Goal: Task Accomplishment & Management: Manage account settings

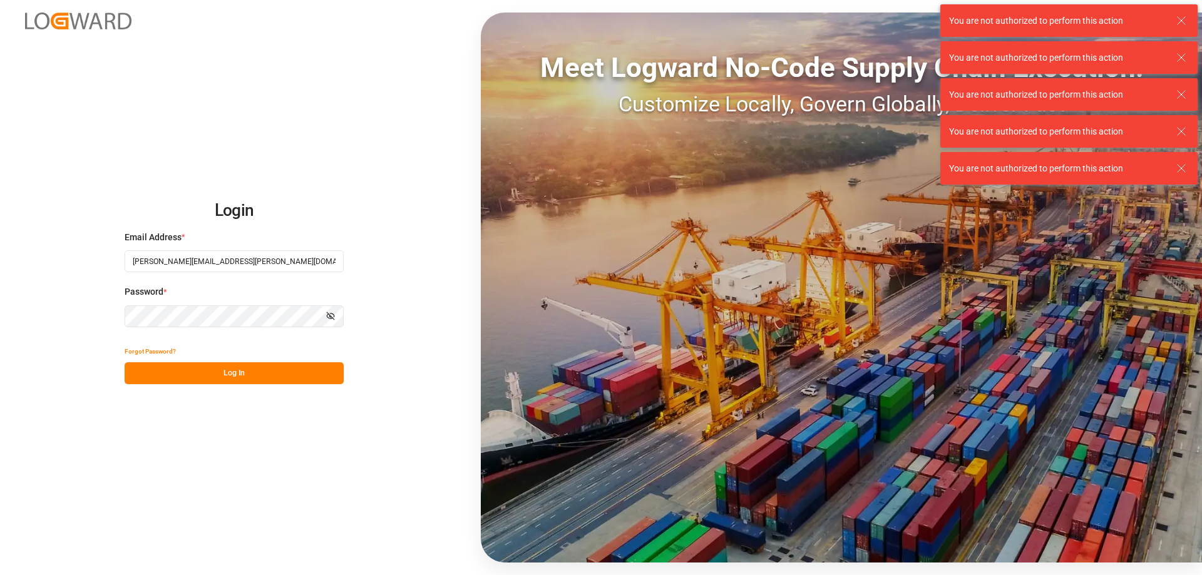
click at [232, 374] on button "Log In" at bounding box center [234, 373] width 219 height 22
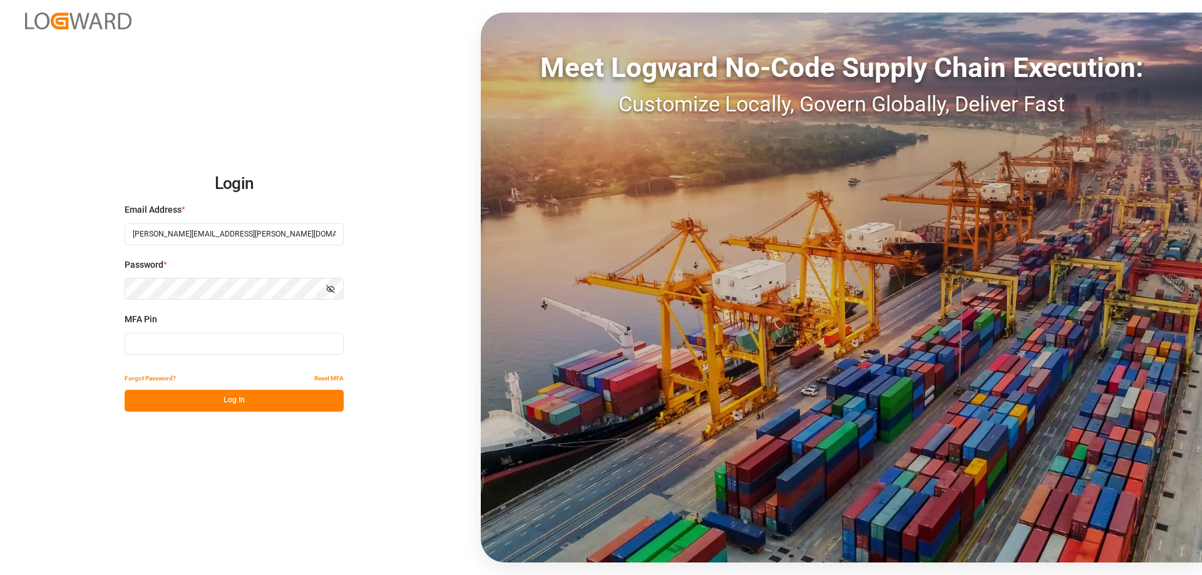
click at [228, 345] on input at bounding box center [234, 344] width 219 height 22
type input "705668"
click at [248, 403] on button "Log In" at bounding box center [234, 401] width 219 height 22
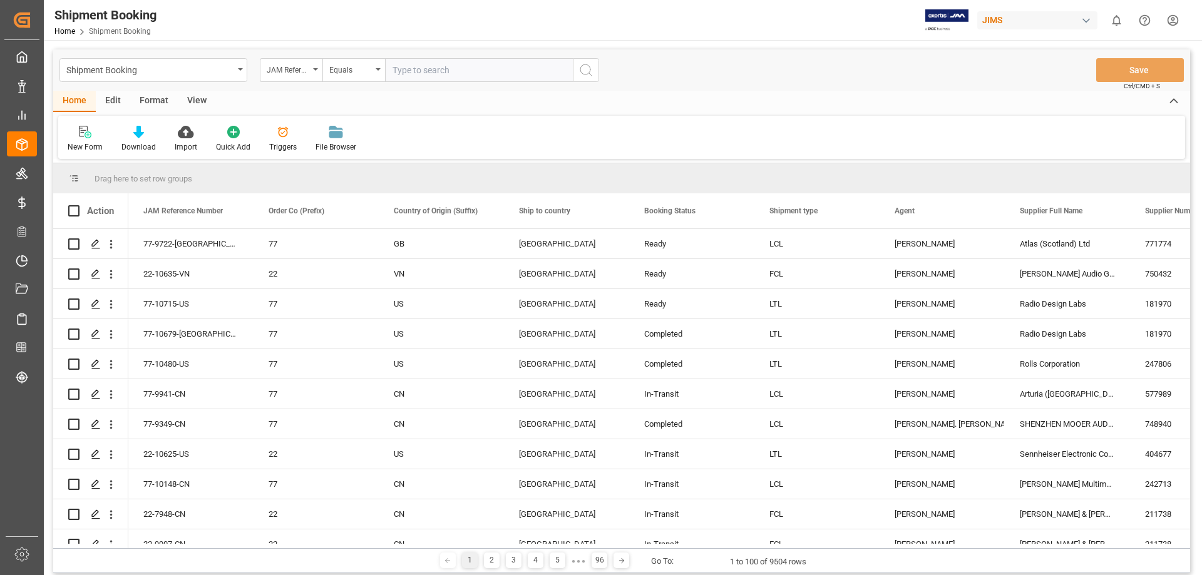
click at [493, 71] on input "text" at bounding box center [479, 70] width 188 height 24
type input "77-10167-us"
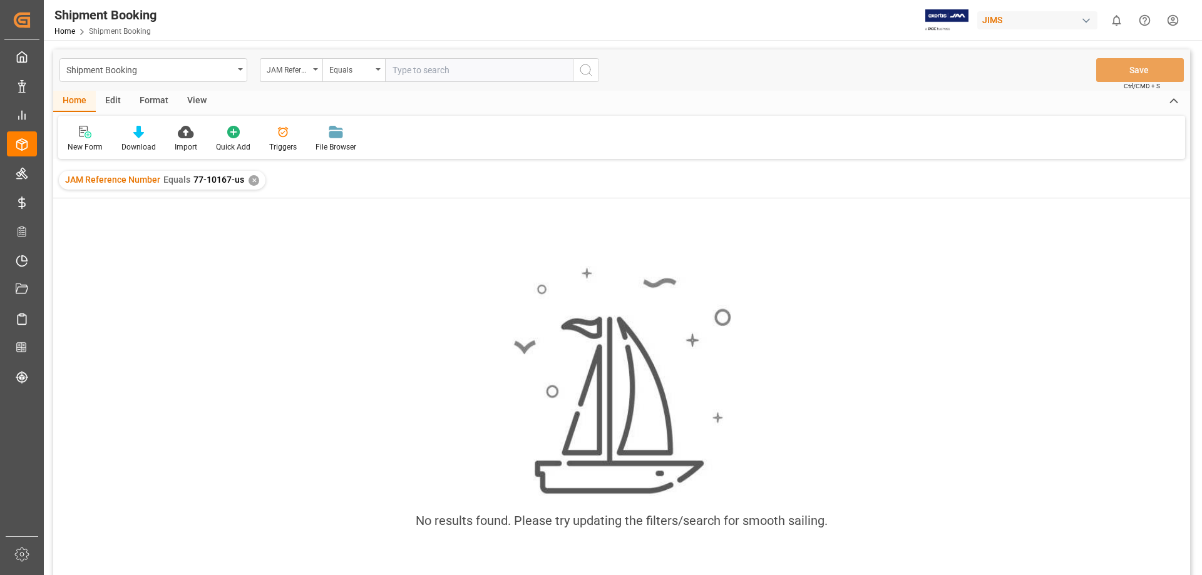
click at [250, 178] on div "✕" at bounding box center [254, 180] width 11 height 11
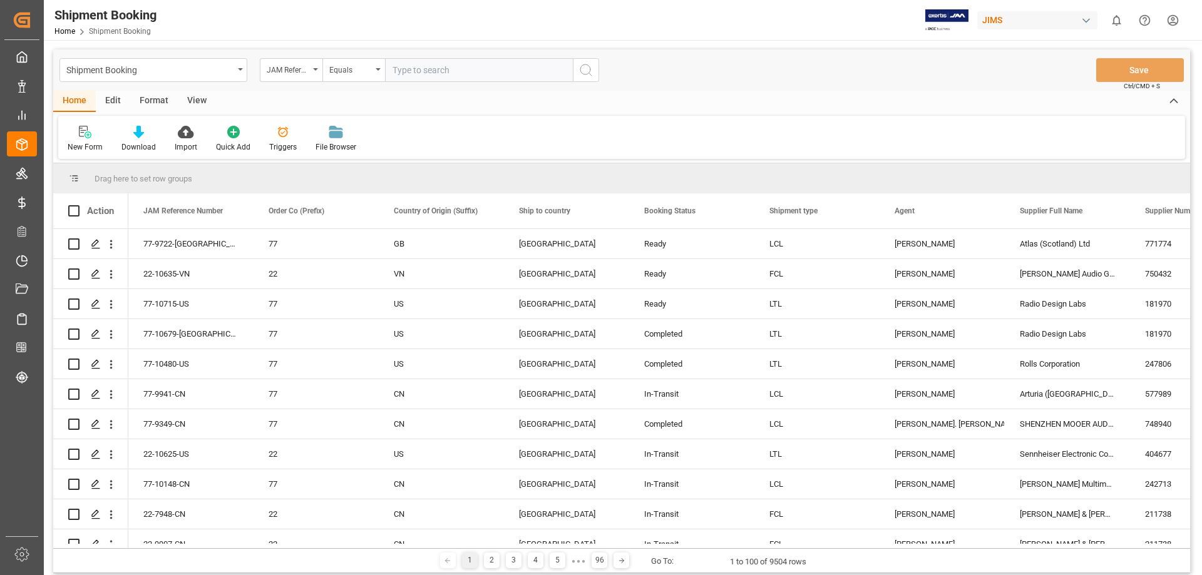
click at [473, 71] on input "text" at bounding box center [479, 70] width 188 height 24
type input "77-10671-us"
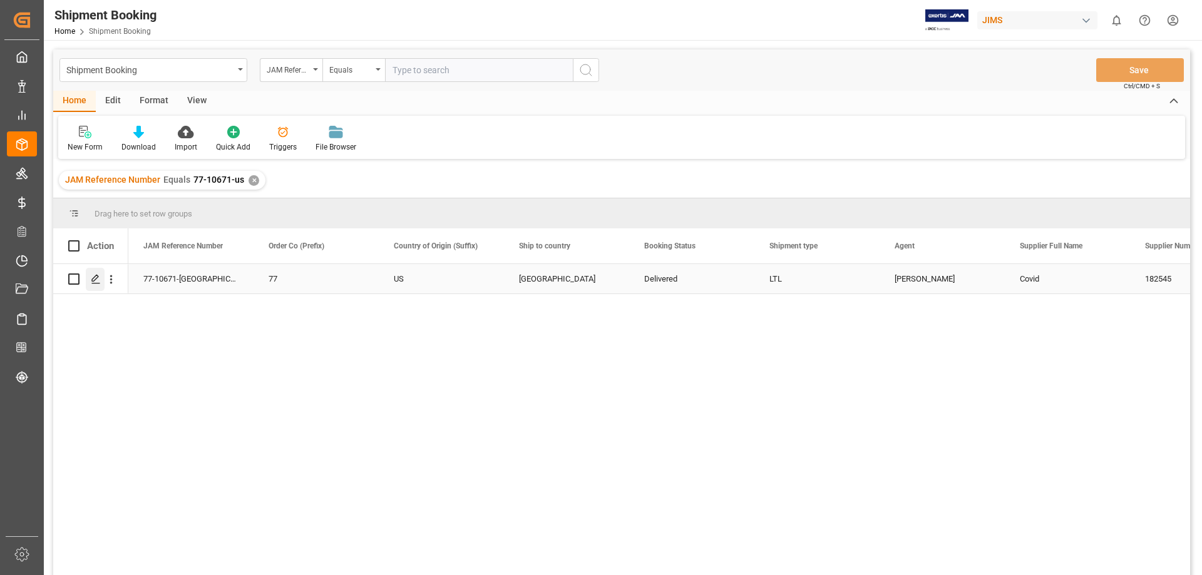
click at [96, 279] on polygon "Press SPACE to select this row." at bounding box center [95, 278] width 6 height 6
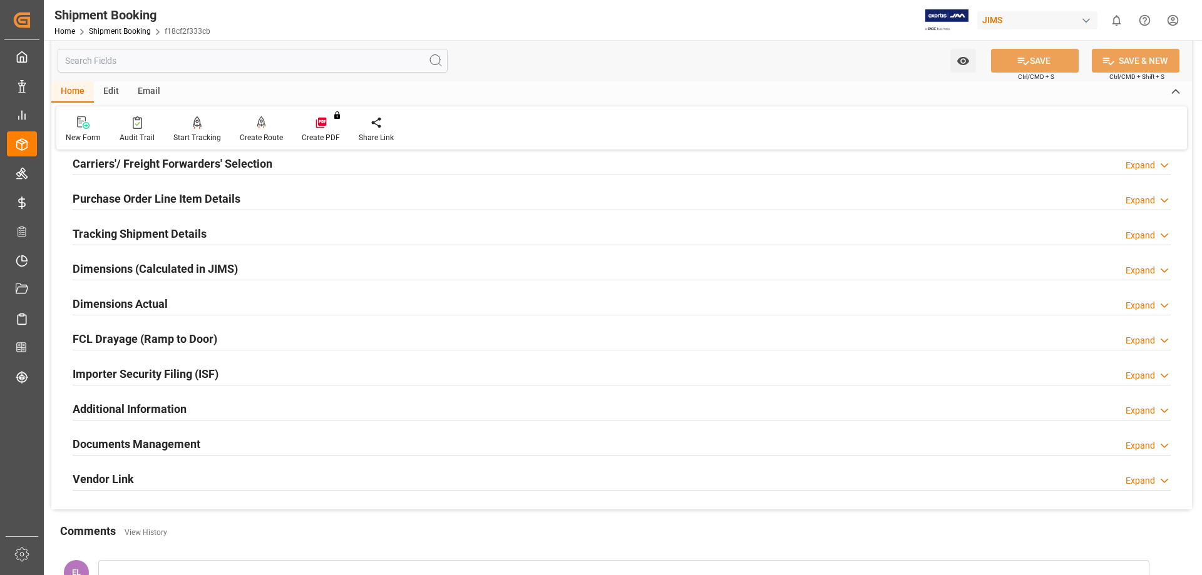
scroll to position [208, 0]
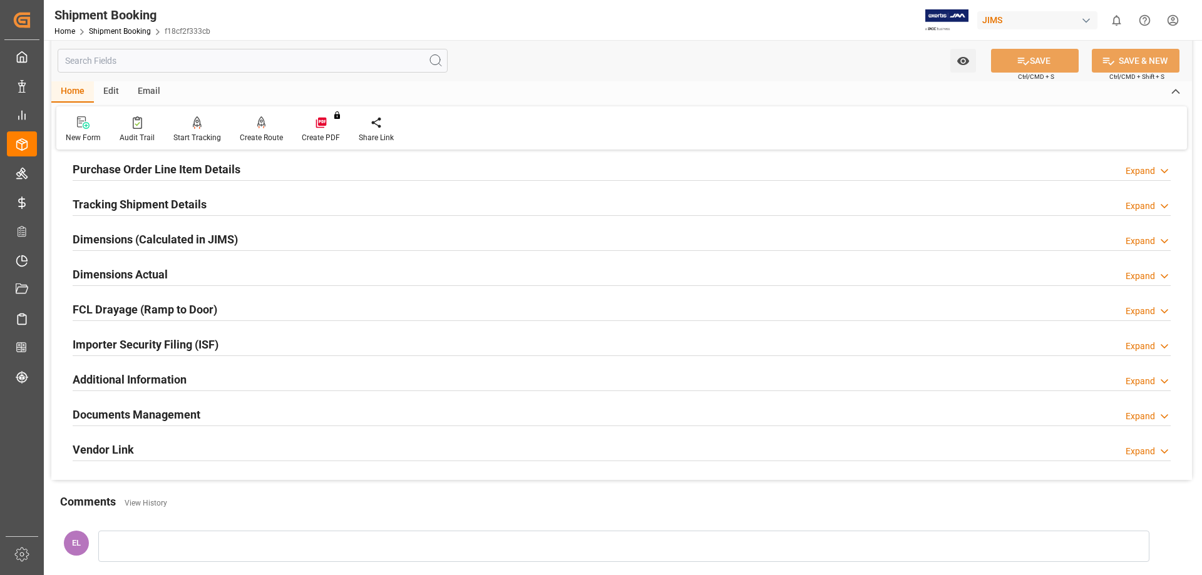
click at [151, 201] on h2 "Tracking Shipment Details" at bounding box center [140, 204] width 134 height 17
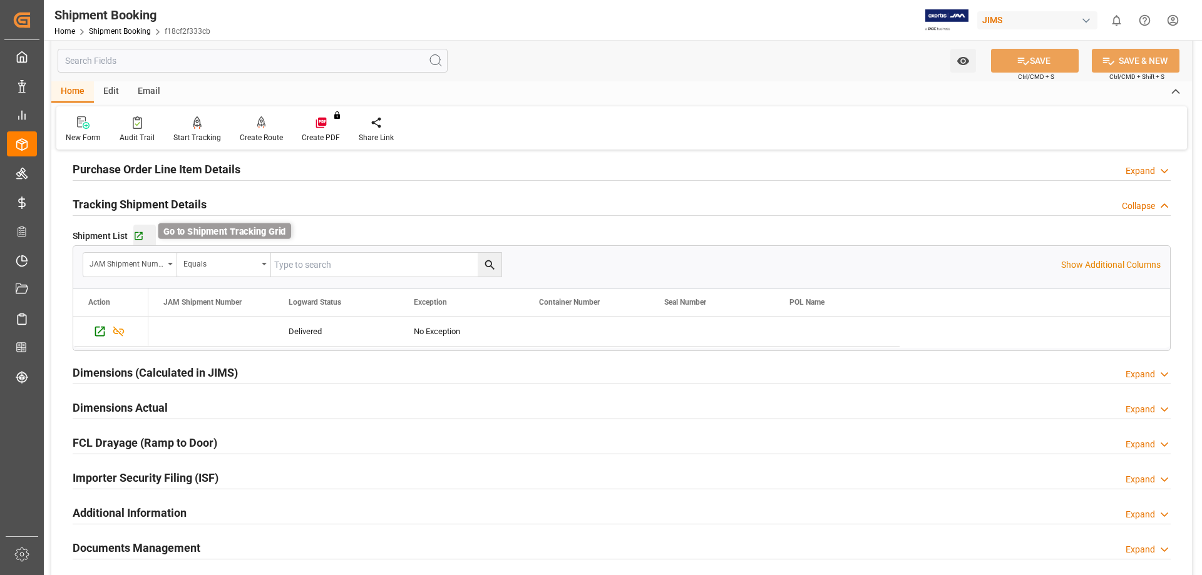
click at [138, 235] on icon "button" at bounding box center [139, 236] width 8 height 8
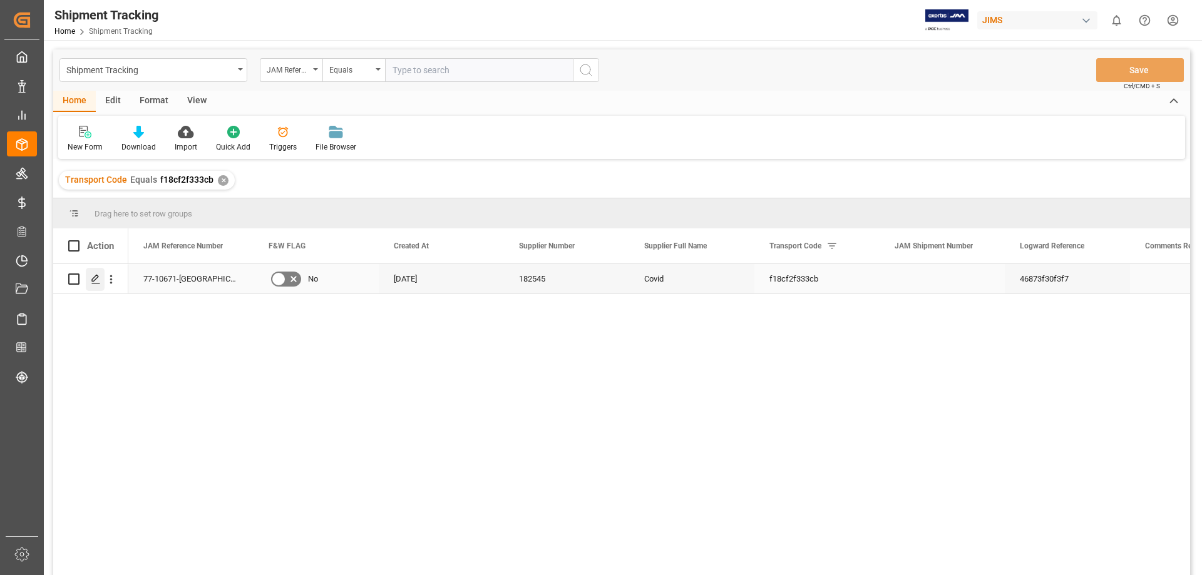
click at [95, 281] on polygon "Press SPACE to select this row." at bounding box center [95, 278] width 6 height 6
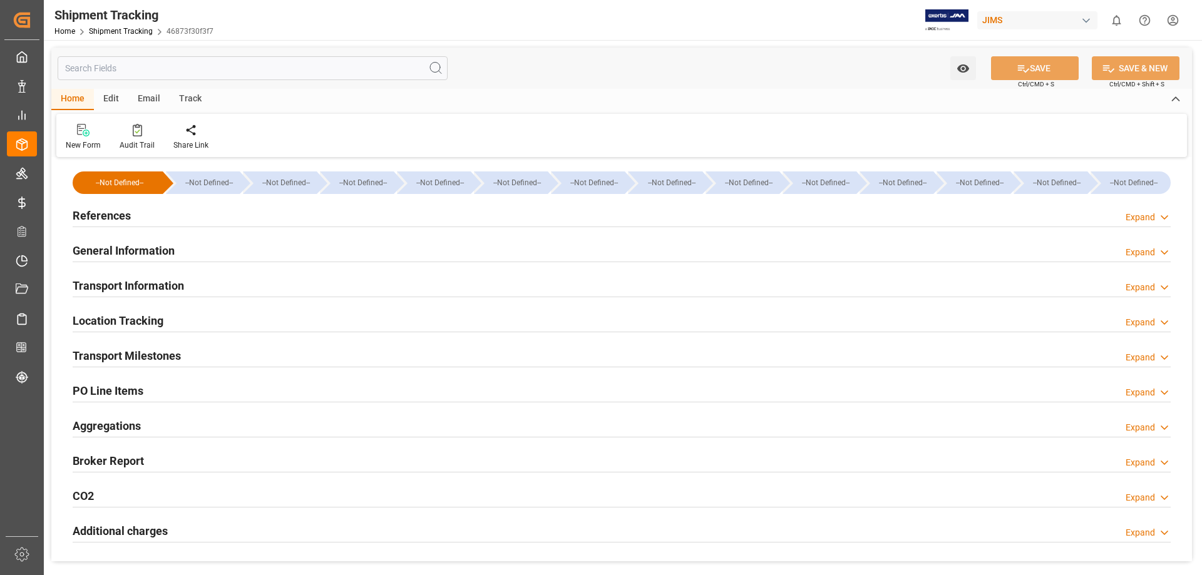
type input "[DATE]"
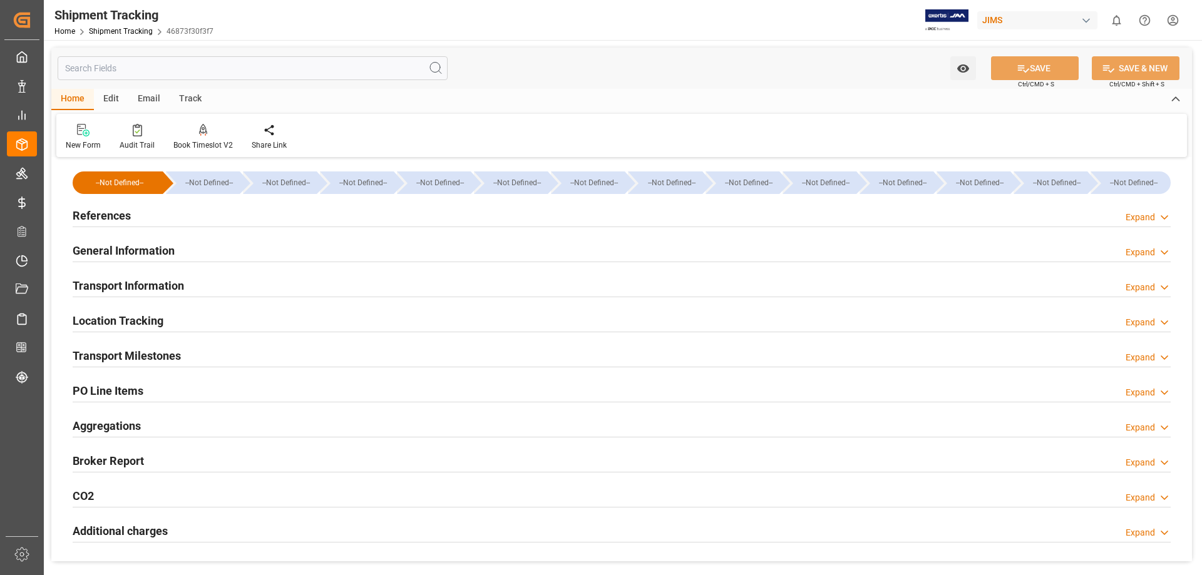
click at [163, 360] on h2 "Transport Milestones" at bounding box center [127, 355] width 108 height 17
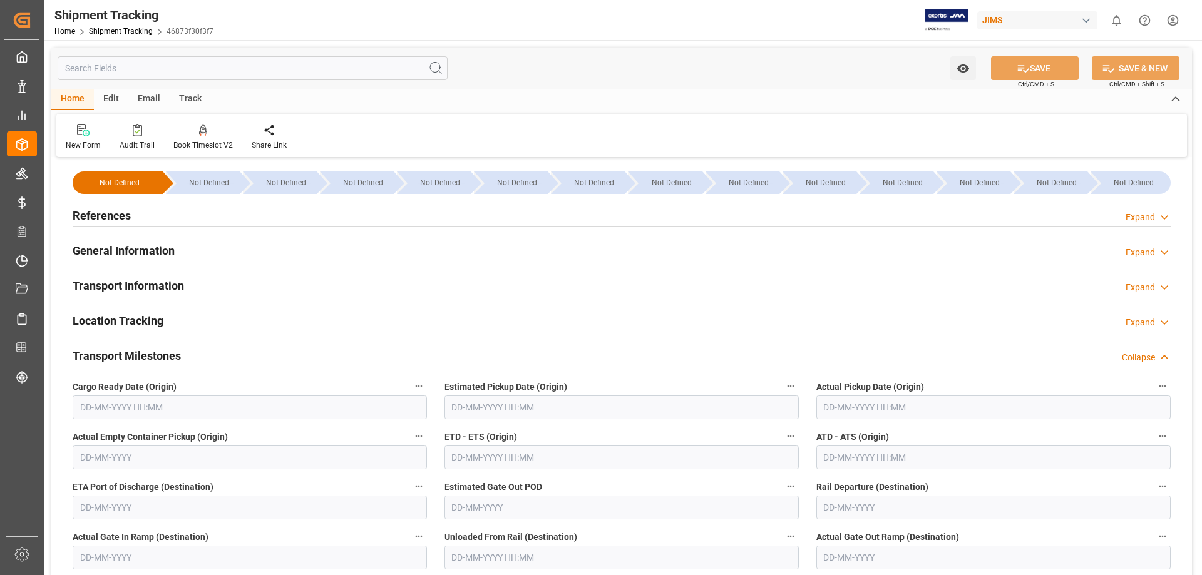
click at [109, 249] on h2 "General Information" at bounding box center [124, 250] width 102 height 17
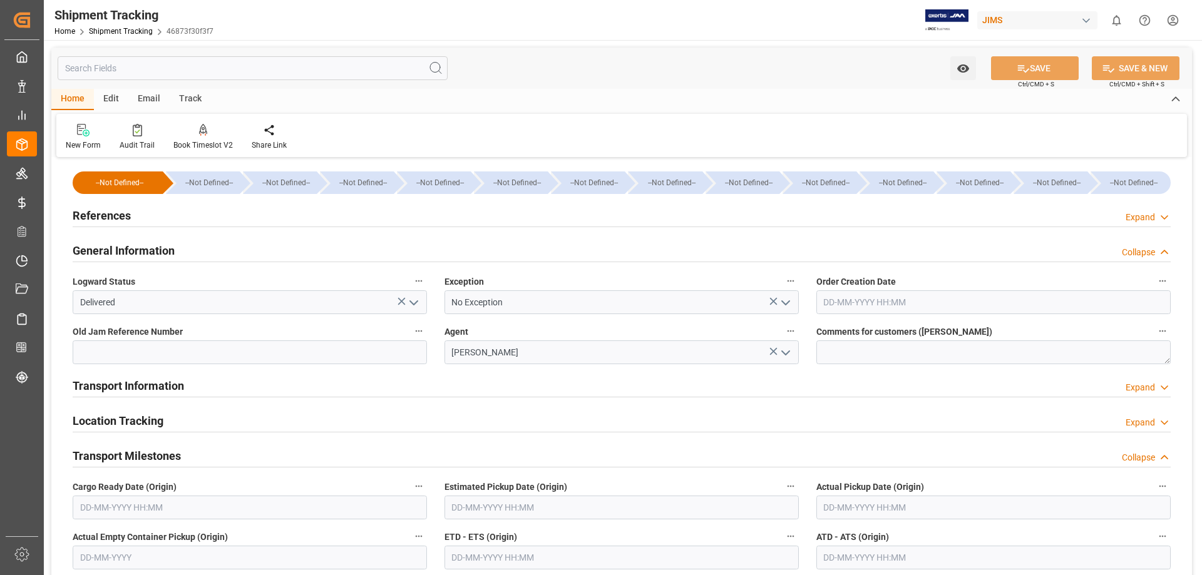
scroll to position [105, 0]
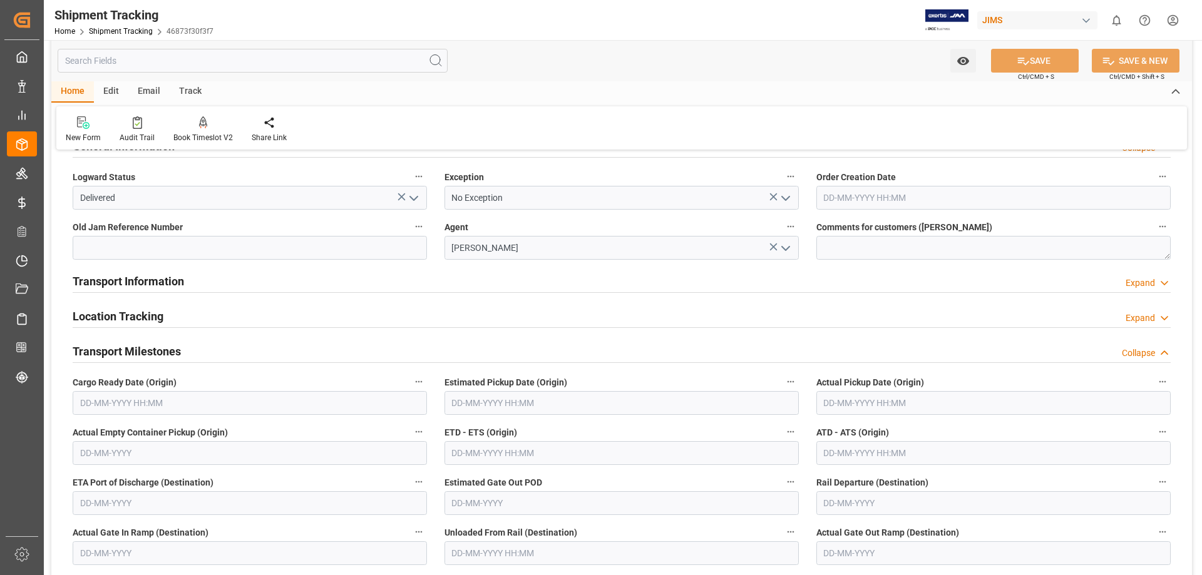
click at [130, 285] on h2 "Transport Information" at bounding box center [128, 281] width 111 height 17
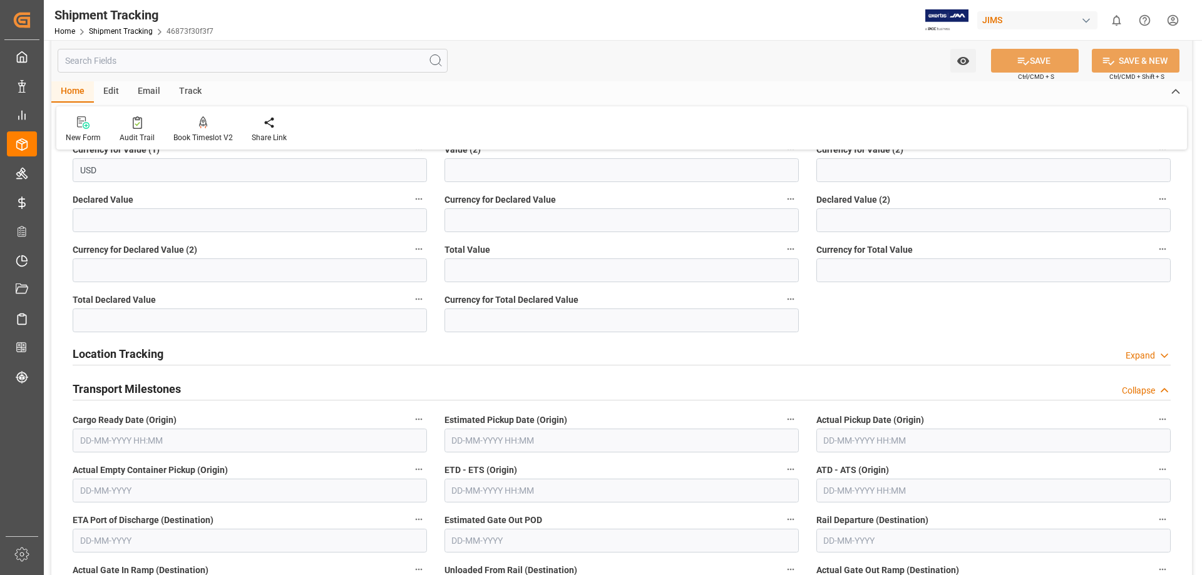
scroll to position [521, 0]
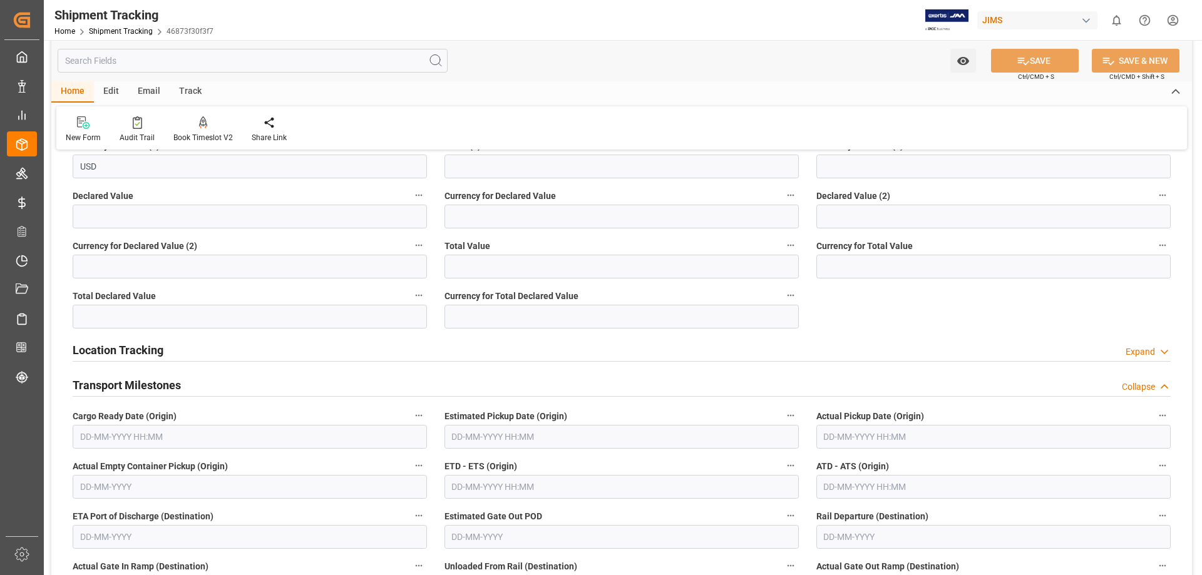
click at [142, 436] on input "text" at bounding box center [250, 437] width 354 height 24
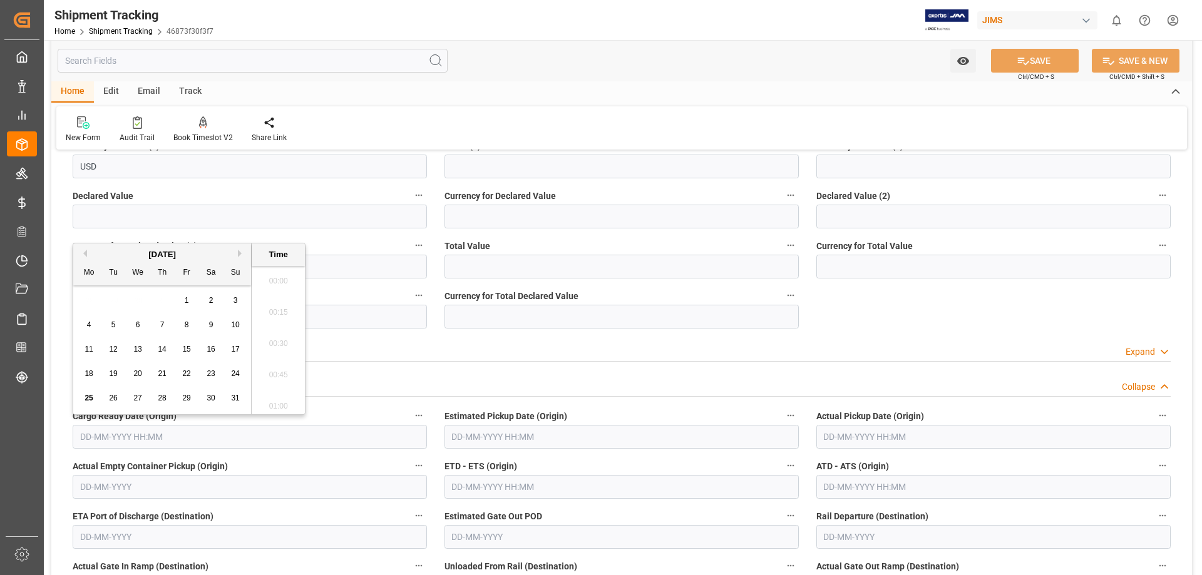
scroll to position [1726, 0]
click at [185, 376] on span "22" at bounding box center [186, 373] width 8 height 9
type input "22-08-2025 00:00"
click at [490, 435] on input "text" at bounding box center [621, 437] width 354 height 24
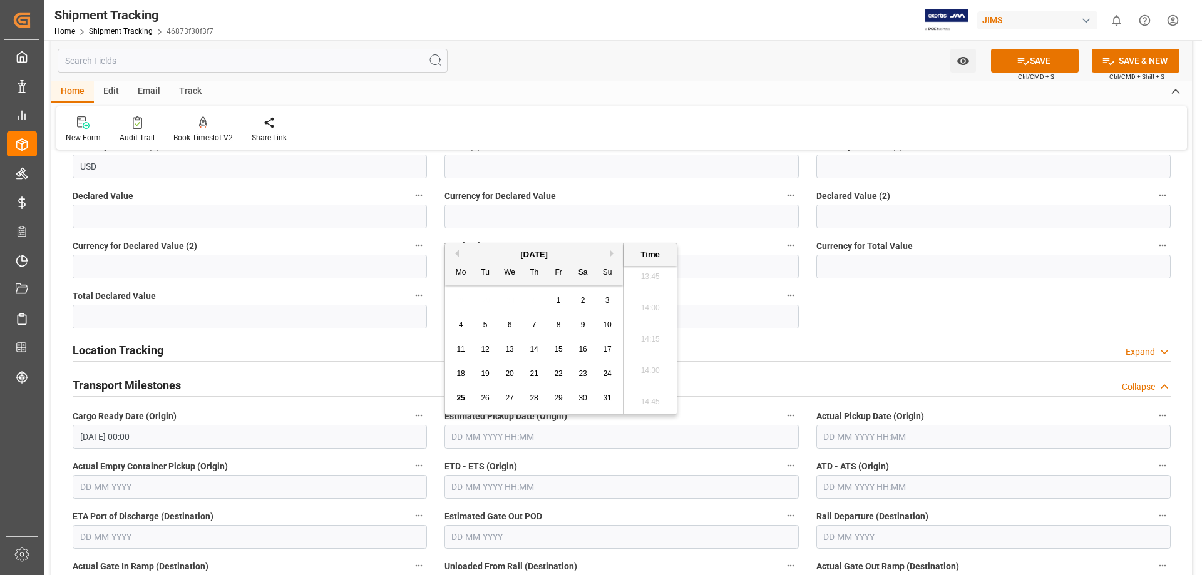
click at [552, 370] on div "22" at bounding box center [559, 374] width 16 height 15
type input "22-08-2025 00:00"
click at [875, 441] on input "text" at bounding box center [993, 437] width 354 height 24
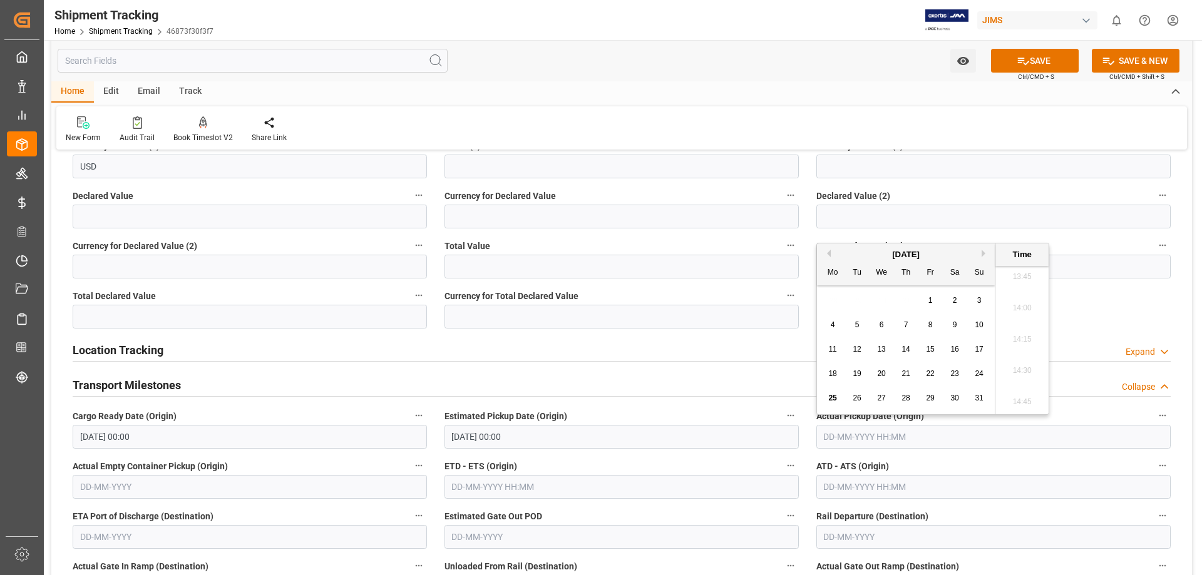
click at [929, 372] on span "22" at bounding box center [930, 373] width 8 height 9
type input "22-08-2025 00:00"
click at [108, 436] on input "22-08-2025 00:00" at bounding box center [250, 437] width 354 height 24
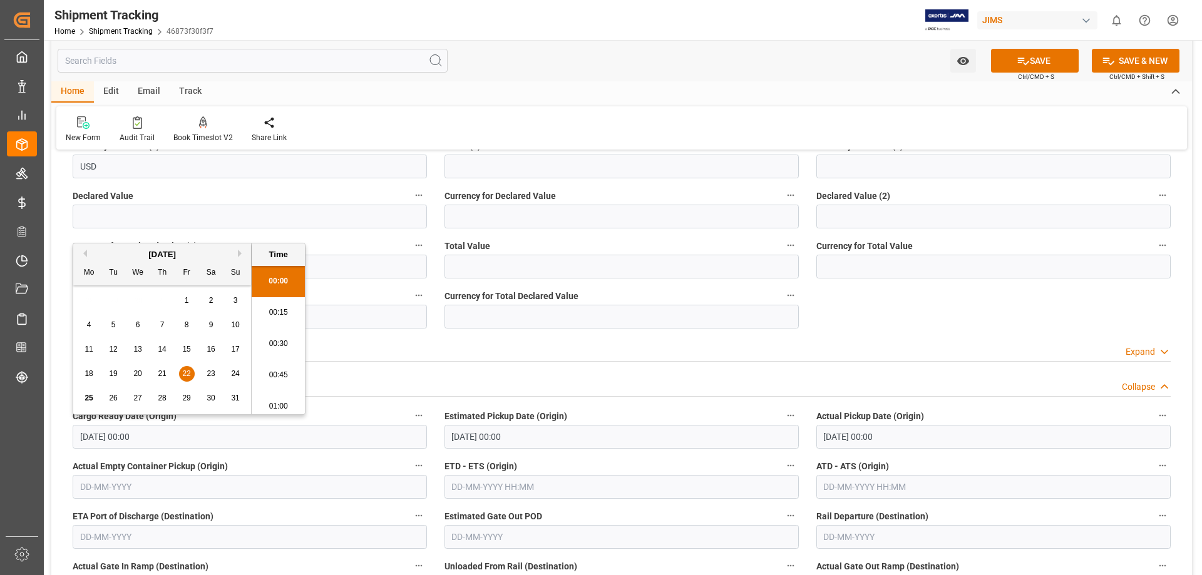
click at [162, 373] on span "21" at bounding box center [162, 373] width 8 height 9
type input "21-08-2025 00:00"
click at [486, 436] on input "22-08-2025 00:00" at bounding box center [621, 437] width 354 height 24
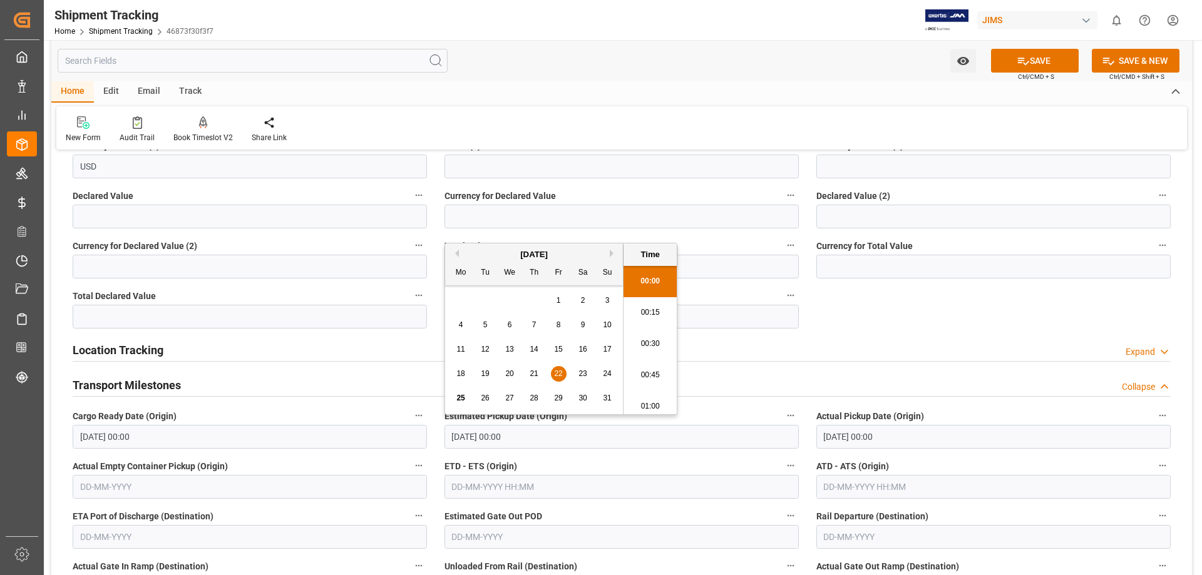
click at [531, 372] on span "21" at bounding box center [534, 373] width 8 height 9
type input "21-08-2025 00:00"
click at [858, 436] on input "22-08-2025 00:00" at bounding box center [993, 437] width 354 height 24
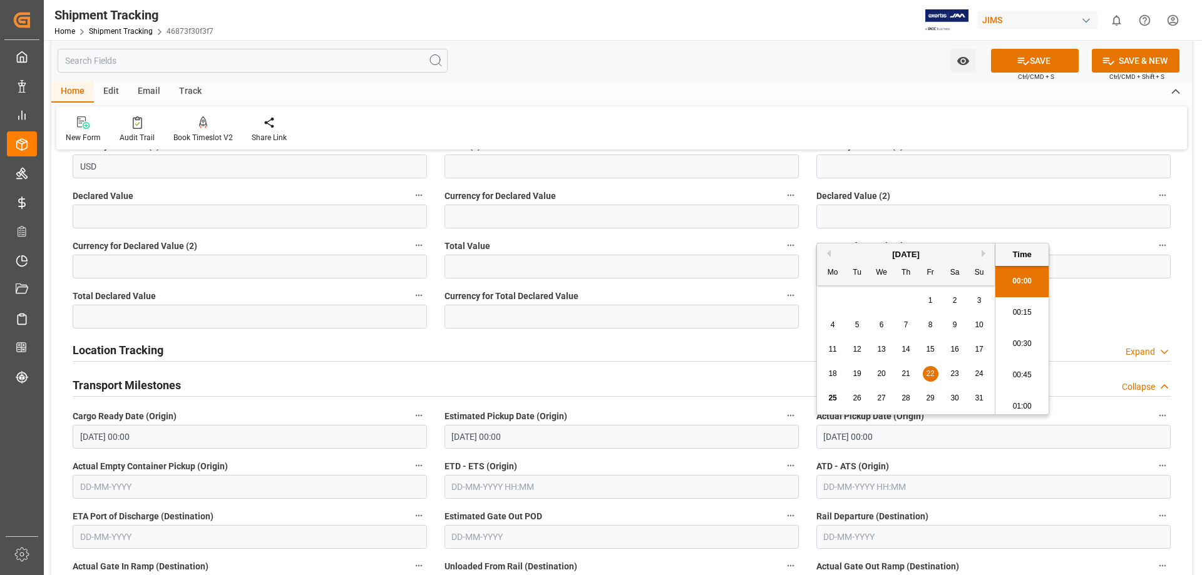
click at [905, 376] on span "21" at bounding box center [905, 373] width 8 height 9
type input "21-08-2025 00:00"
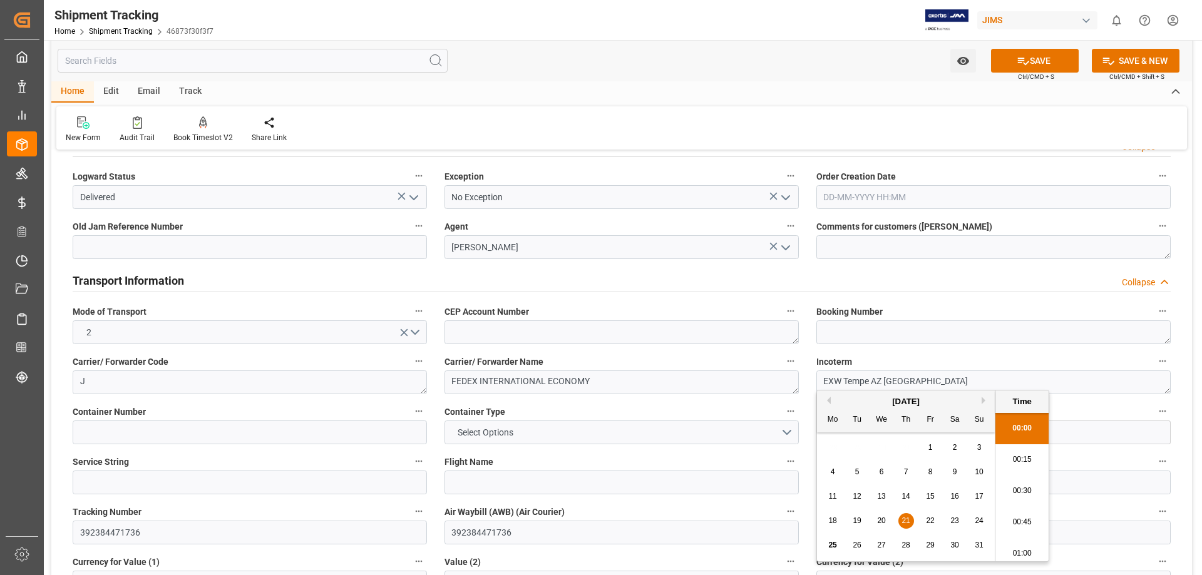
scroll to position [0, 0]
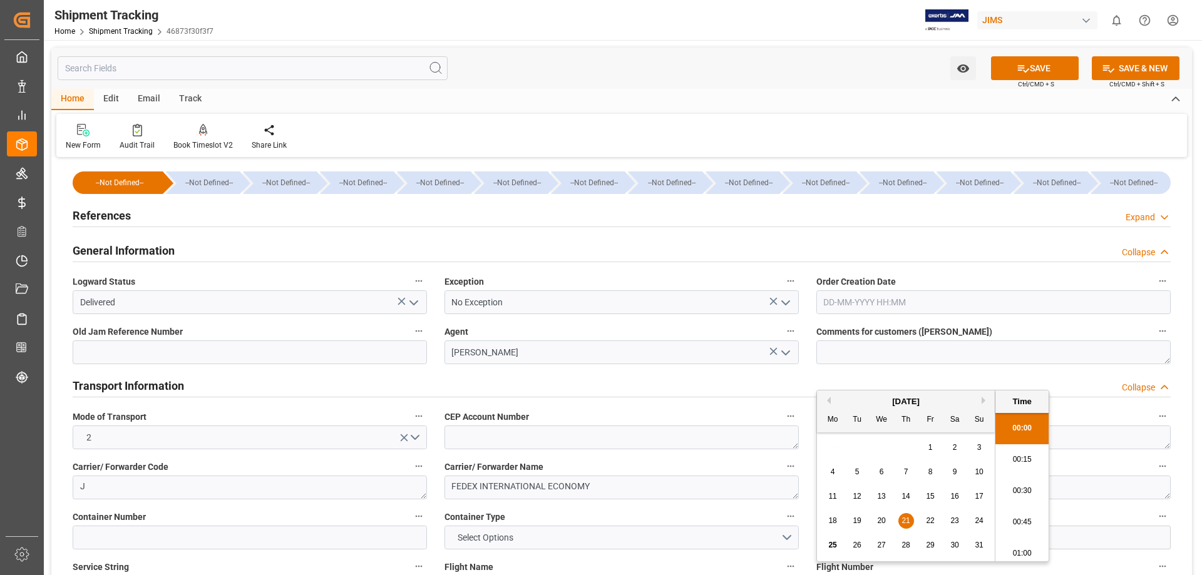
click at [120, 220] on h2 "References" at bounding box center [102, 215] width 58 height 17
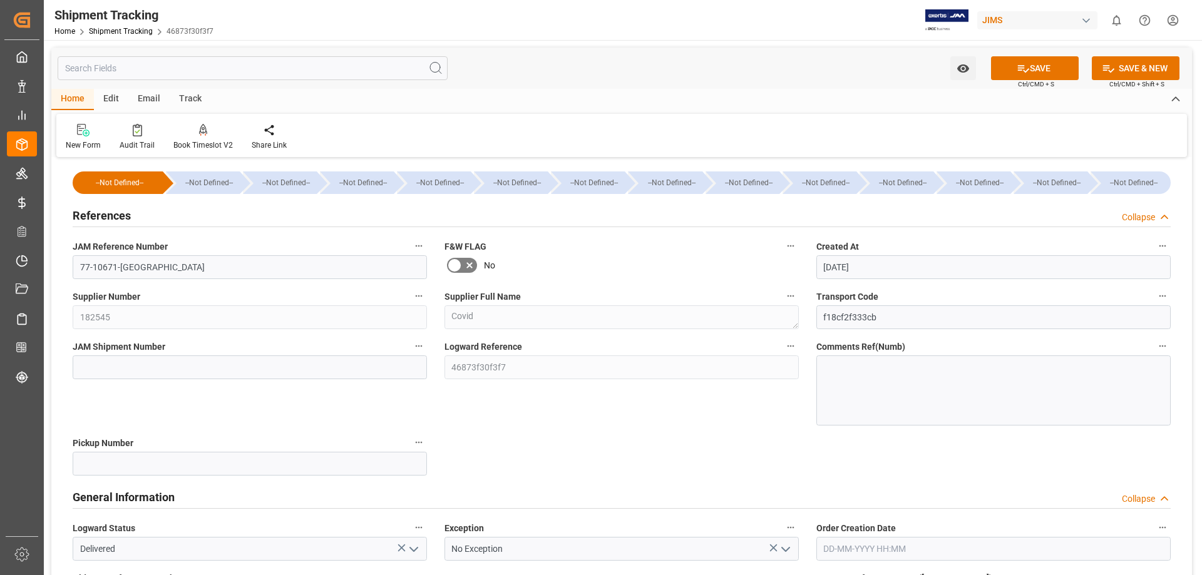
click at [120, 220] on h2 "References" at bounding box center [102, 215] width 58 height 17
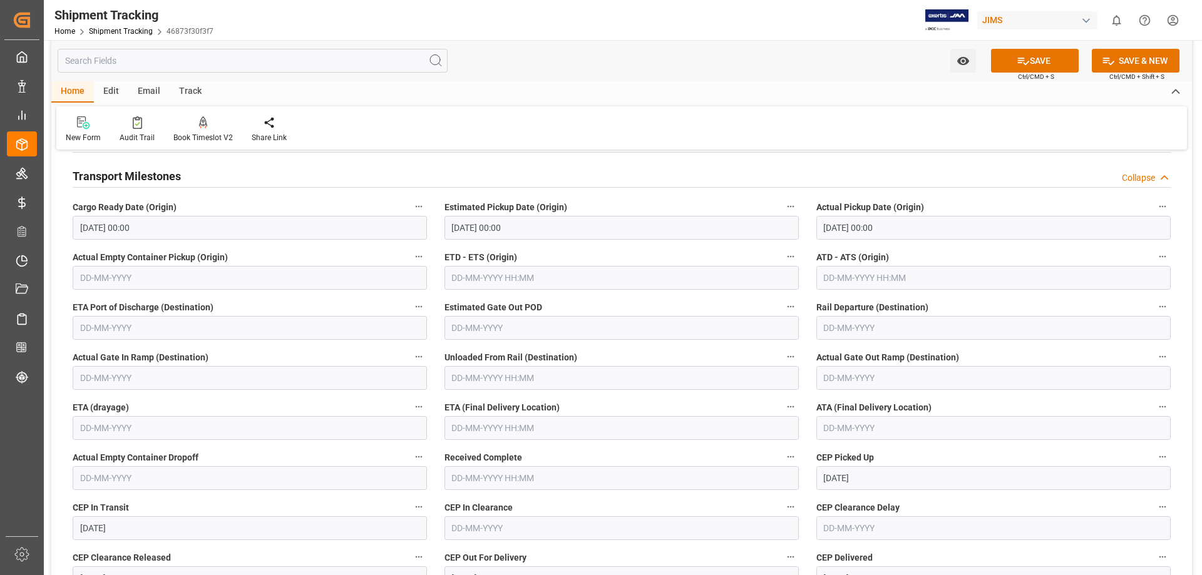
scroll to position [834, 0]
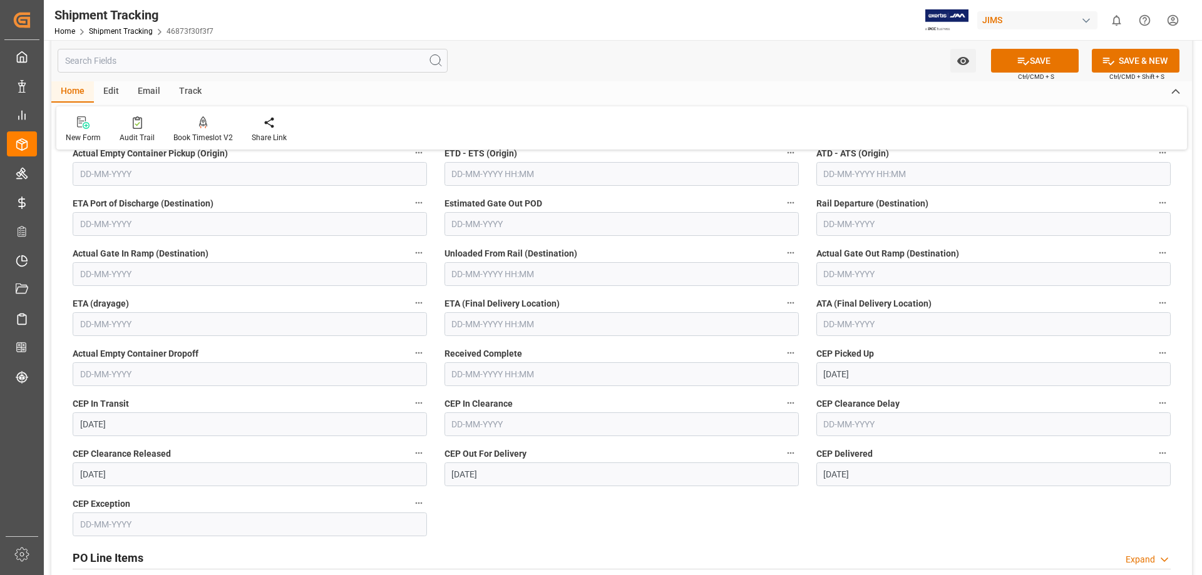
click at [463, 325] on input "text" at bounding box center [621, 324] width 354 height 24
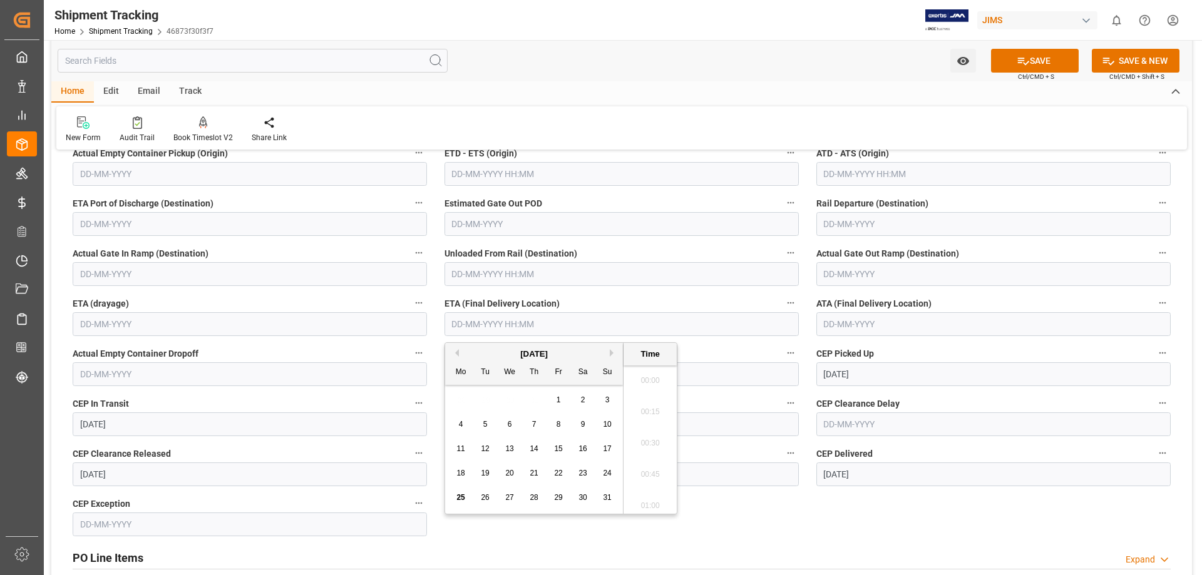
scroll to position [1726, 0]
click at [455, 500] on div "25" at bounding box center [461, 498] width 16 height 15
type input "25-08-2025 00:00"
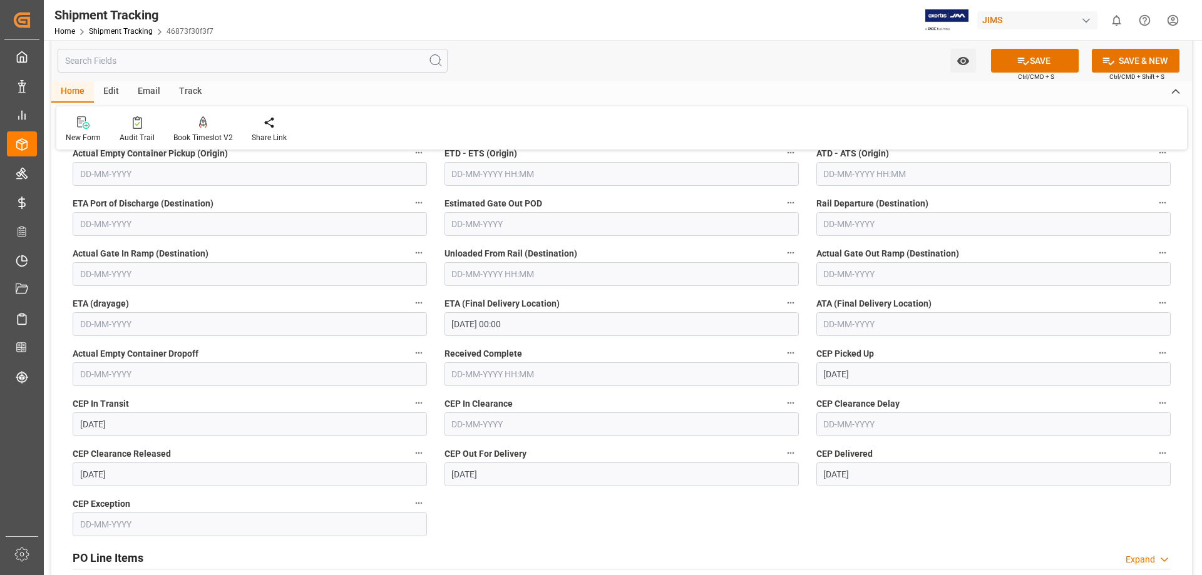
click at [855, 307] on span "ATA (Final Delivery Location)" at bounding box center [873, 303] width 115 height 13
click at [1154, 307] on button "ATA (Final Delivery Location)" at bounding box center [1162, 303] width 16 height 16
drag, startPoint x: 855, startPoint y: 307, endPoint x: 845, endPoint y: 320, distance: 16.9
click at [845, 320] on div at bounding box center [601, 287] width 1202 height 575
click at [848, 324] on input "text" at bounding box center [993, 324] width 354 height 24
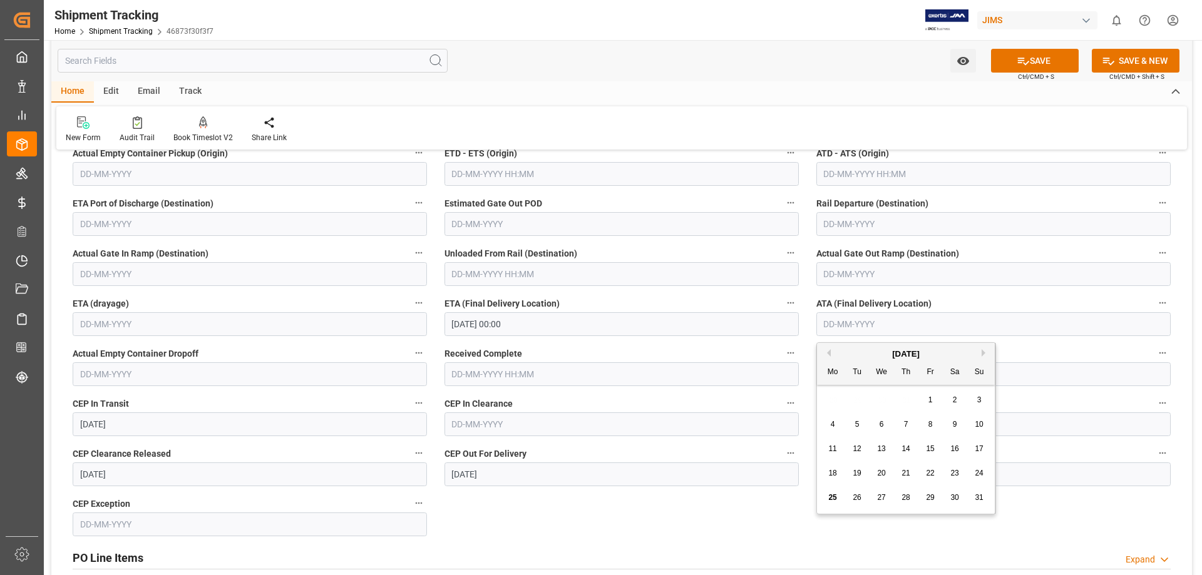
click at [834, 496] on span "25" at bounding box center [832, 497] width 8 height 9
type input "25-08-2025"
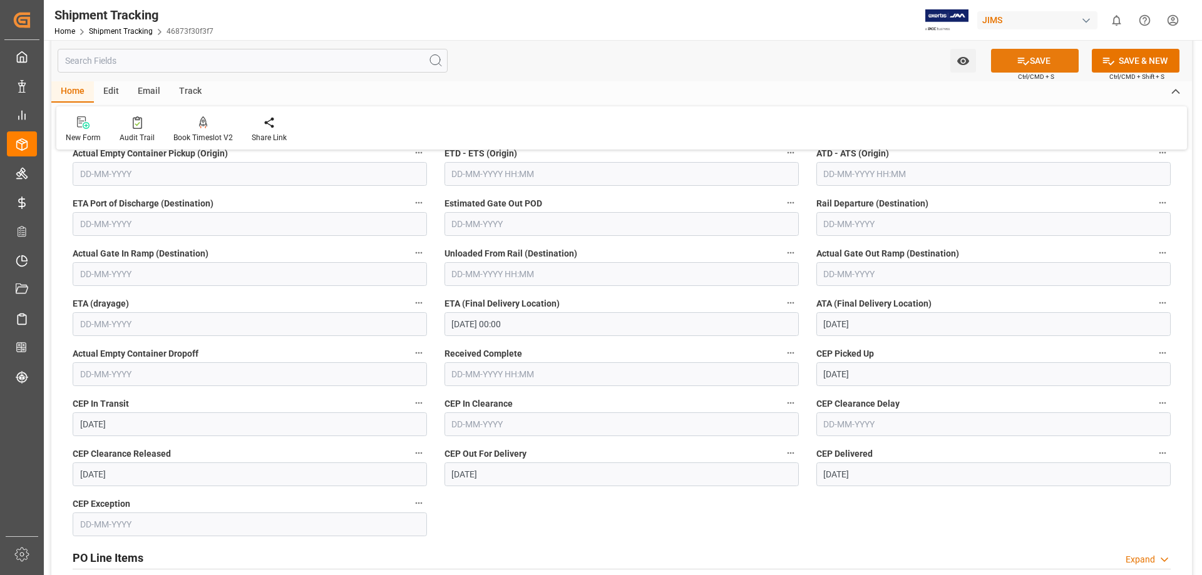
click at [1058, 61] on button "SAVE" at bounding box center [1035, 61] width 88 height 24
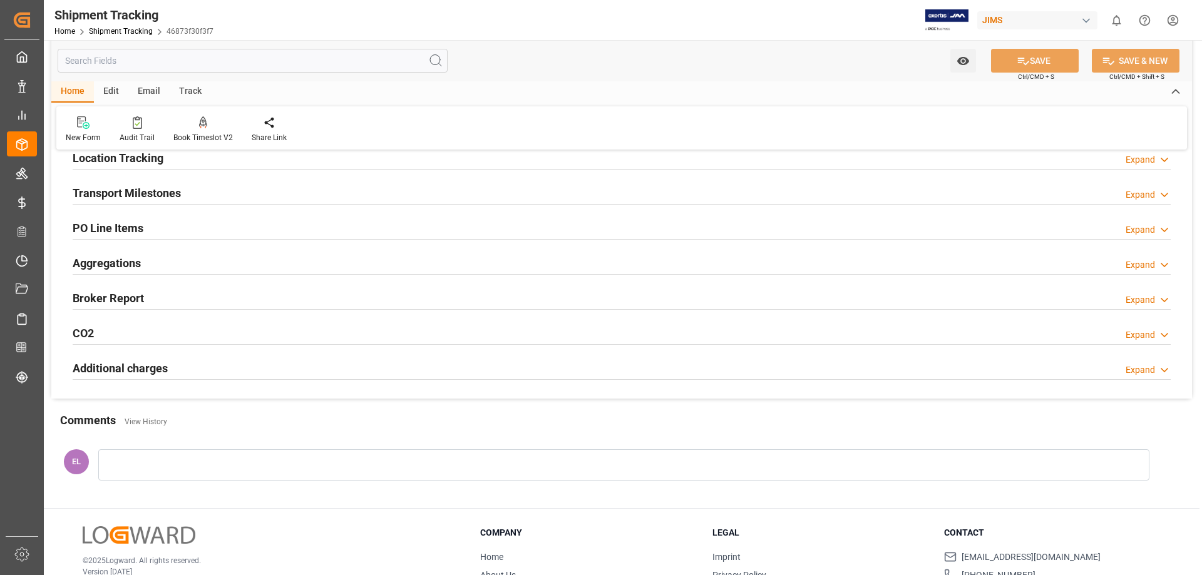
scroll to position [134, 0]
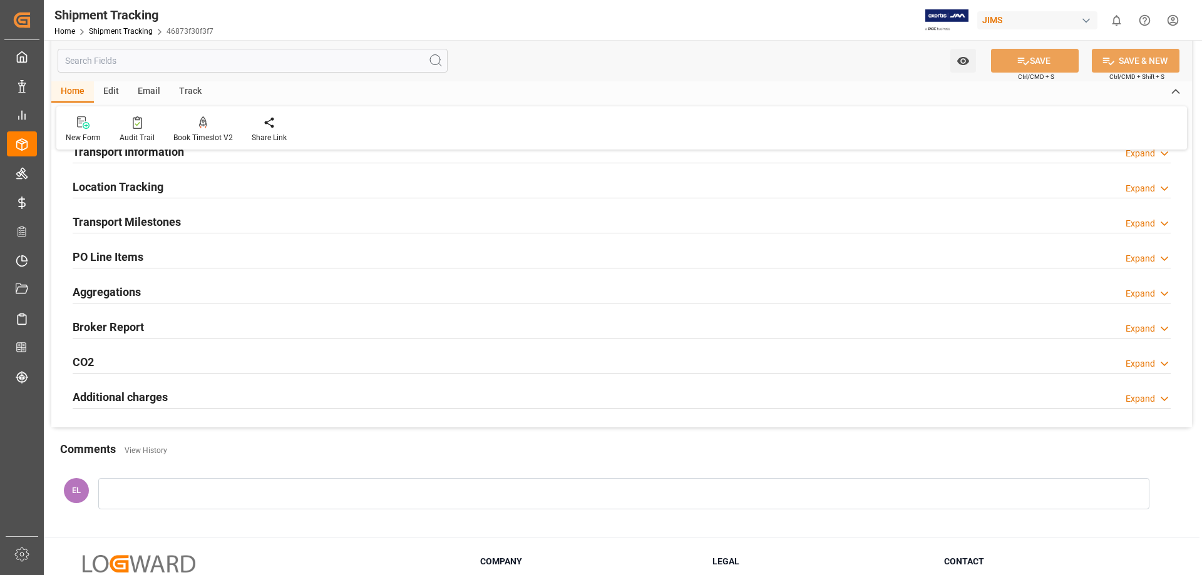
click at [148, 224] on h2 "Transport Milestones" at bounding box center [127, 221] width 108 height 17
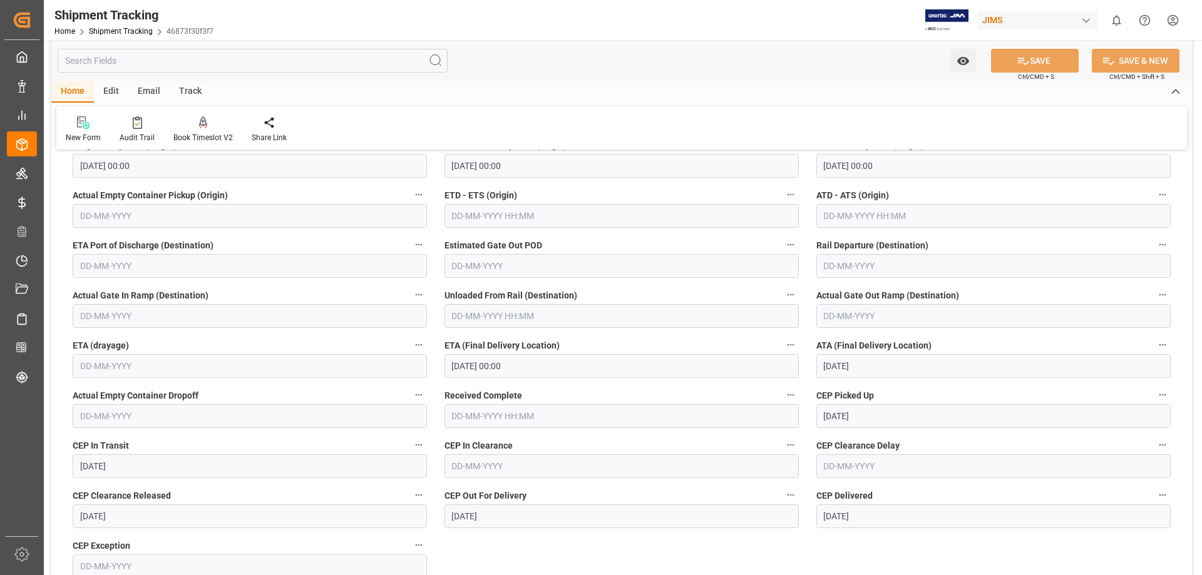
scroll to position [342, 0]
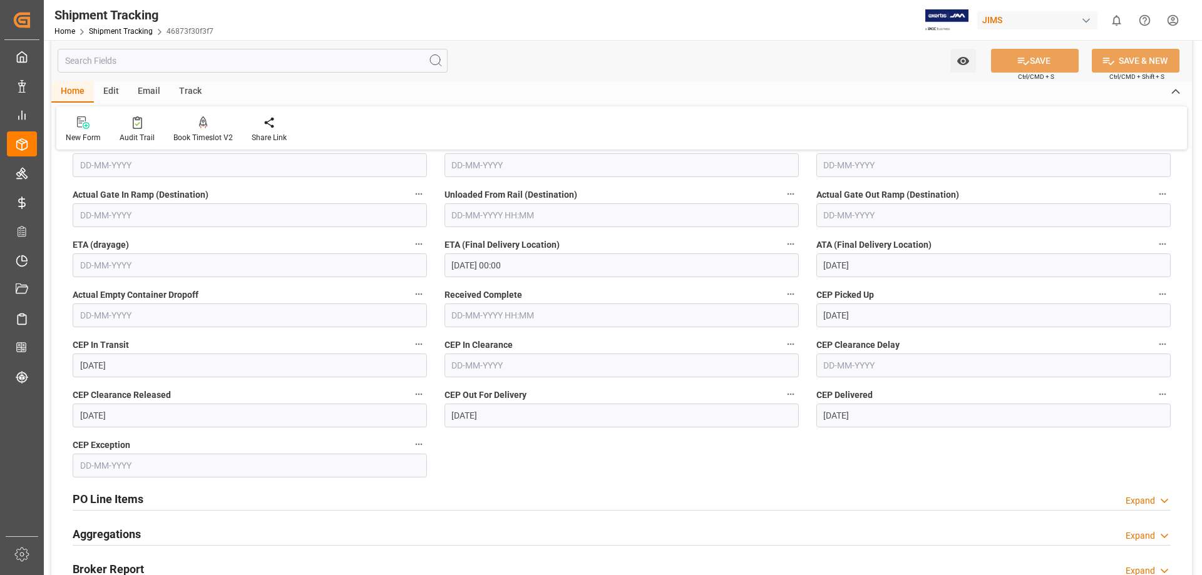
click at [485, 318] on input "text" at bounding box center [621, 316] width 354 height 24
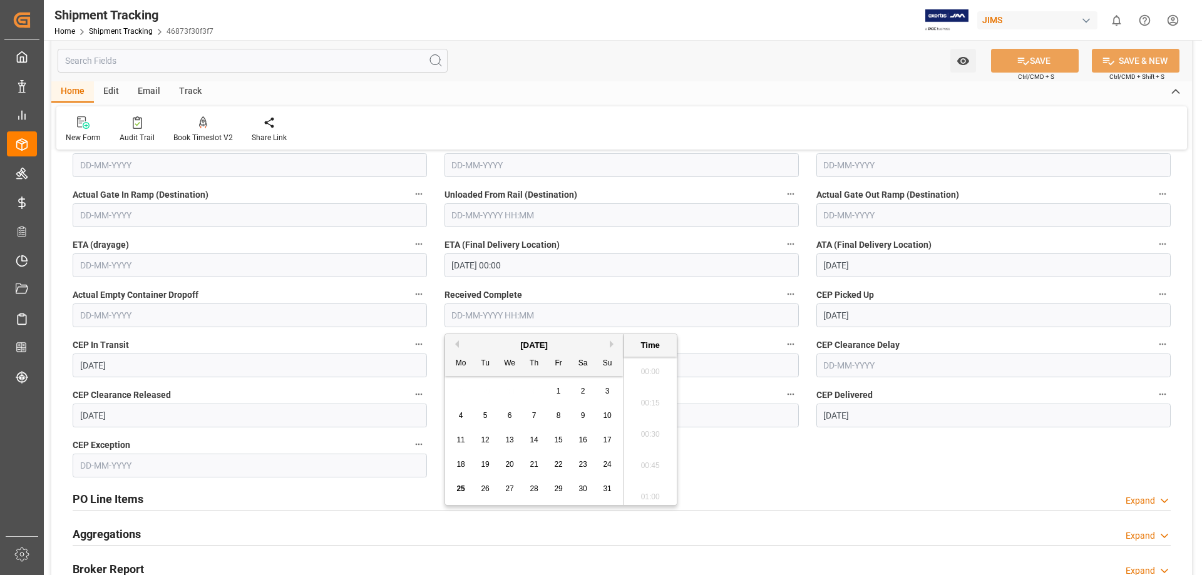
scroll to position [1757, 0]
click at [461, 490] on span "25" at bounding box center [460, 489] width 8 height 9
type input "25-08-2025 00:00"
click at [1037, 56] on button "SAVE" at bounding box center [1035, 61] width 88 height 24
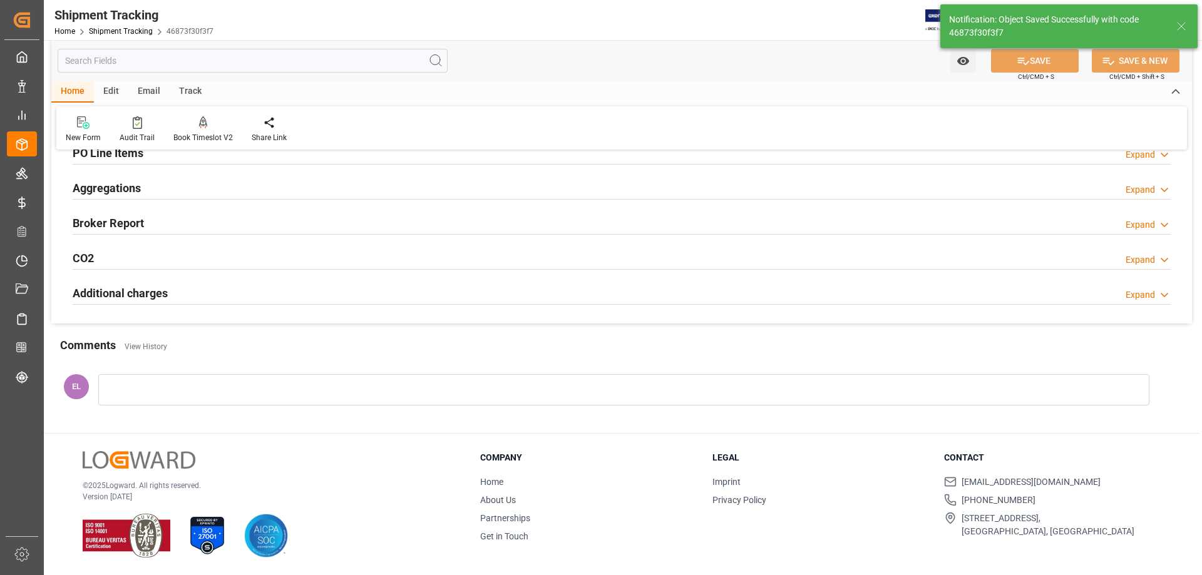
scroll to position [0, 0]
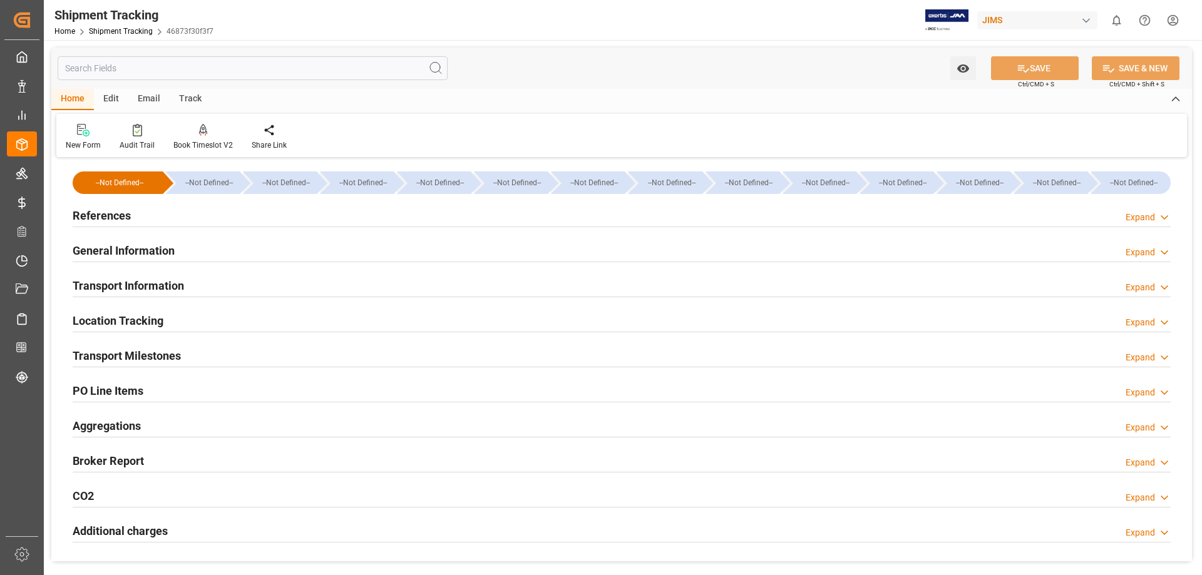
click at [116, 216] on h2 "References" at bounding box center [102, 215] width 58 height 17
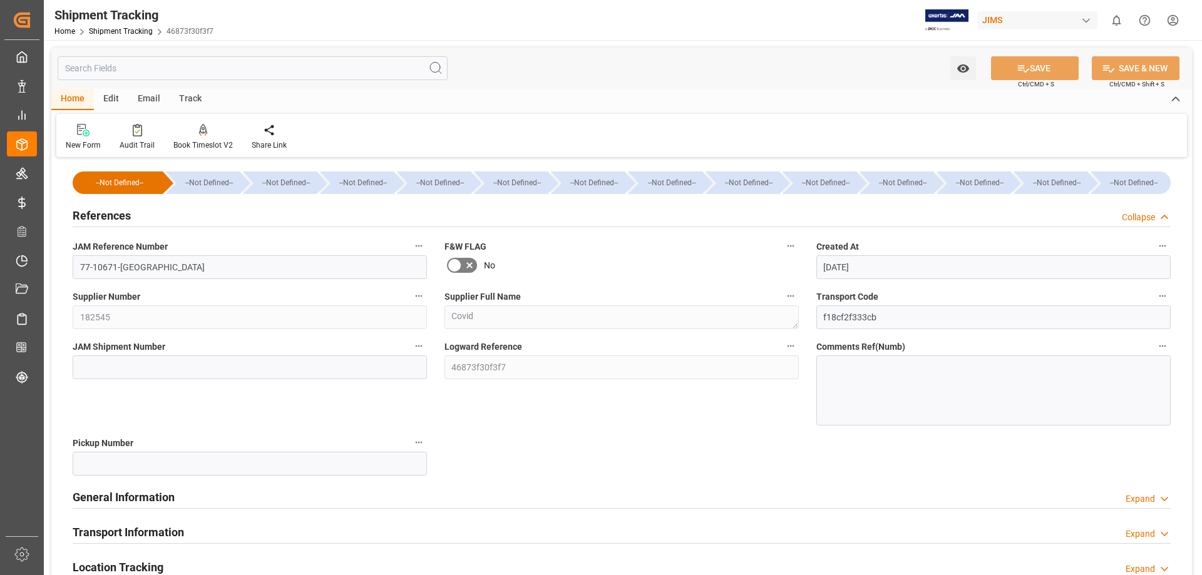
click at [116, 216] on h2 "References" at bounding box center [102, 215] width 58 height 17
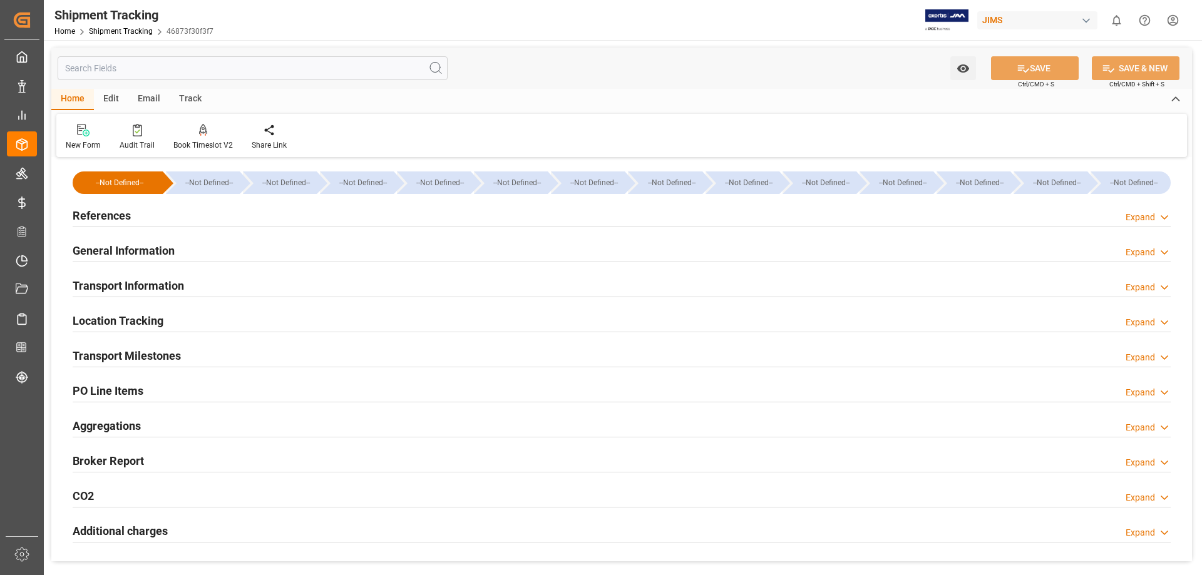
click at [133, 247] on h2 "General Information" at bounding box center [124, 250] width 102 height 17
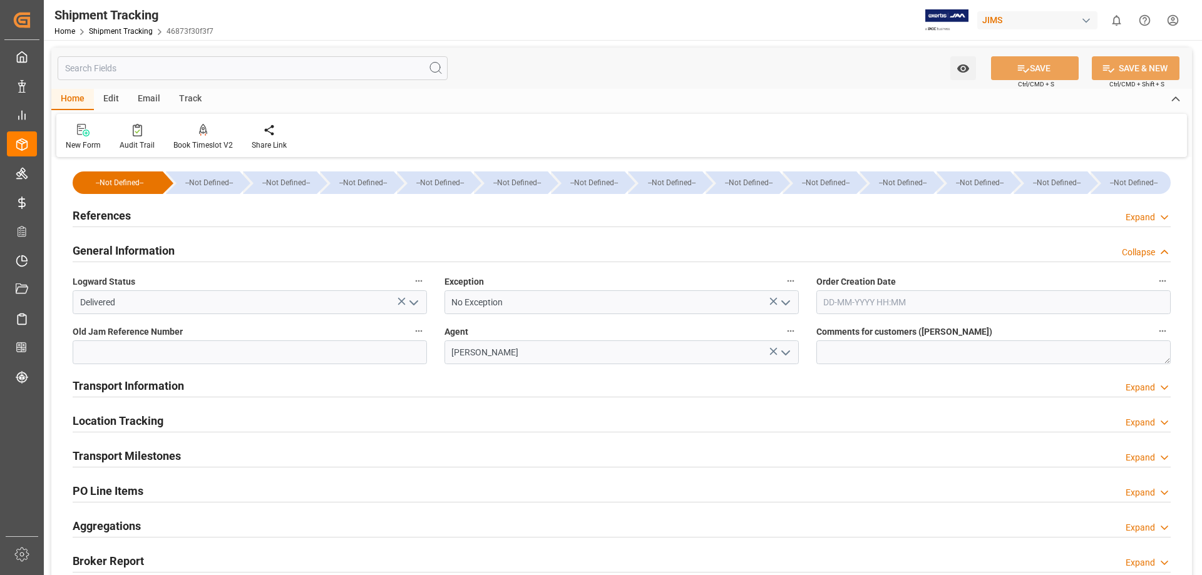
click at [411, 305] on icon "open menu" at bounding box center [413, 302] width 15 height 15
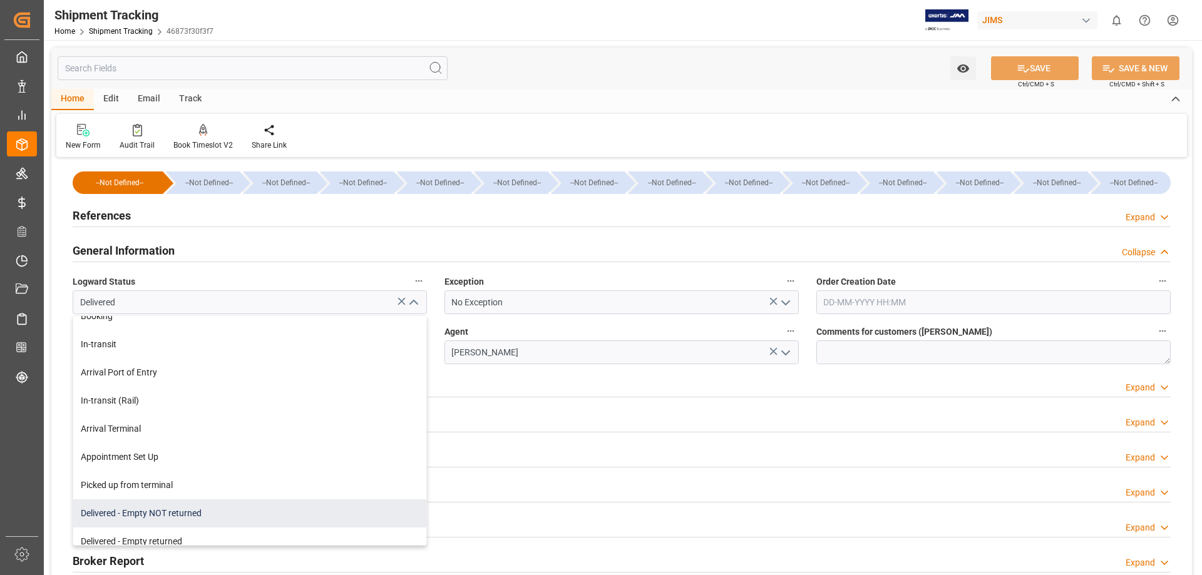
scroll to position [208, 0]
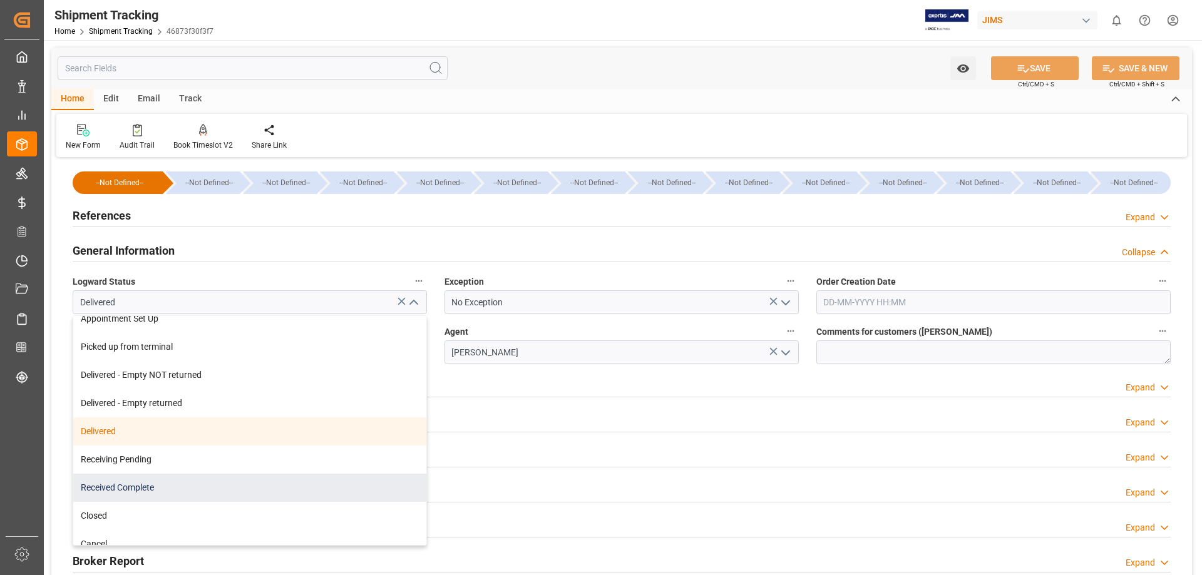
click at [217, 492] on div "Received Complete" at bounding box center [249, 488] width 353 height 28
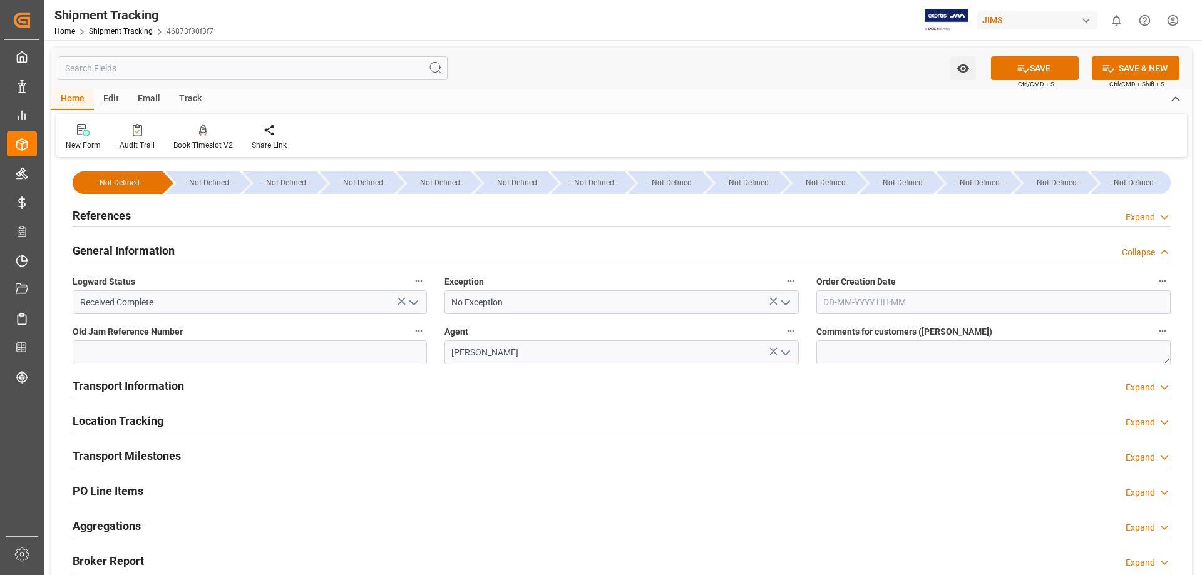
type input "Received Complete"
click at [1037, 70] on button "SAVE" at bounding box center [1035, 68] width 88 height 24
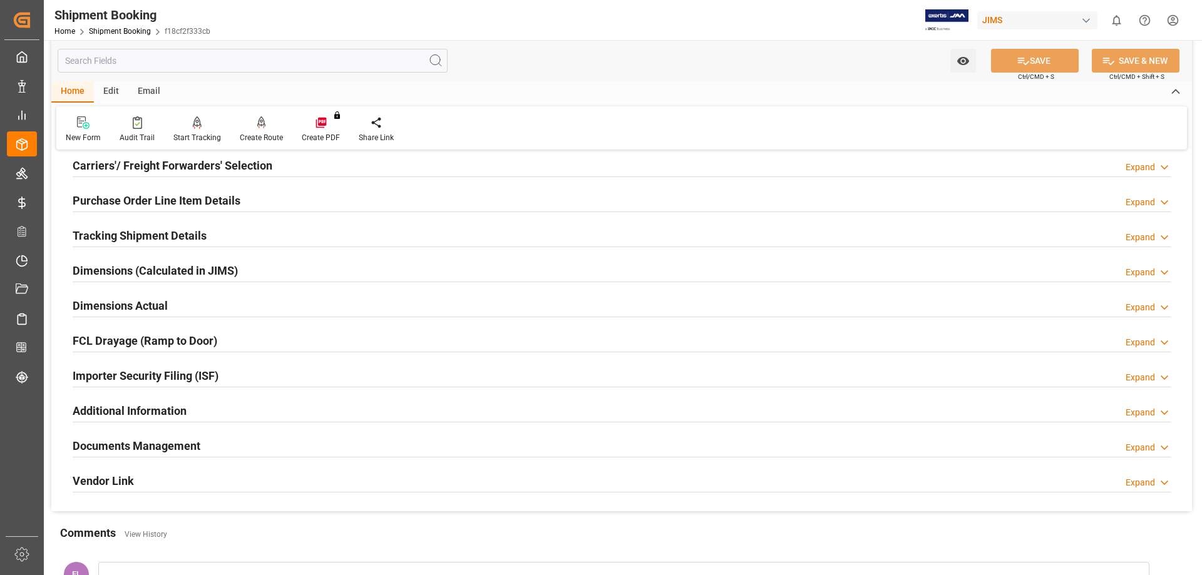
scroll to position [208, 0]
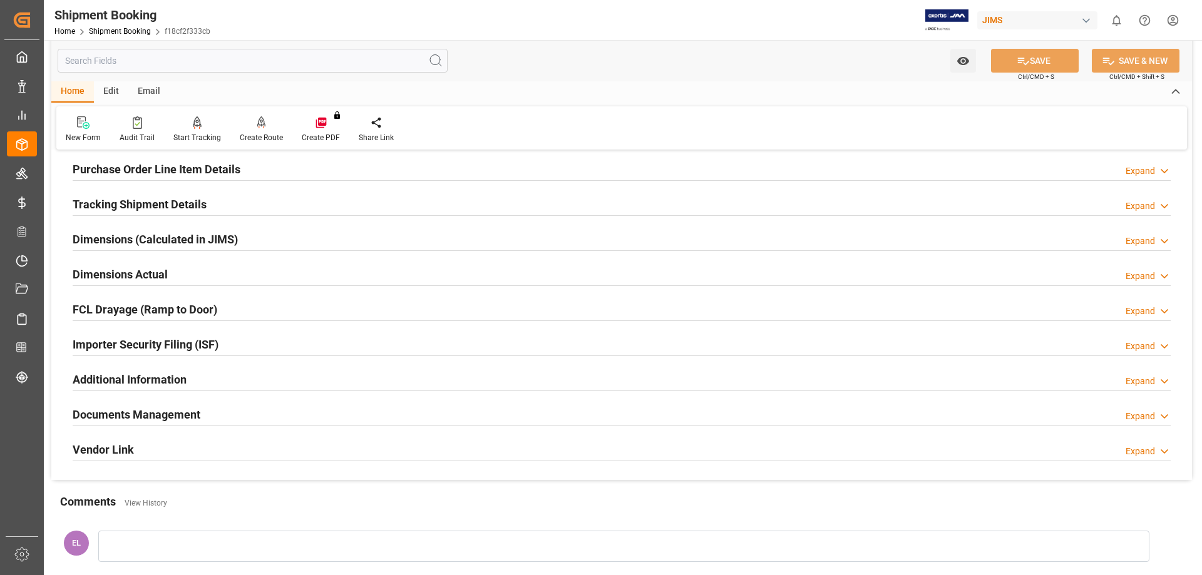
click at [177, 412] on h2 "Documents Management" at bounding box center [137, 414] width 128 height 17
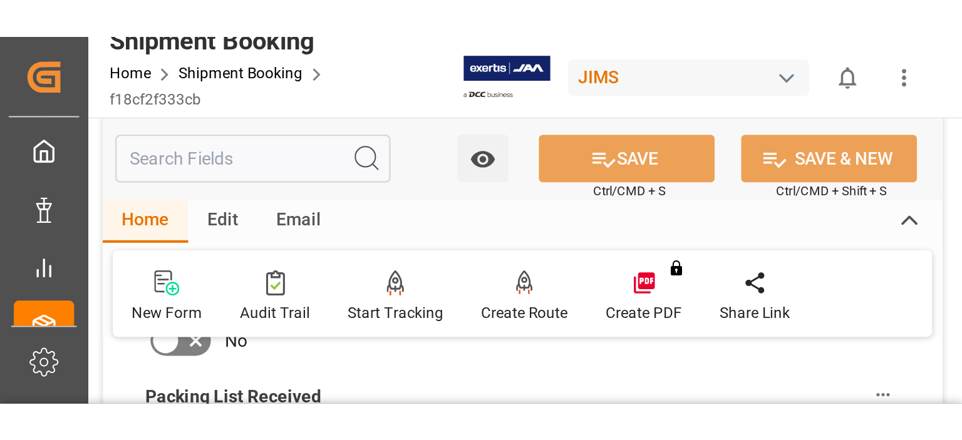
scroll to position [521, 0]
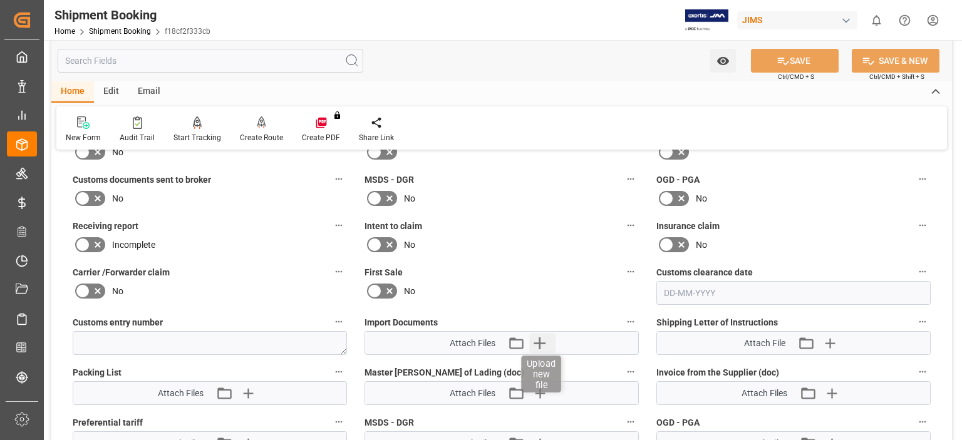
click at [533, 339] on icon "button" at bounding box center [540, 343] width 20 height 20
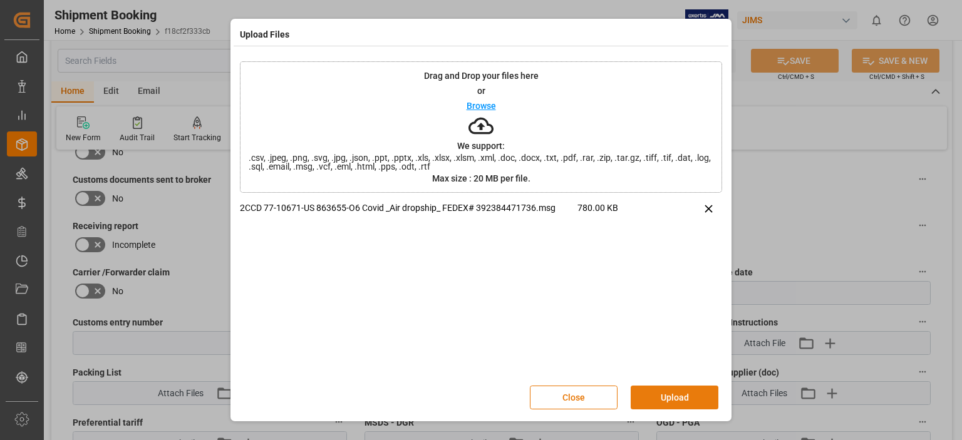
click at [666, 397] on button "Upload" at bounding box center [674, 398] width 88 height 24
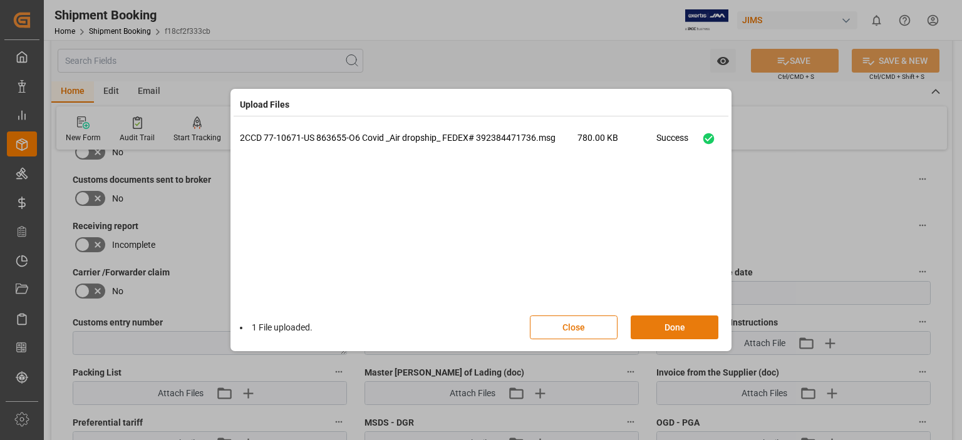
click at [680, 327] on button "Done" at bounding box center [674, 328] width 88 height 24
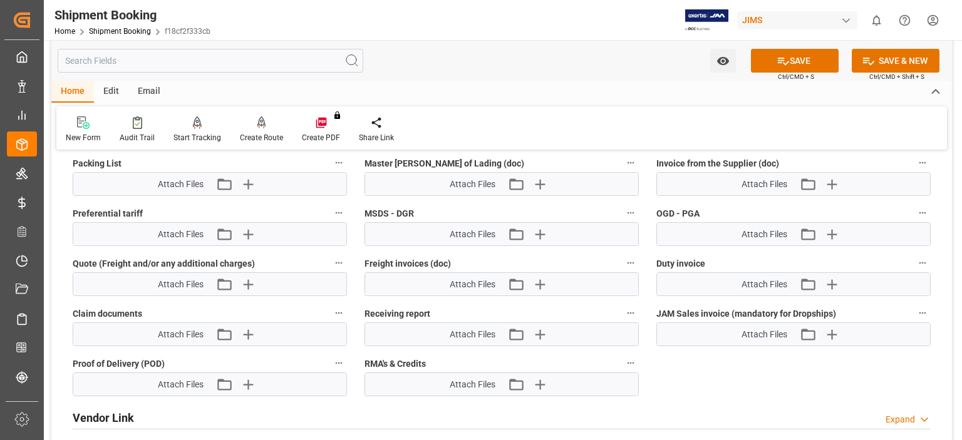
scroll to position [626, 0]
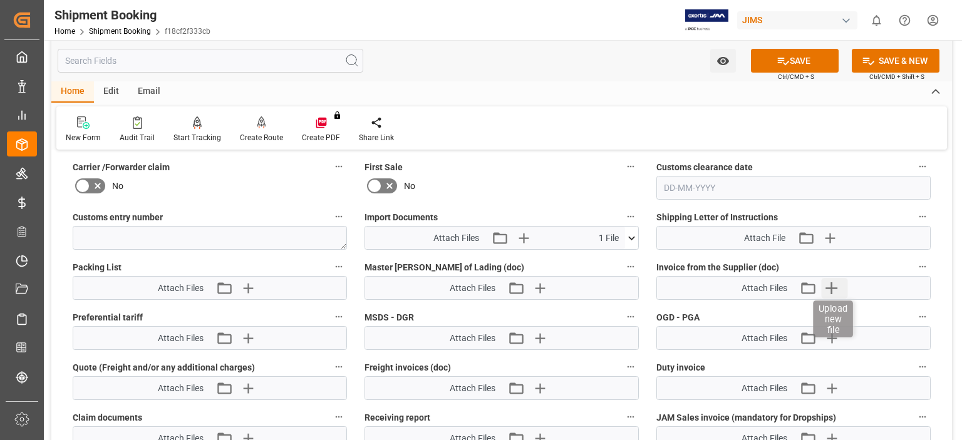
click at [829, 286] on icon "button" at bounding box center [831, 288] width 20 height 20
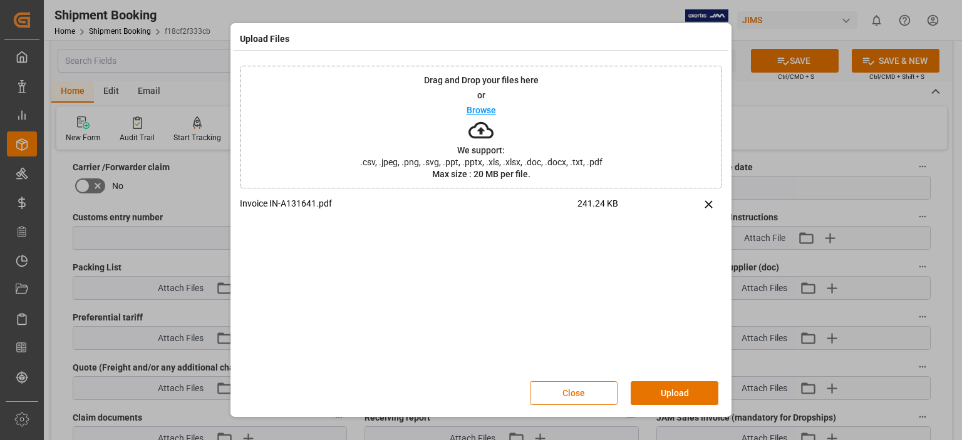
click at [676, 390] on button "Upload" at bounding box center [674, 393] width 88 height 24
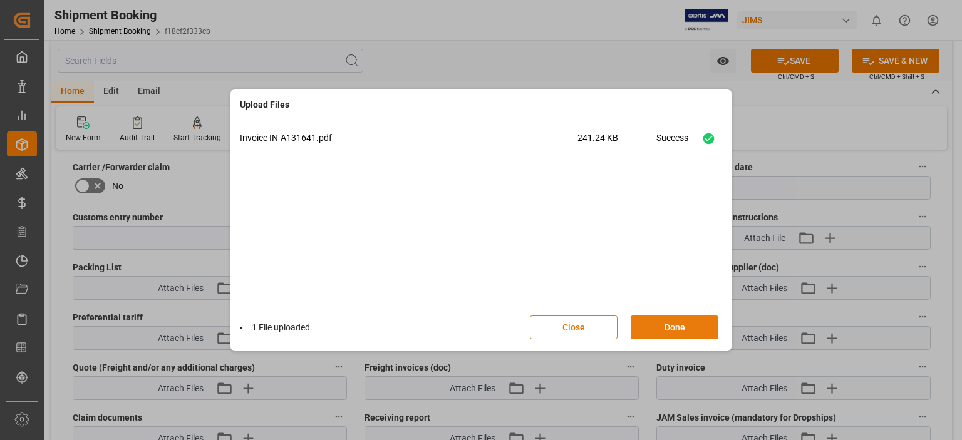
click at [674, 322] on button "Done" at bounding box center [674, 328] width 88 height 24
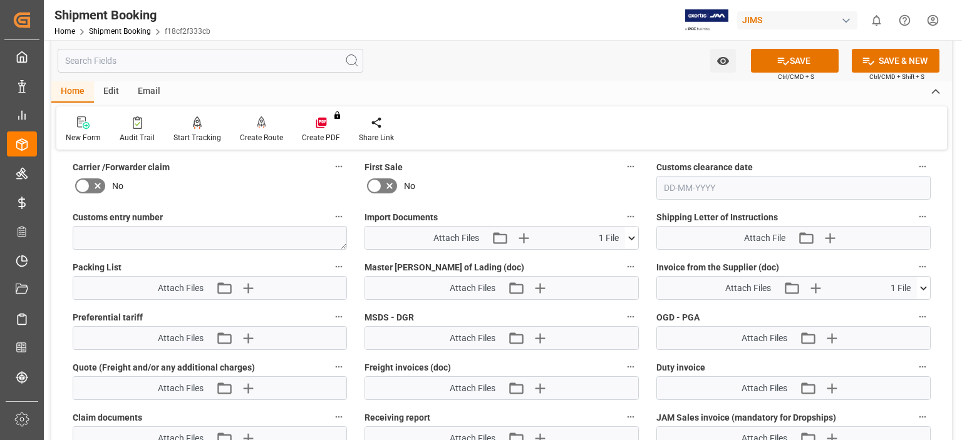
scroll to position [730, 0]
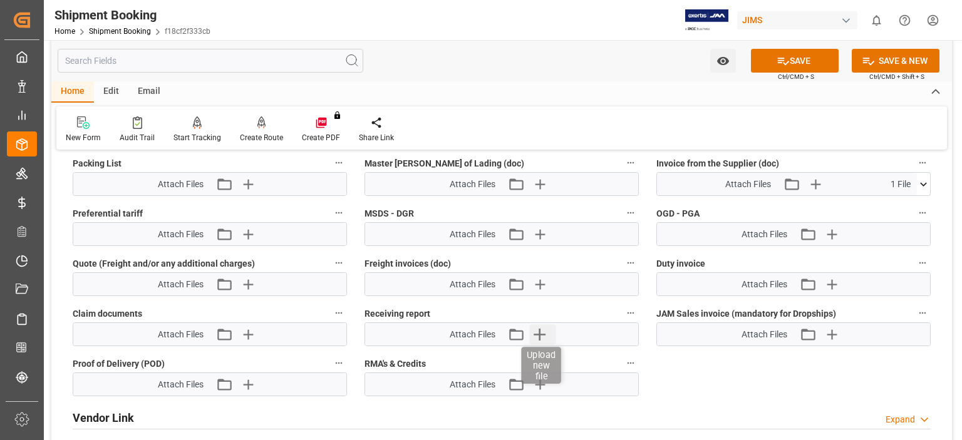
click at [545, 332] on icon "button" at bounding box center [540, 334] width 20 height 20
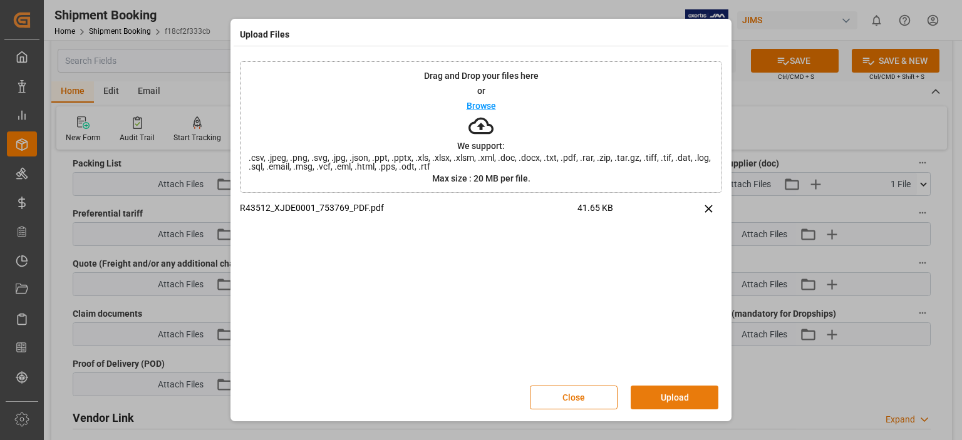
click at [671, 397] on button "Upload" at bounding box center [674, 398] width 88 height 24
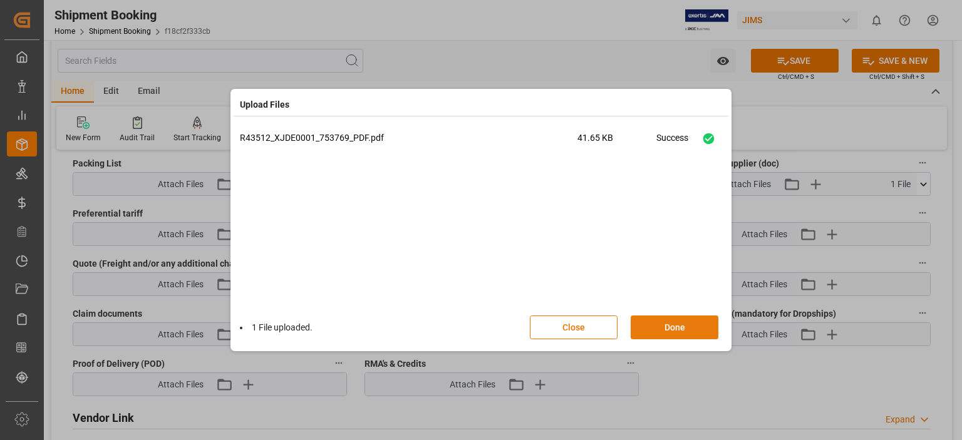
click at [680, 320] on button "Done" at bounding box center [674, 328] width 88 height 24
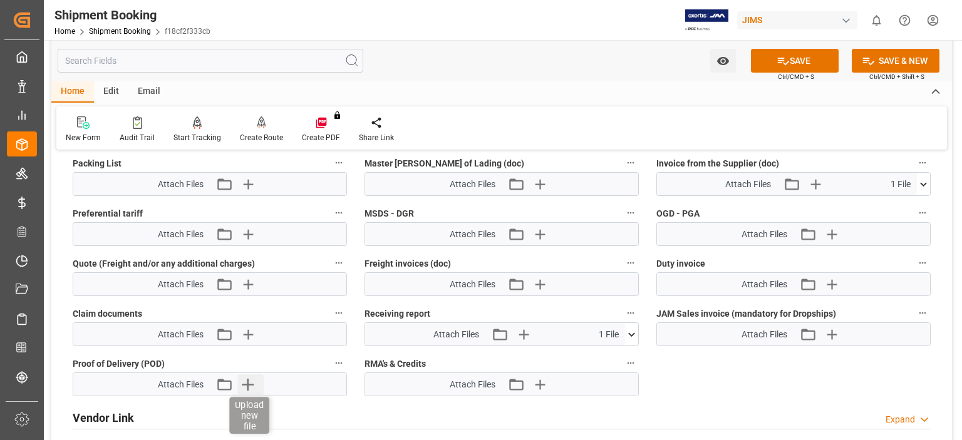
click at [250, 378] on icon "button" at bounding box center [248, 384] width 20 height 20
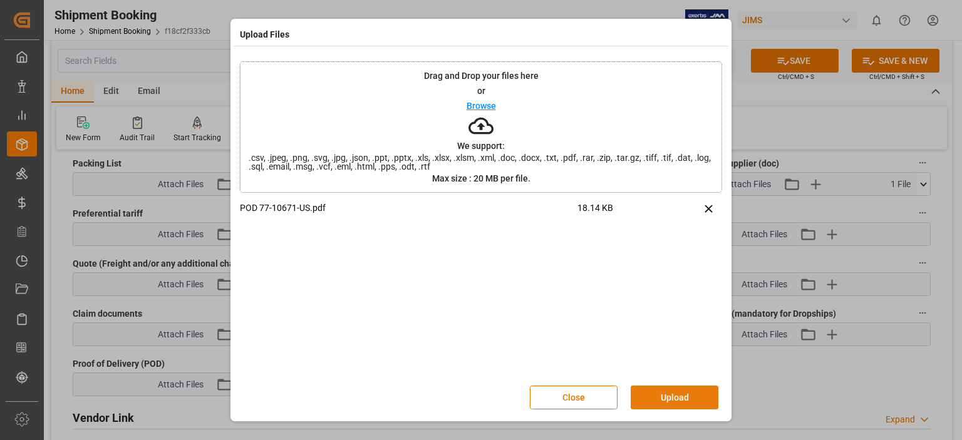
click at [676, 396] on button "Upload" at bounding box center [674, 398] width 88 height 24
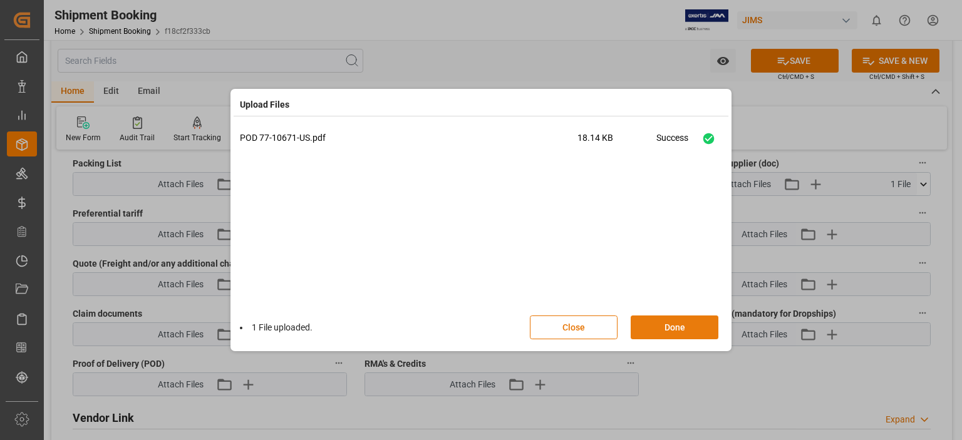
click at [672, 327] on button "Done" at bounding box center [674, 328] width 88 height 24
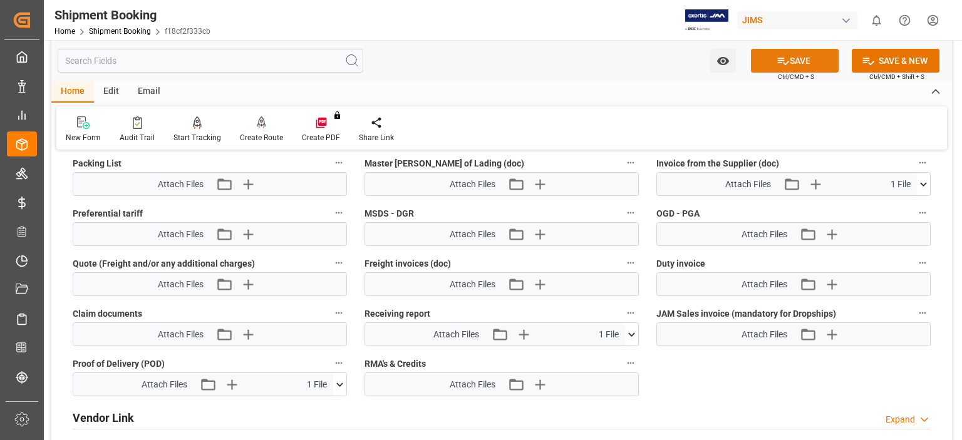
click at [799, 59] on button "SAVE" at bounding box center [795, 61] width 88 height 24
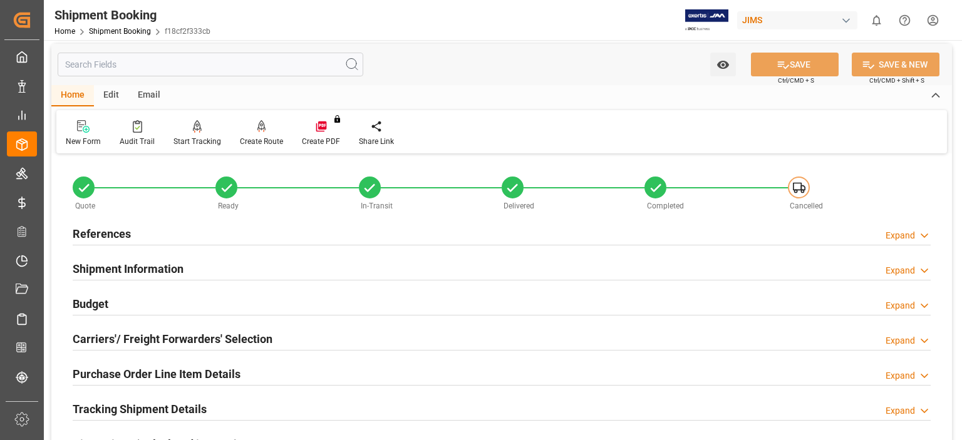
scroll to position [0, 0]
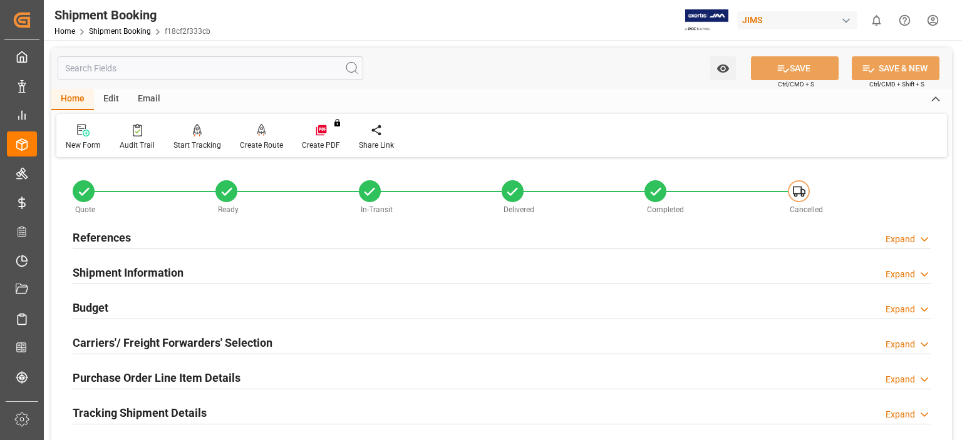
click at [92, 304] on h2 "Budget" at bounding box center [91, 307] width 36 height 17
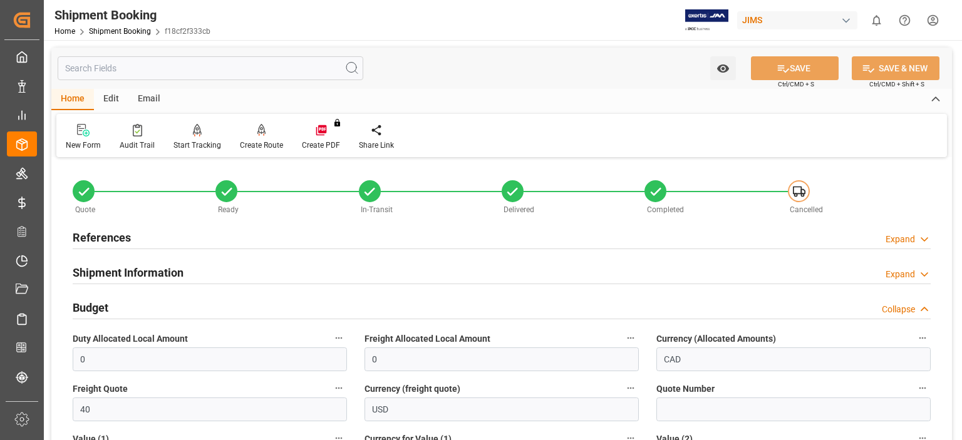
scroll to position [104, 0]
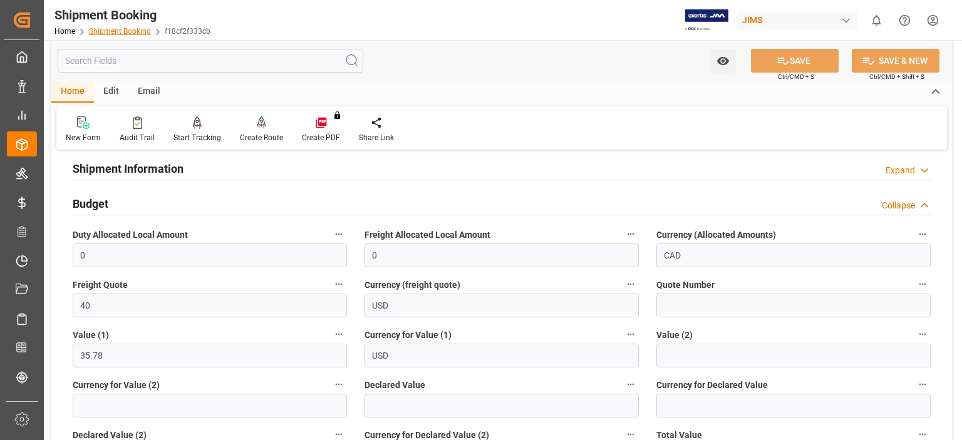
click at [113, 30] on link "Shipment Booking" at bounding box center [120, 31] width 62 height 9
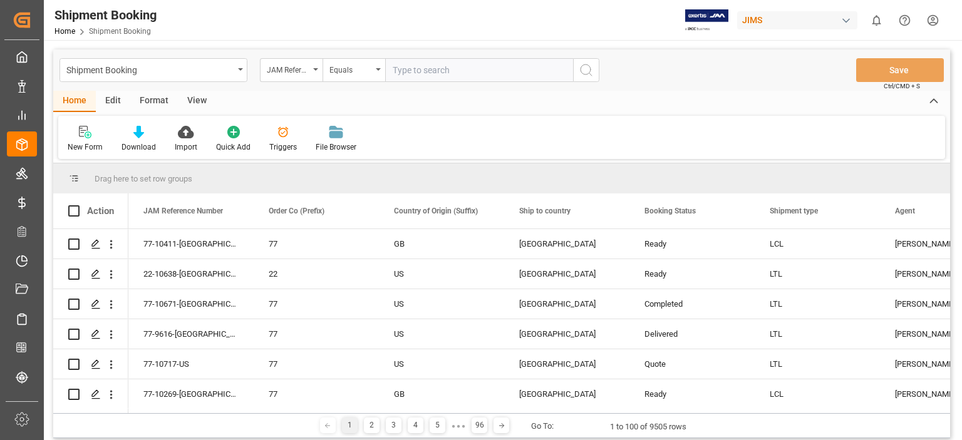
click at [418, 69] on input "text" at bounding box center [479, 70] width 188 height 24
type input "77-9971-[GEOGRAPHIC_DATA]"
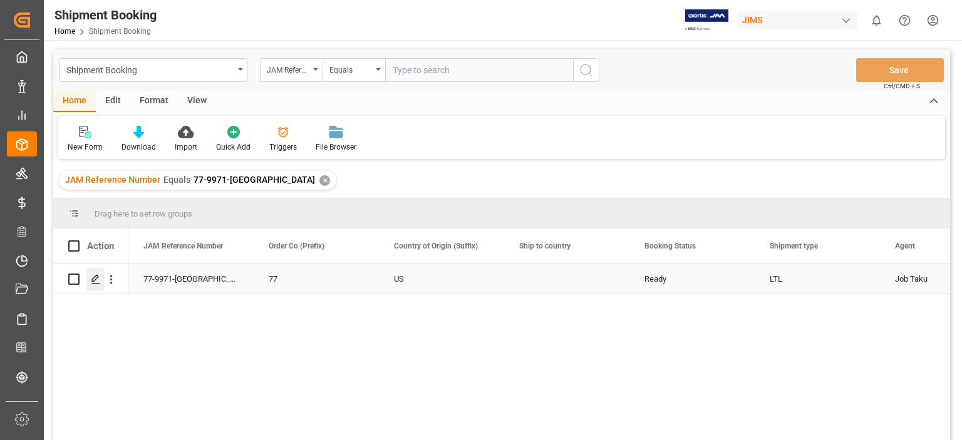
click at [95, 280] on icon "Press SPACE to select this row." at bounding box center [96, 279] width 10 height 10
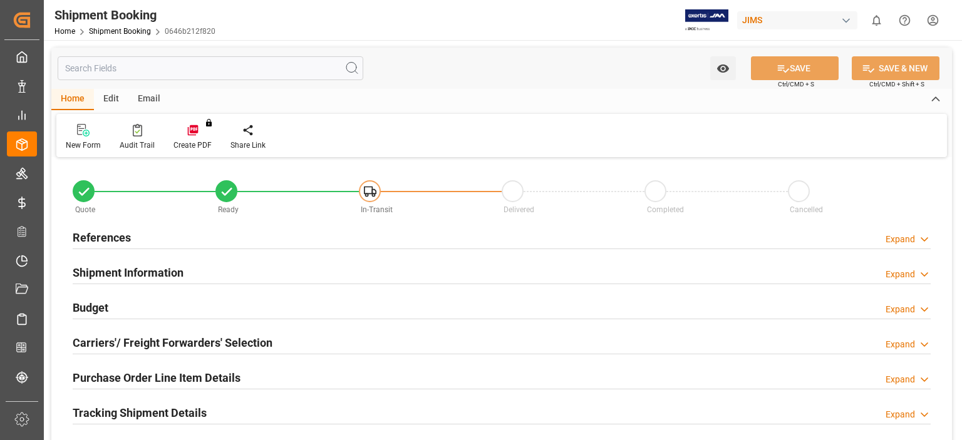
type input "0"
type input "08-07-2025"
click at [110, 235] on h2 "References" at bounding box center [102, 237] width 58 height 17
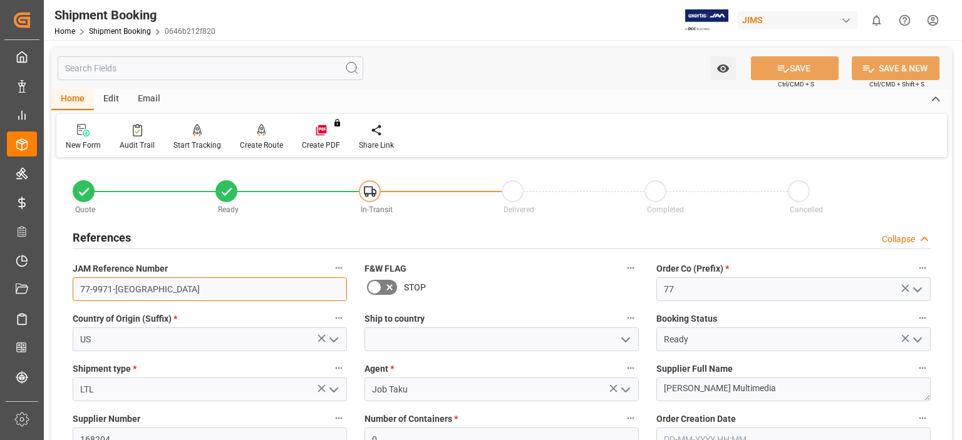
click at [130, 292] on input "77-9971-[GEOGRAPHIC_DATA]" at bounding box center [210, 289] width 274 height 24
drag, startPoint x: 128, startPoint y: 292, endPoint x: 41, endPoint y: 290, distance: 86.4
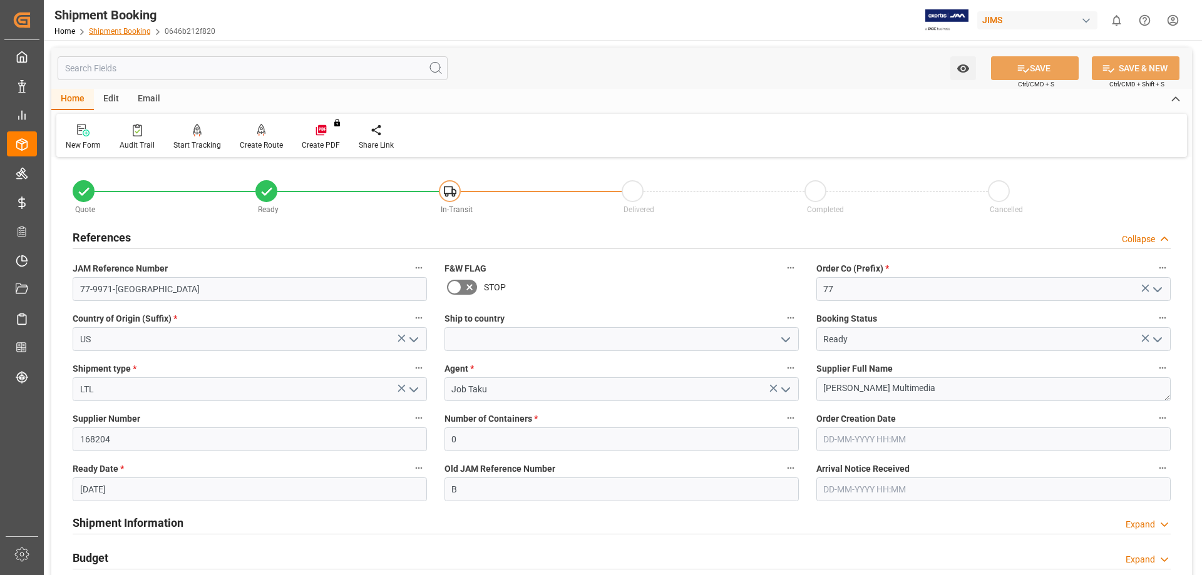
click at [109, 31] on link "Shipment Booking" at bounding box center [120, 31] width 62 height 9
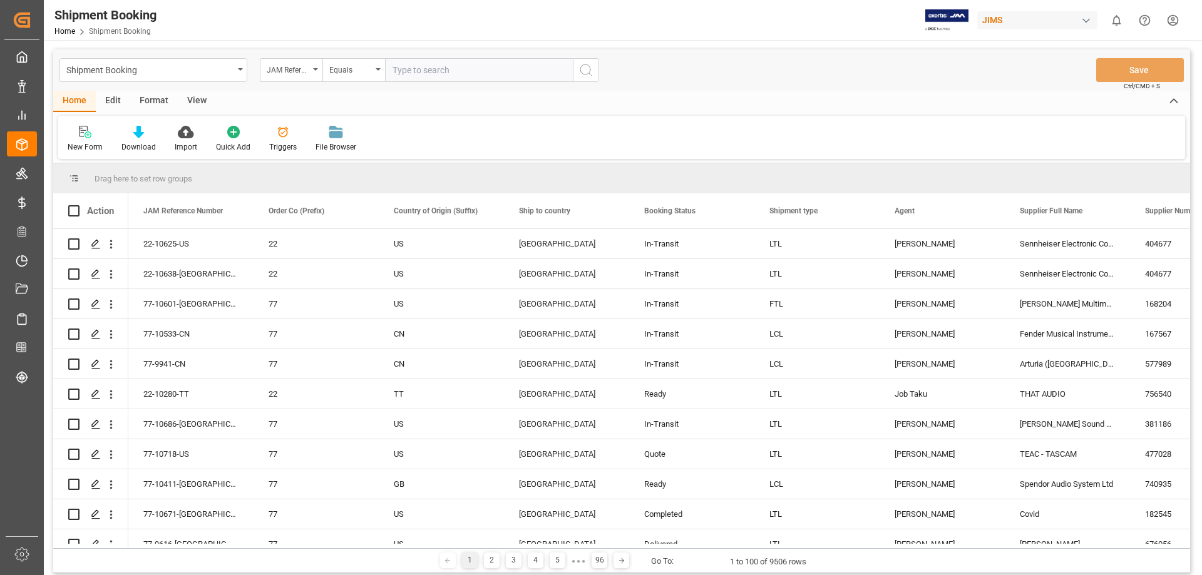
click at [530, 67] on input "text" at bounding box center [479, 70] width 188 height 24
type input "77-10637-us"
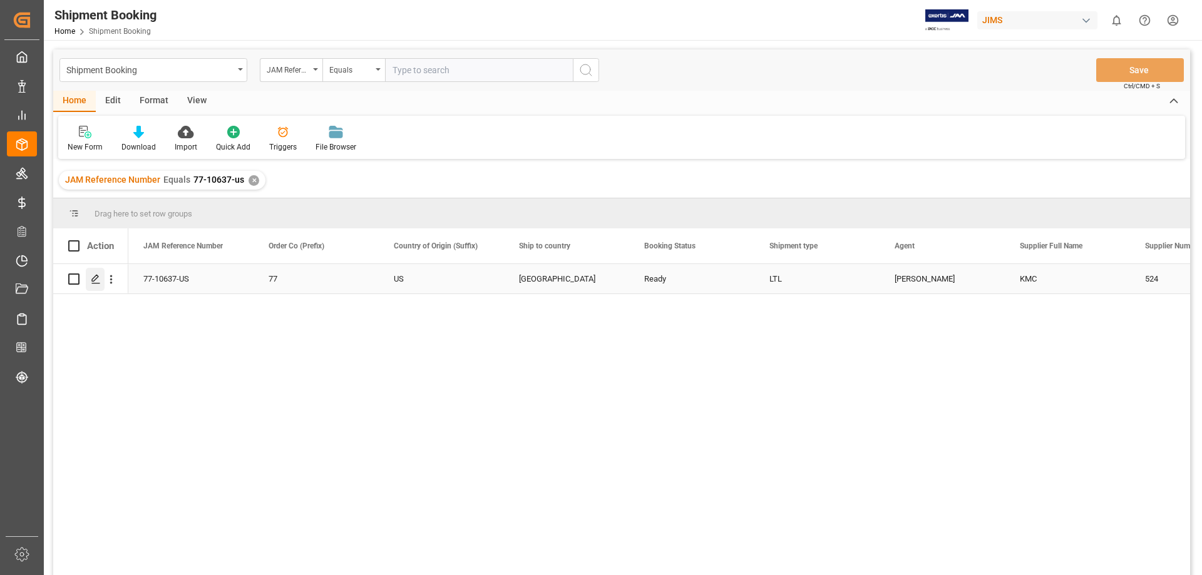
click at [96, 287] on div "Press SPACE to select this row." at bounding box center [95, 279] width 19 height 23
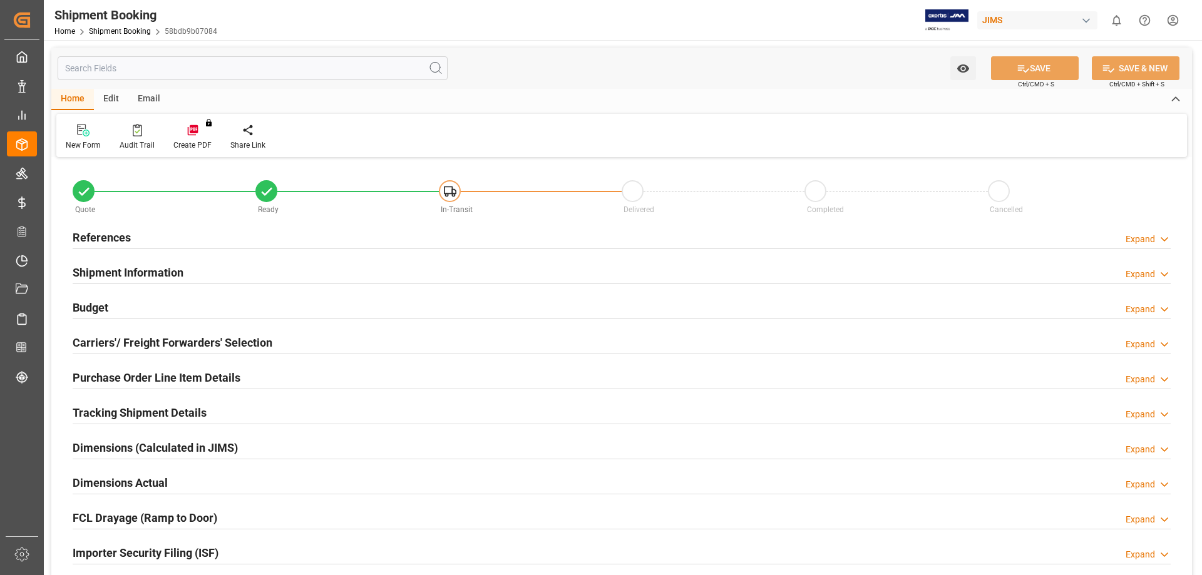
type input "392.5755"
type input "1091.9733"
type input "636.77"
type input "19329.3328"
click at [100, 308] on h2 "Budget" at bounding box center [91, 307] width 36 height 17
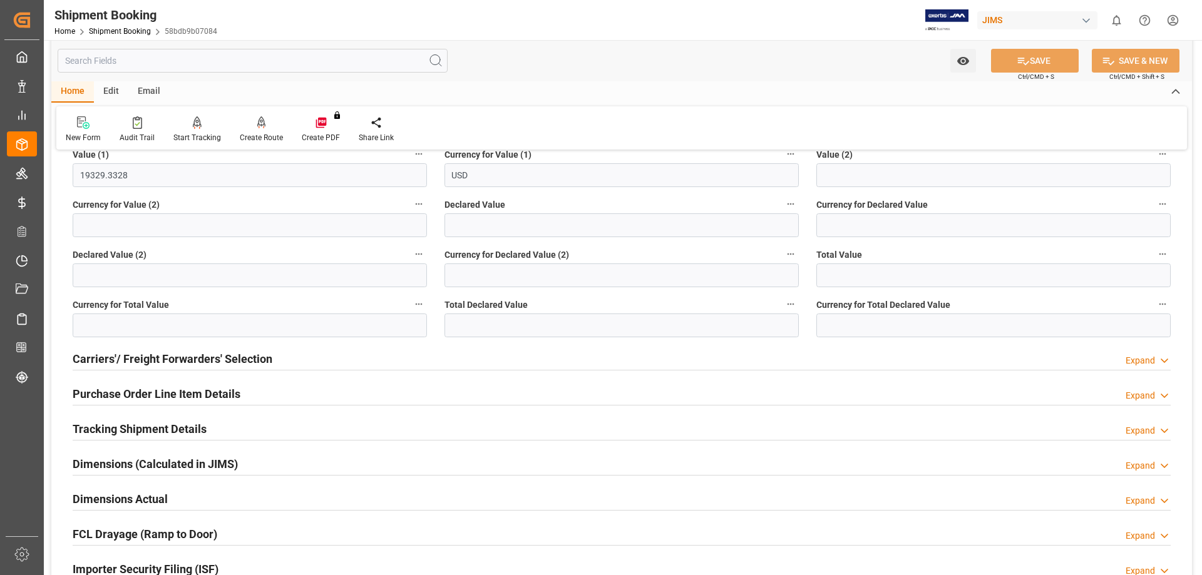
scroll to position [313, 0]
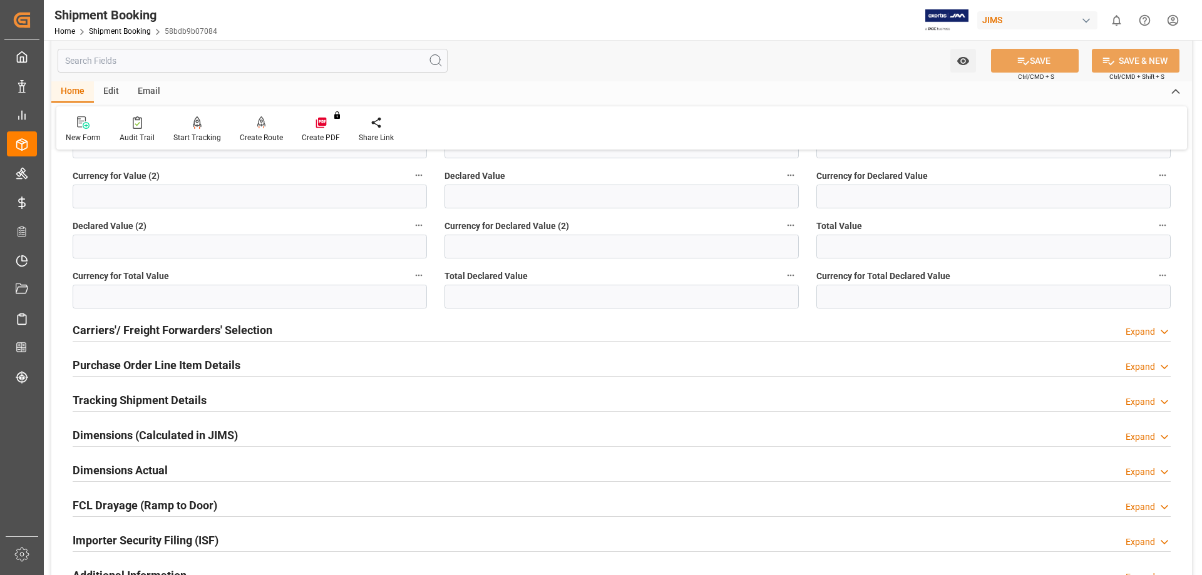
click at [146, 364] on h2 "Purchase Order Line Item Details" at bounding box center [157, 365] width 168 height 17
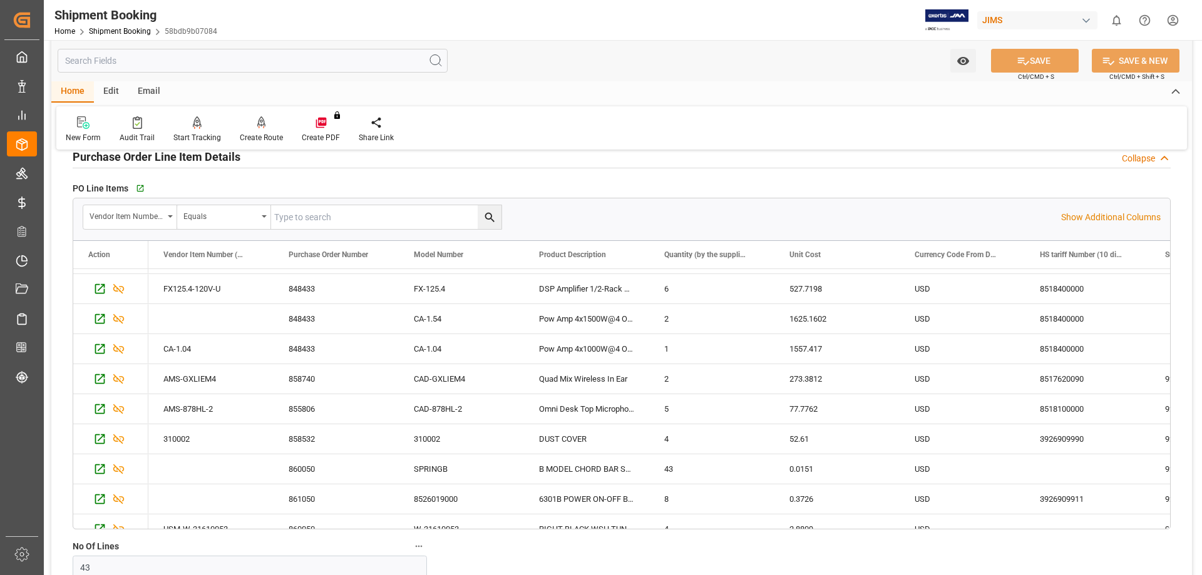
scroll to position [0, 0]
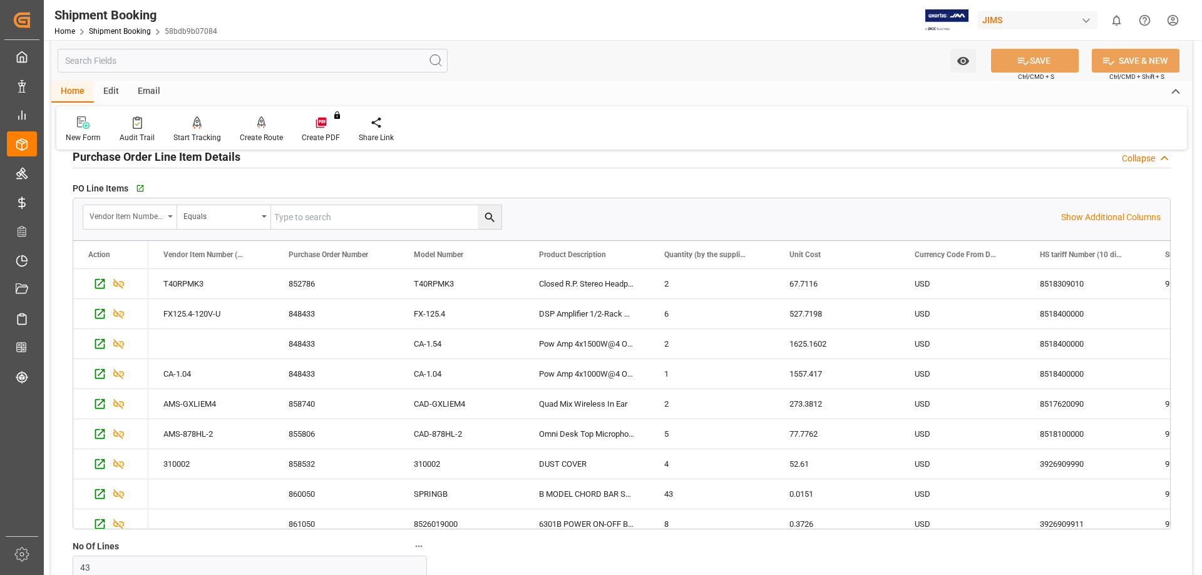
click at [170, 217] on icon "open menu" at bounding box center [170, 216] width 5 height 3
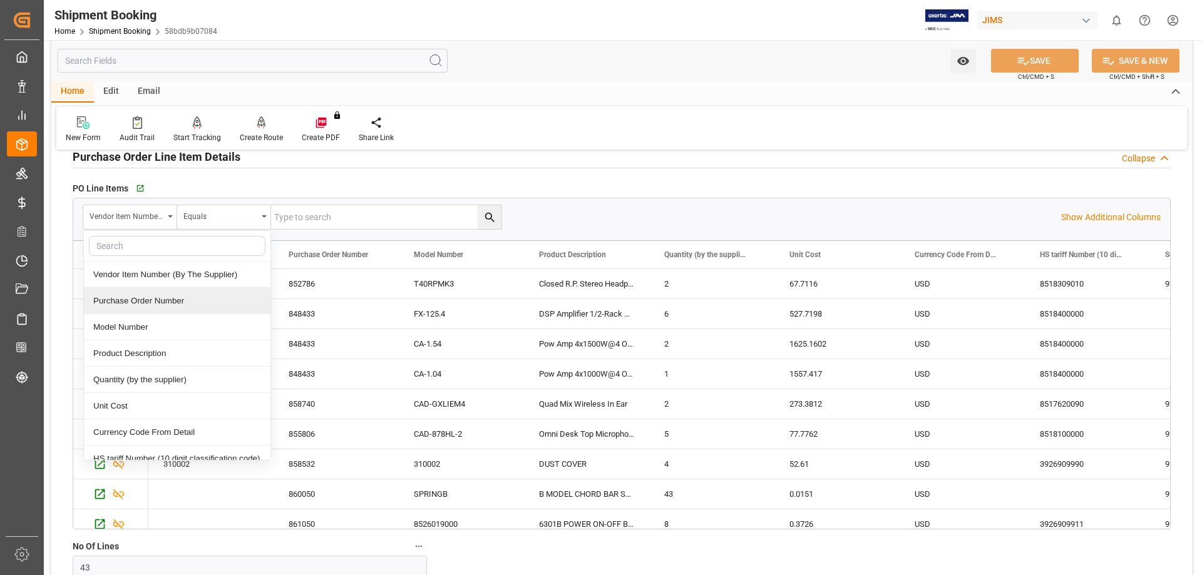
click at [171, 305] on div "Purchase Order Number" at bounding box center [177, 301] width 187 height 26
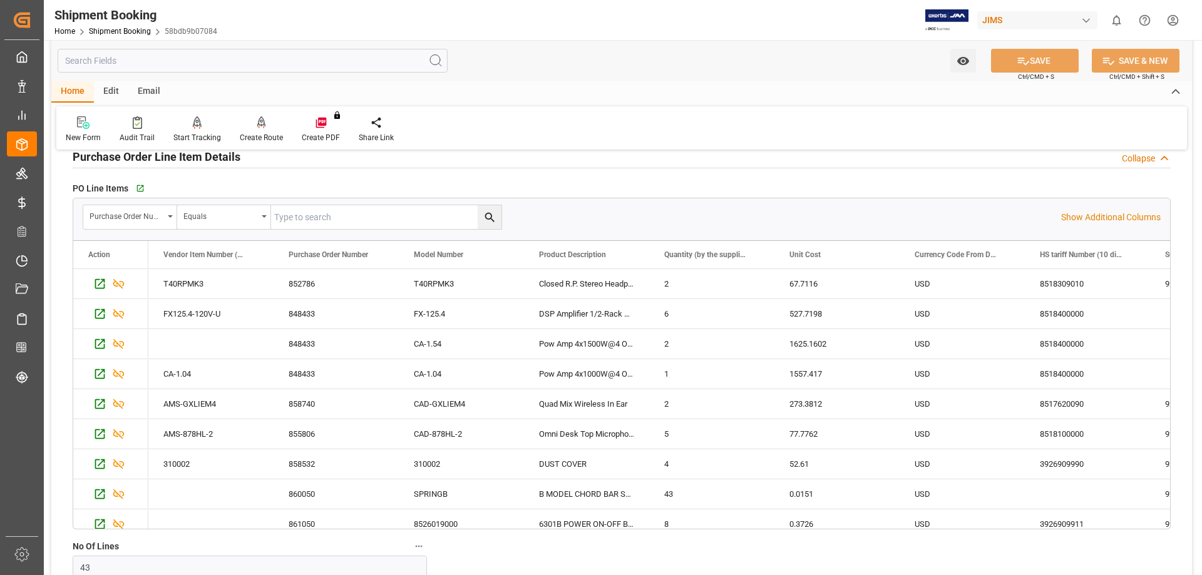
click at [319, 215] on input "text" at bounding box center [386, 217] width 230 height 24
type input "827694"
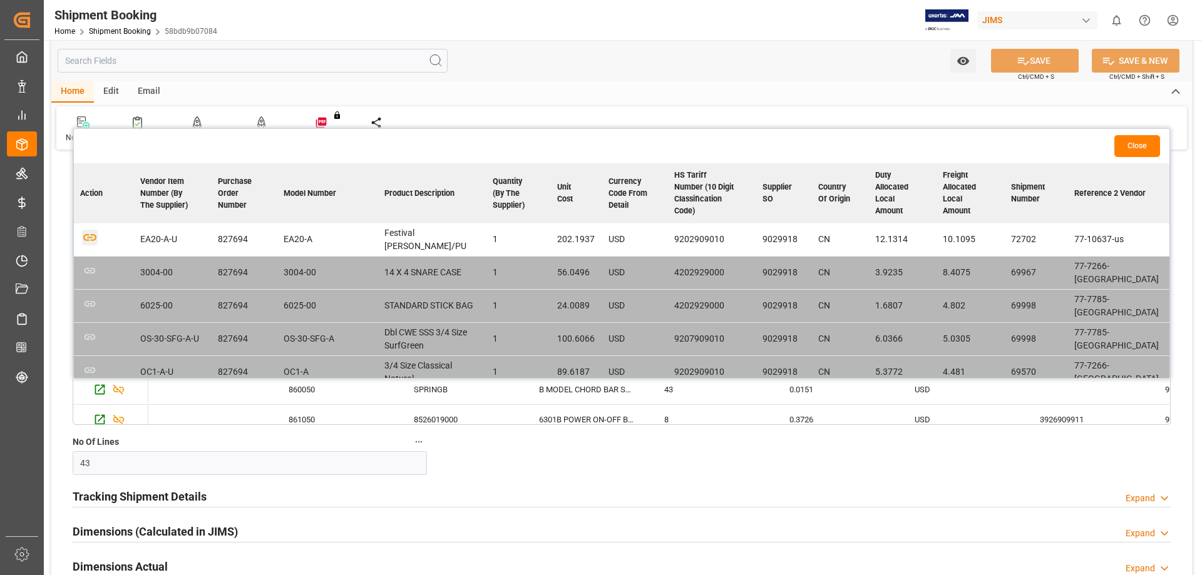
click at [88, 235] on icon "button" at bounding box center [90, 238] width 16 height 16
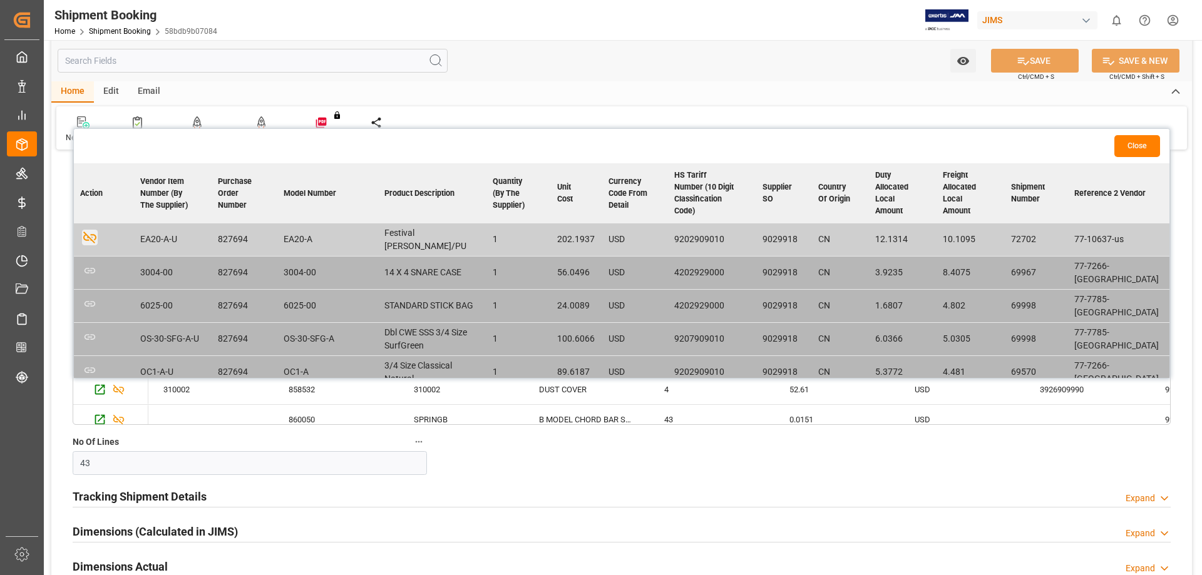
click at [1141, 142] on button "Close" at bounding box center [1137, 146] width 46 height 22
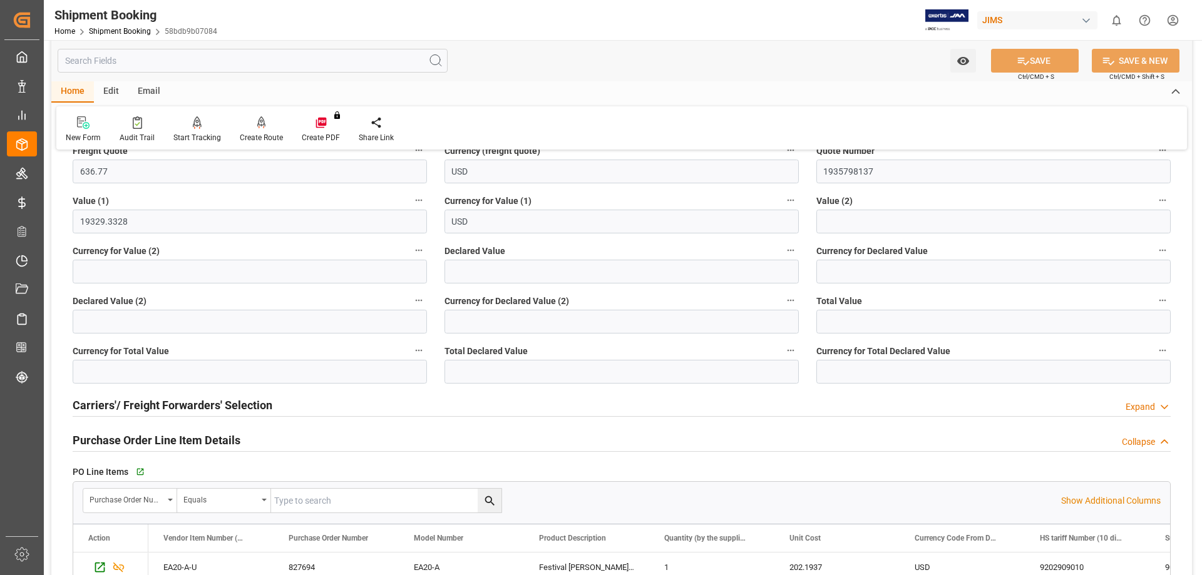
scroll to position [208, 0]
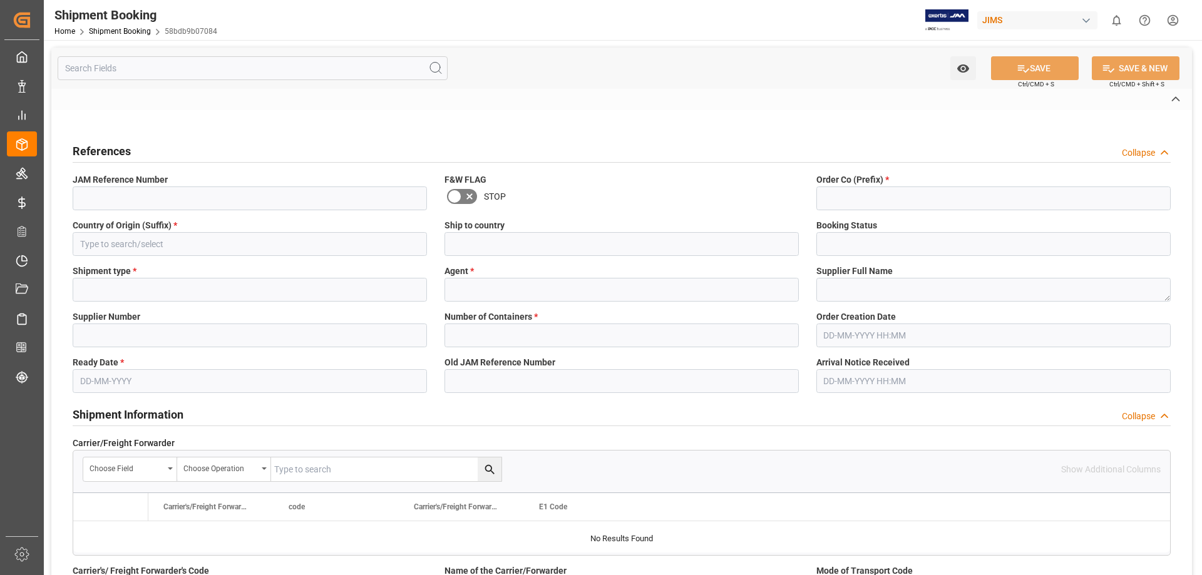
type input "CAD"
type input "USD"
type input "1935798137"
type input "USD"
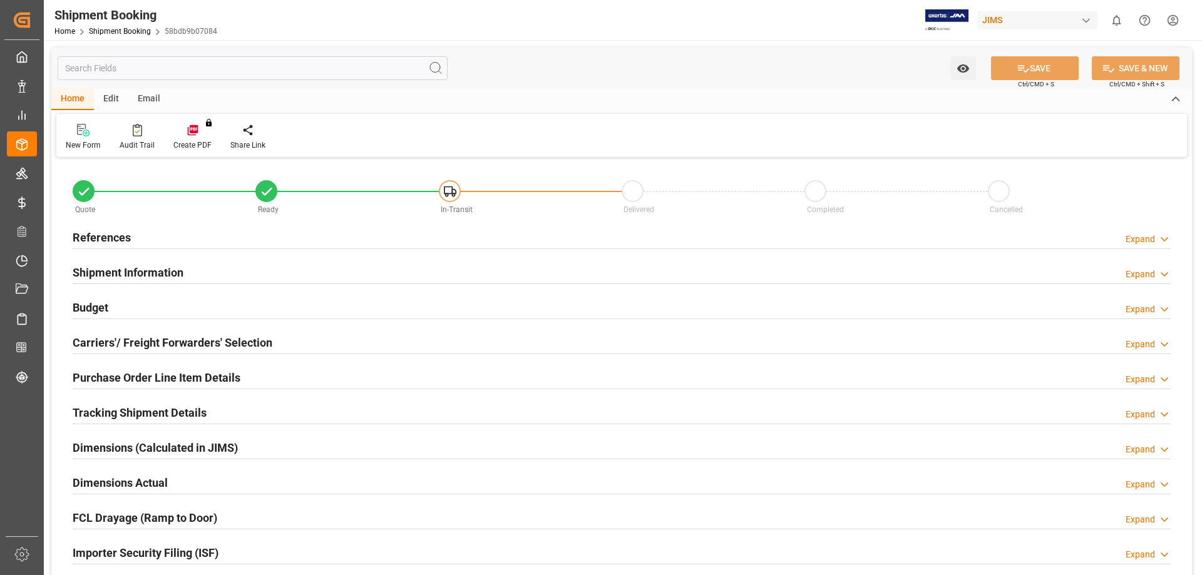
type input "12.3537"
type input "881.0842"
type input "636.77"
type input "14564.9828"
click at [95, 311] on h2 "Budget" at bounding box center [91, 307] width 36 height 17
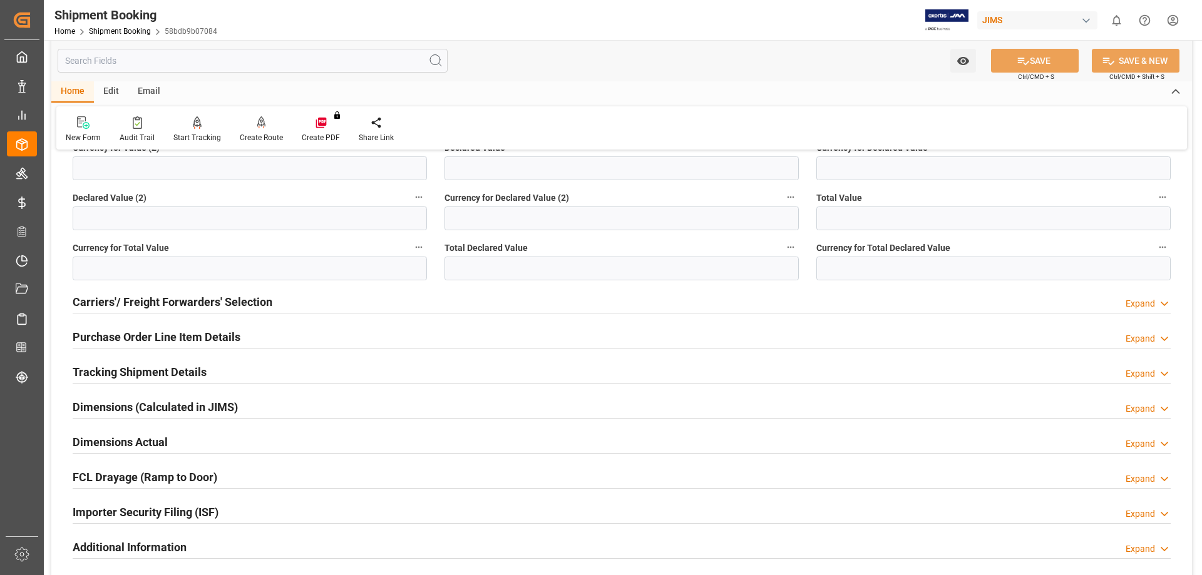
scroll to position [313, 0]
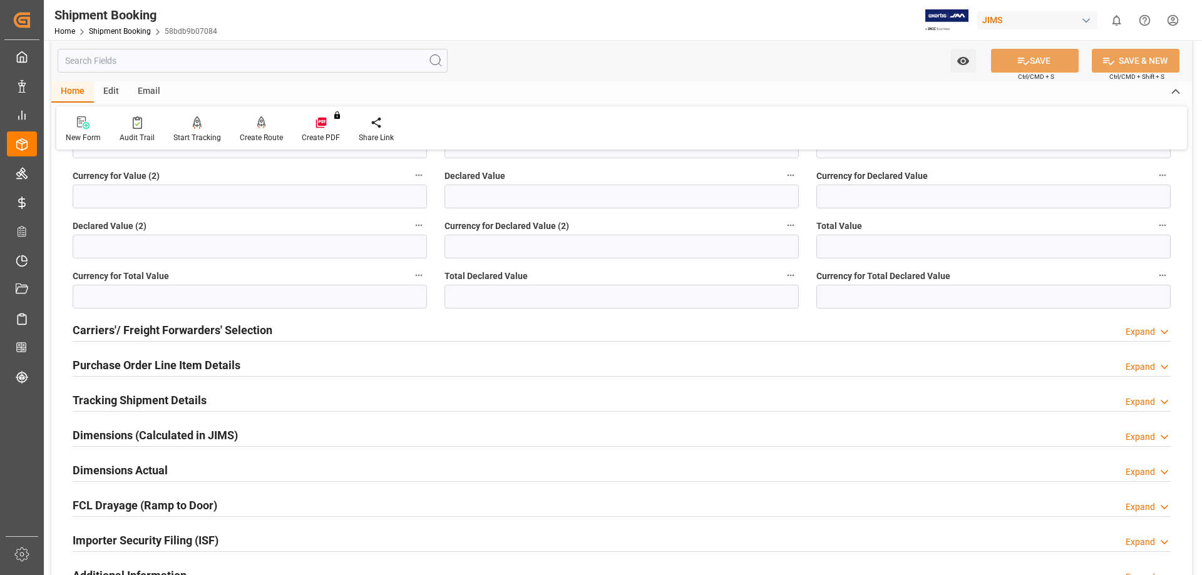
click at [185, 366] on h2 "Purchase Order Line Item Details" at bounding box center [157, 365] width 168 height 17
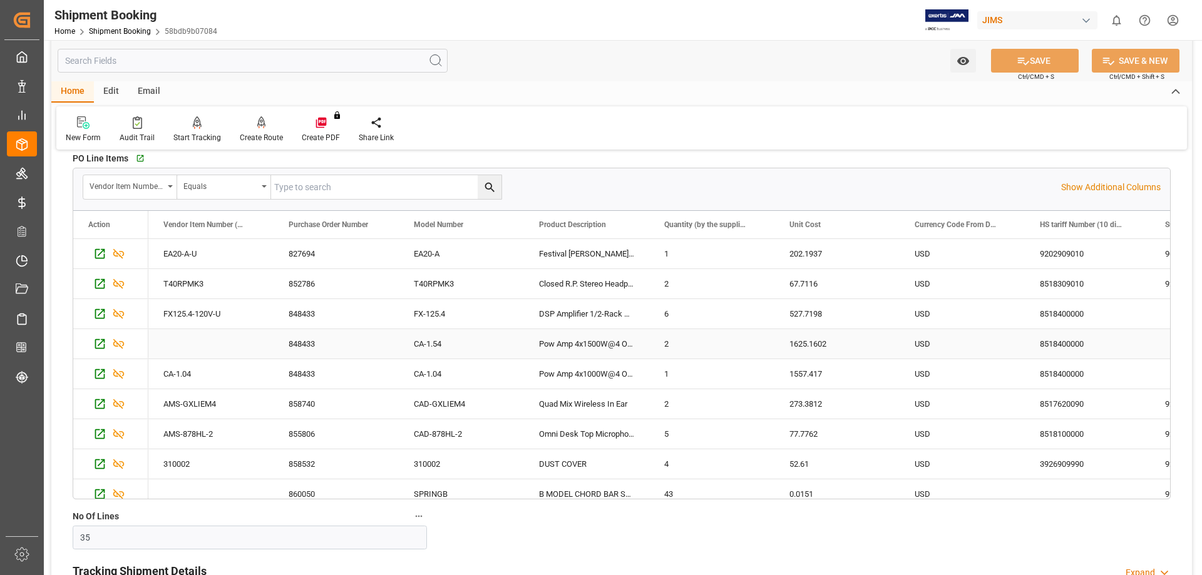
scroll to position [521, 0]
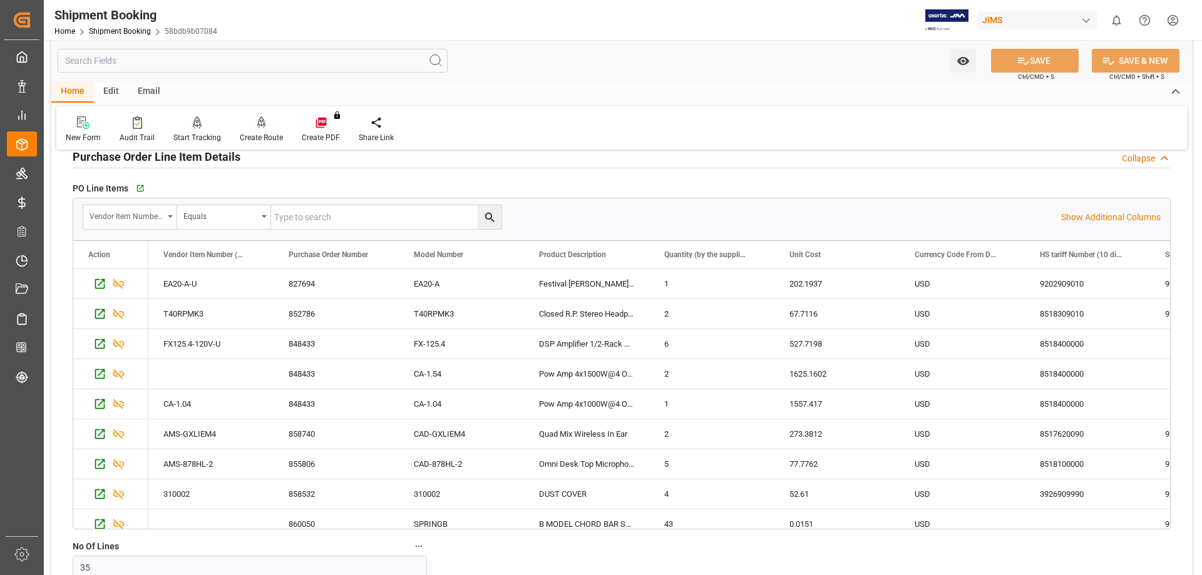
click at [167, 215] on div "Vendor Item Number (By The Supplier)" at bounding box center [130, 217] width 94 height 24
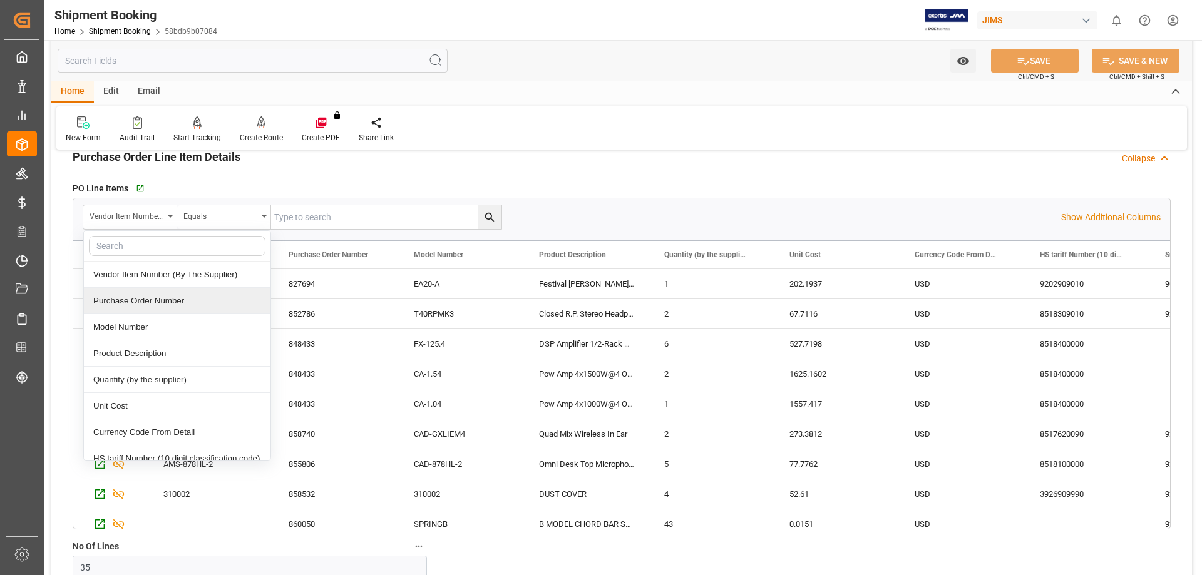
click at [166, 300] on div "Purchase Order Number" at bounding box center [177, 301] width 187 height 26
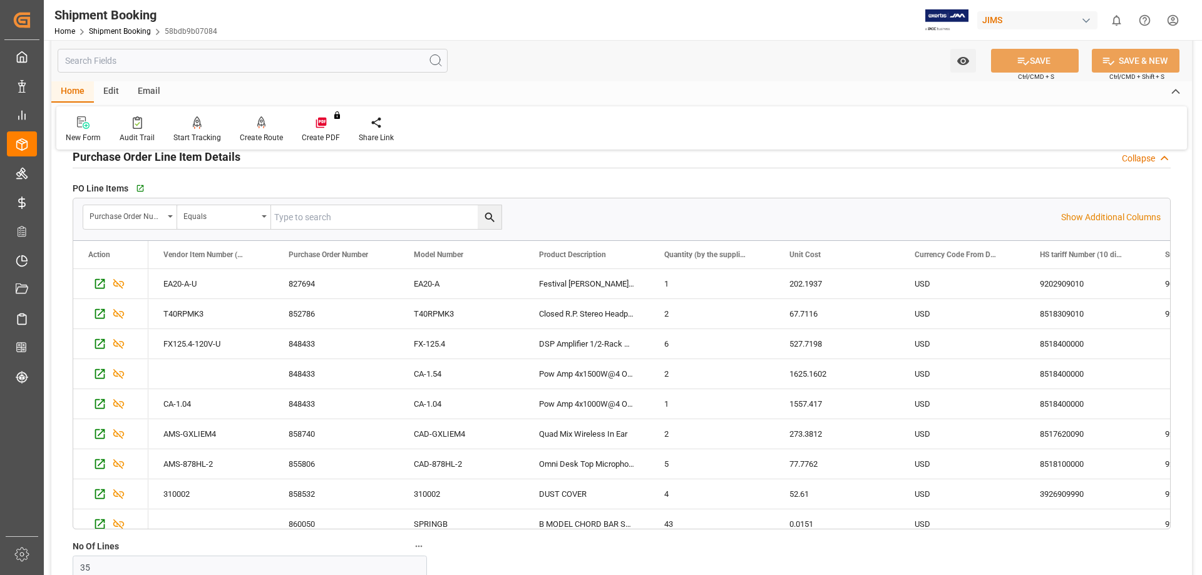
click at [332, 217] on input "text" at bounding box center [386, 217] width 230 height 24
type input "833732"
click at [490, 215] on icon "search button" at bounding box center [489, 217] width 13 height 13
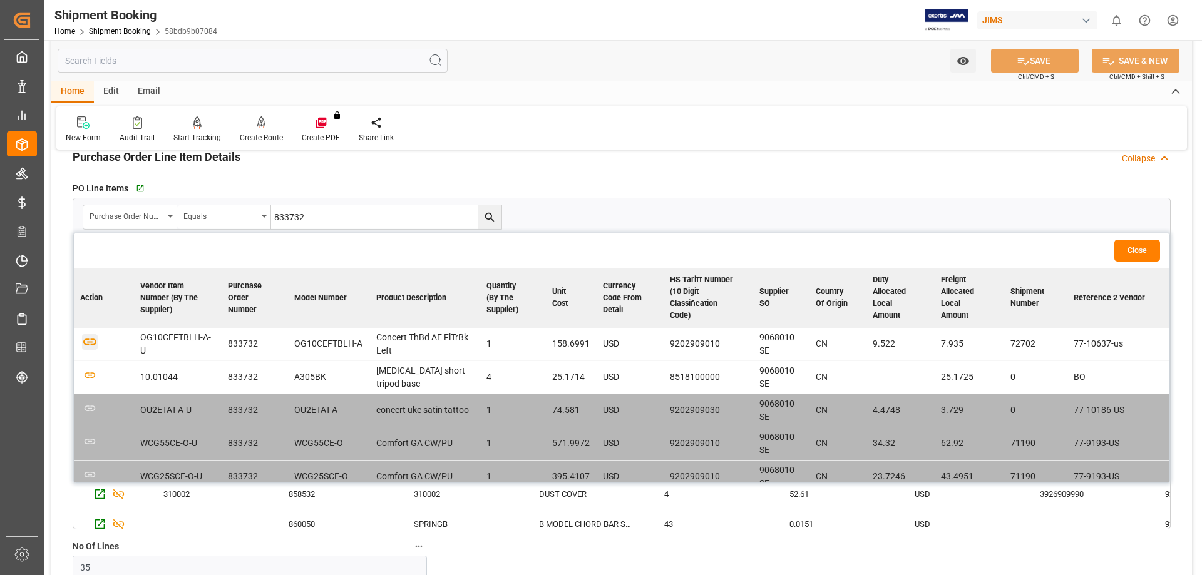
click at [92, 341] on icon "button" at bounding box center [90, 342] width 16 height 16
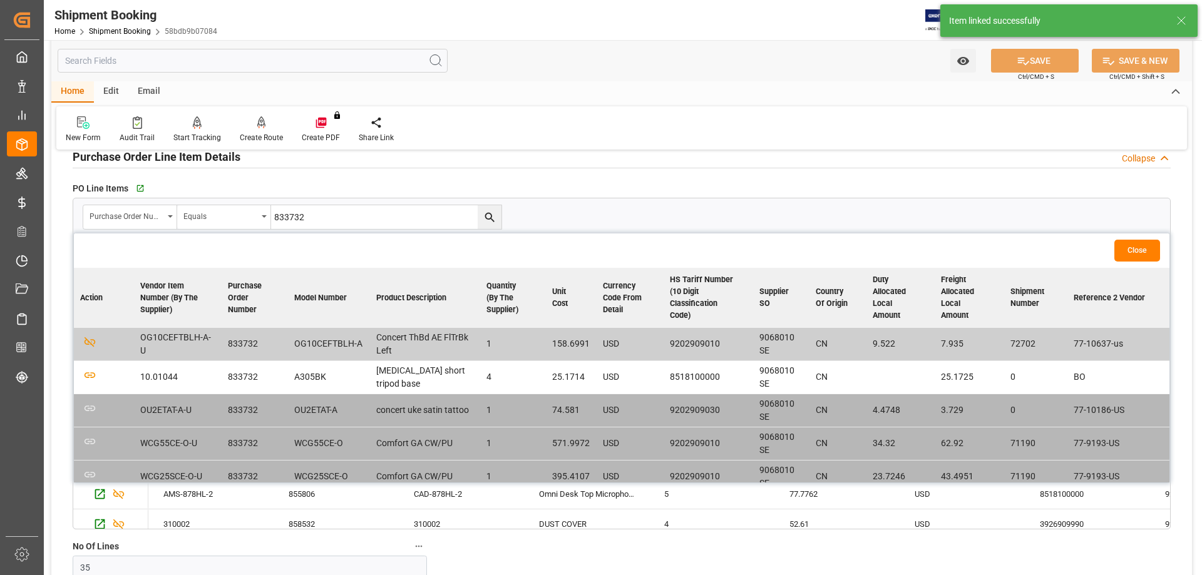
click at [1134, 250] on button "Close" at bounding box center [1137, 251] width 46 height 22
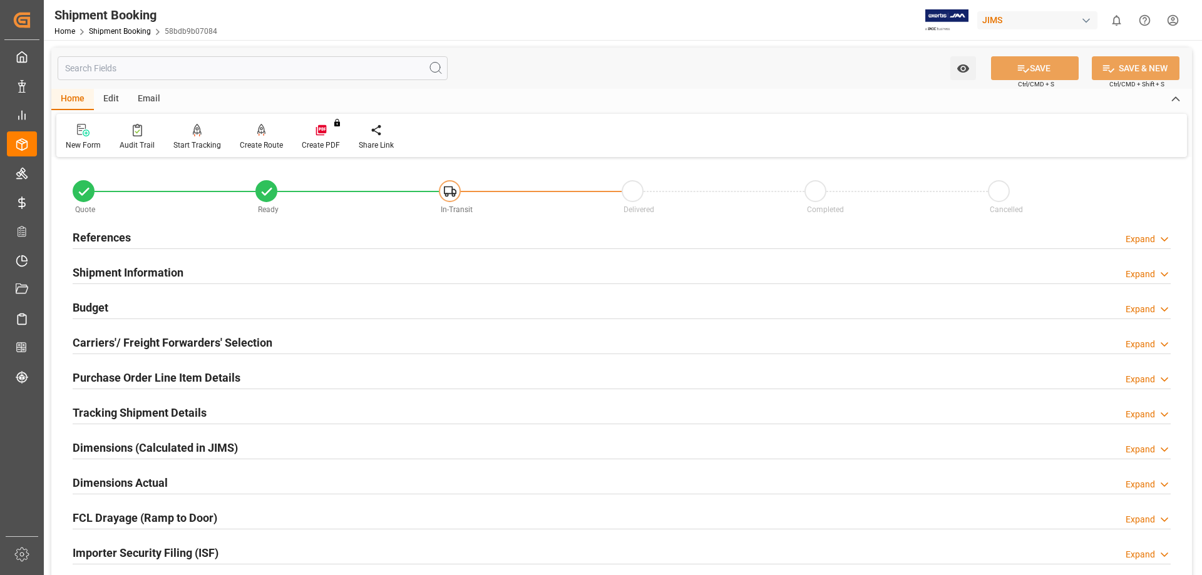
click at [120, 378] on h2 "Purchase Order Line Item Details" at bounding box center [157, 377] width 168 height 17
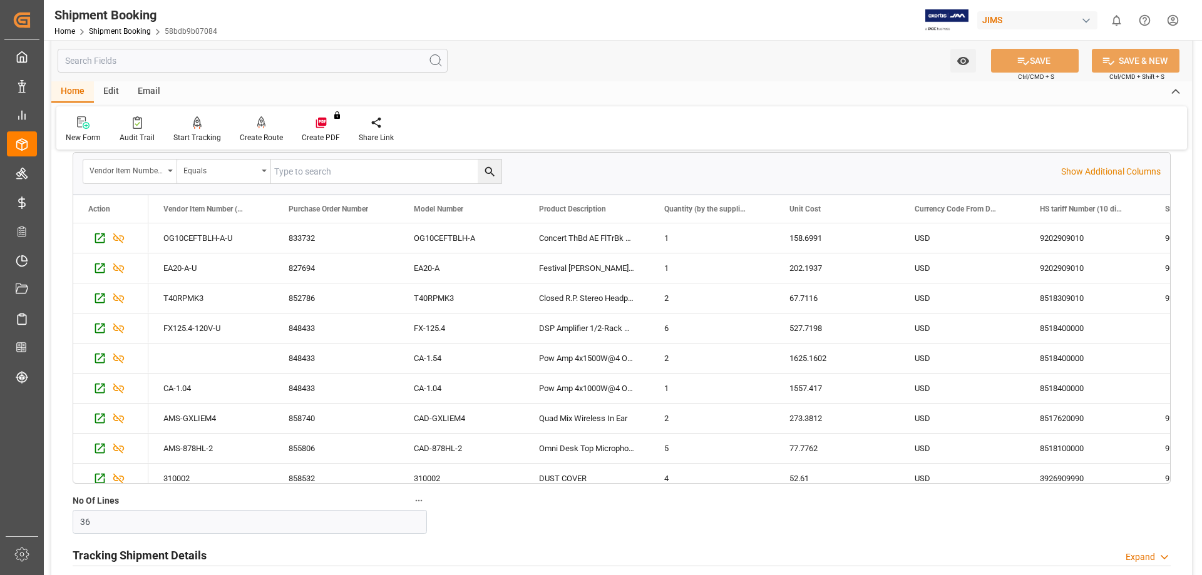
scroll to position [208, 0]
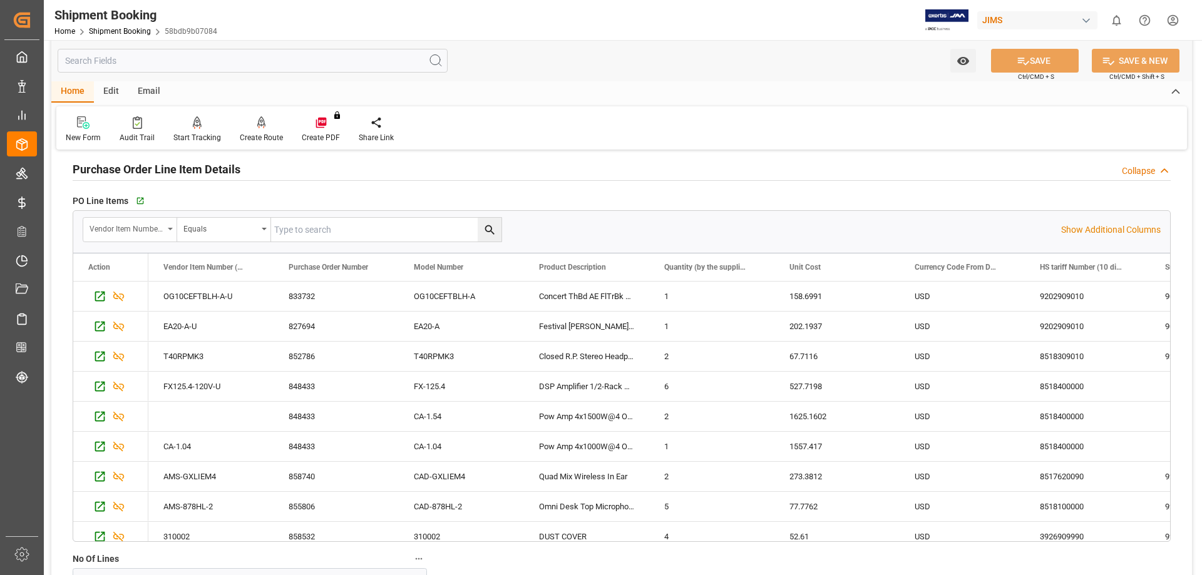
click at [169, 228] on icon "open menu" at bounding box center [170, 229] width 5 height 3
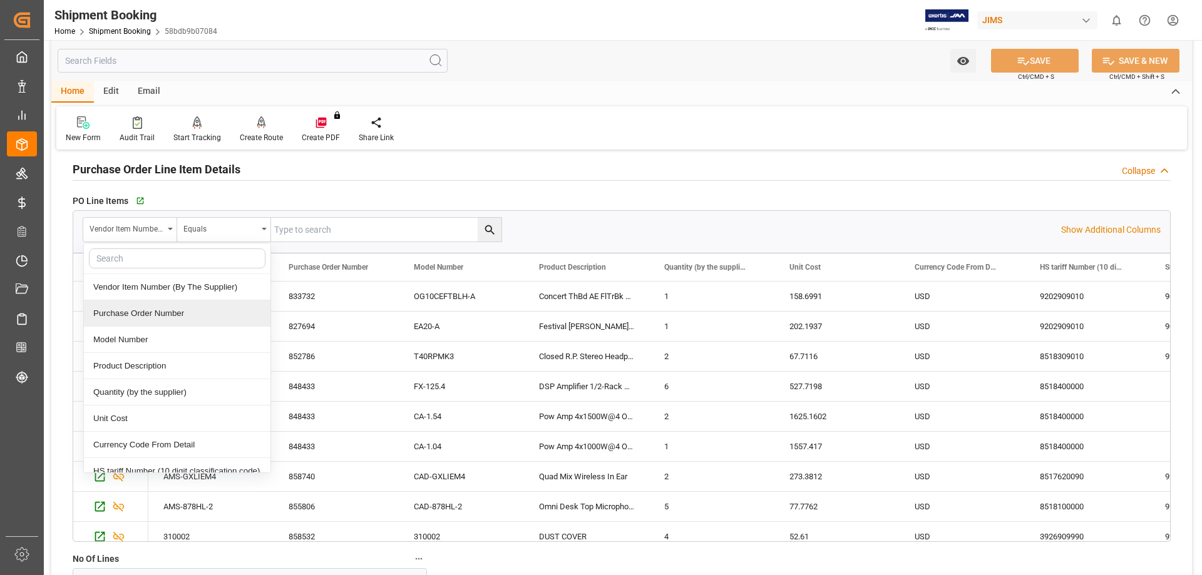
click at [169, 316] on div "Purchase Order Number" at bounding box center [177, 313] width 187 height 26
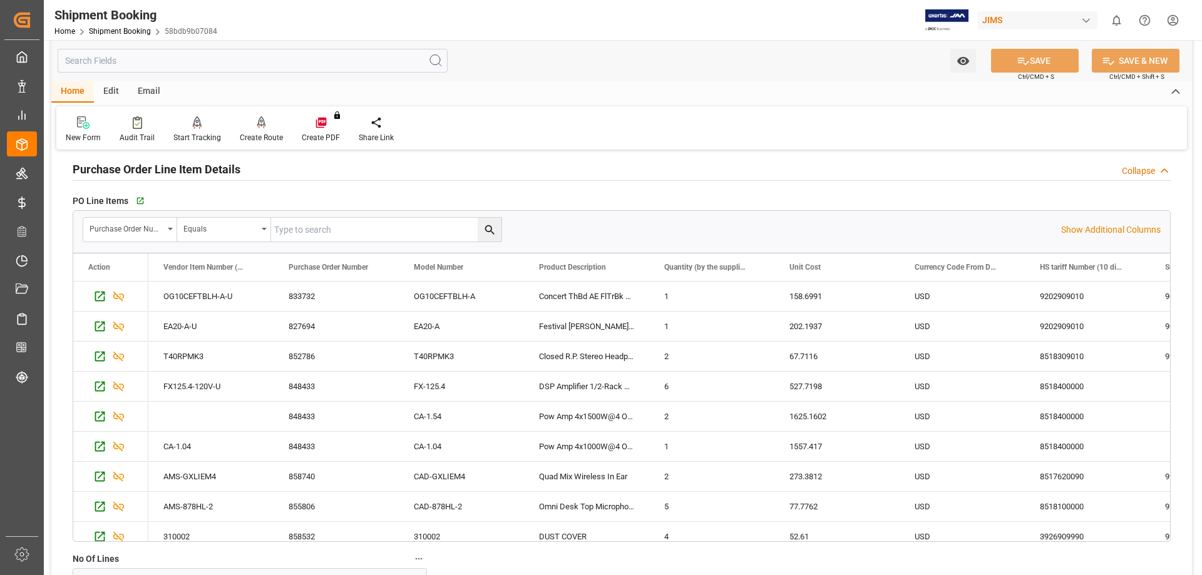
click at [323, 234] on input "text" at bounding box center [386, 230] width 230 height 24
paste input "842783"
type input "842783"
click at [490, 234] on icon "search button" at bounding box center [489, 229] width 13 height 13
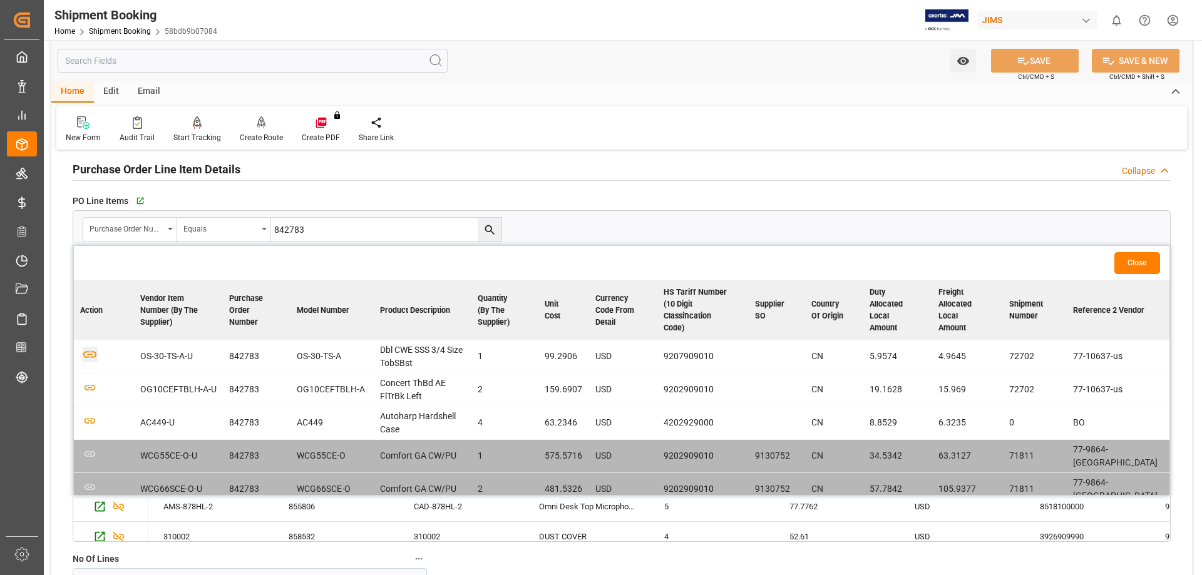
click at [88, 354] on icon "button" at bounding box center [90, 355] width 16 height 16
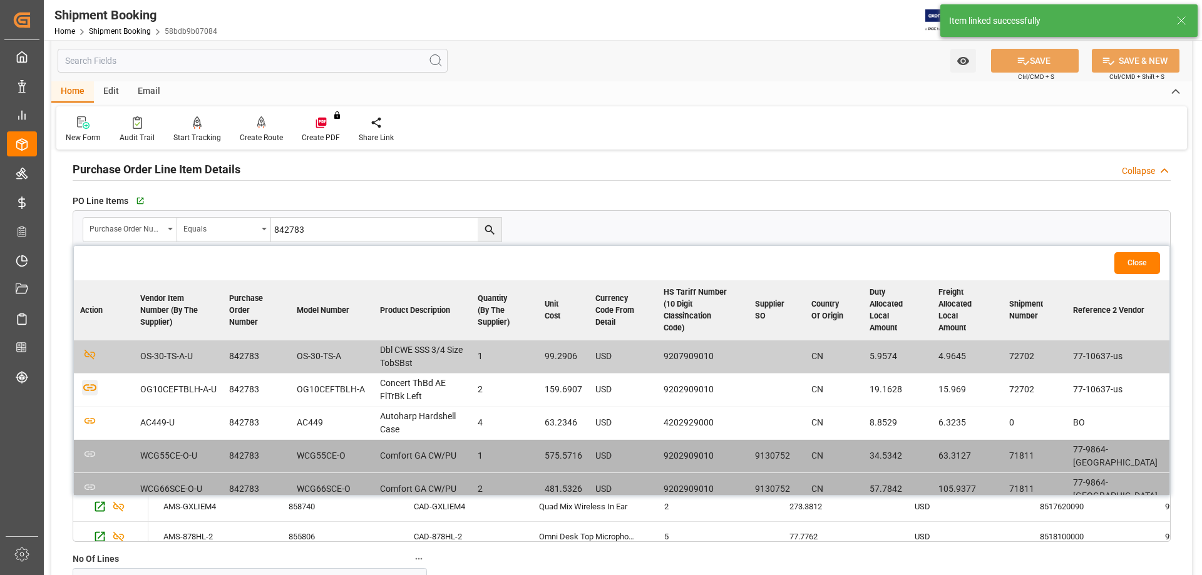
click at [89, 384] on icon "button" at bounding box center [90, 388] width 16 height 16
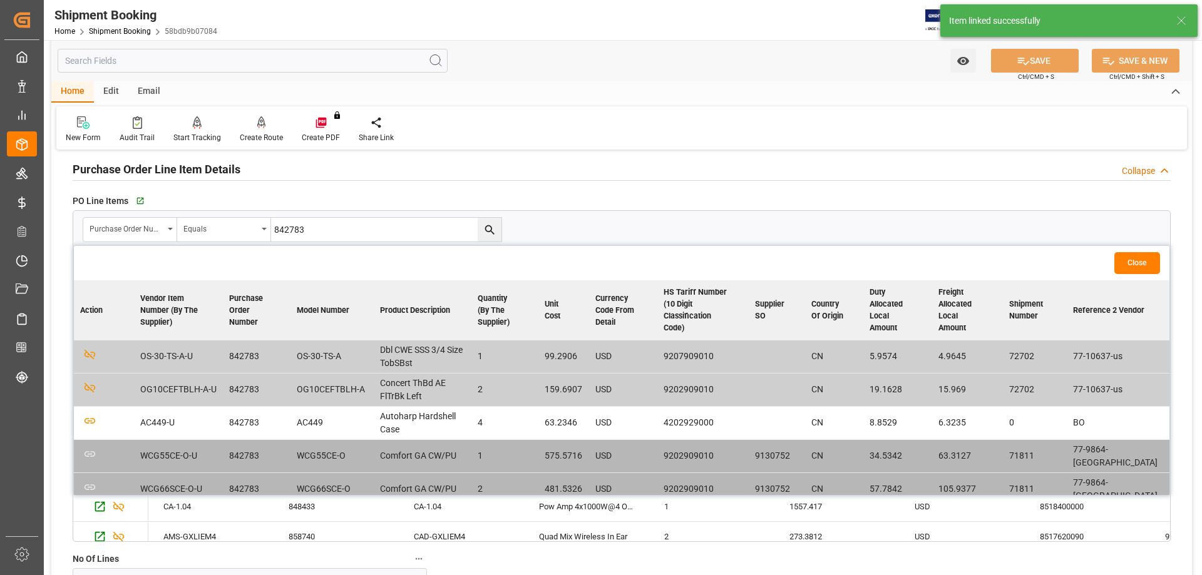
click at [1141, 261] on button "Close" at bounding box center [1137, 263] width 46 height 22
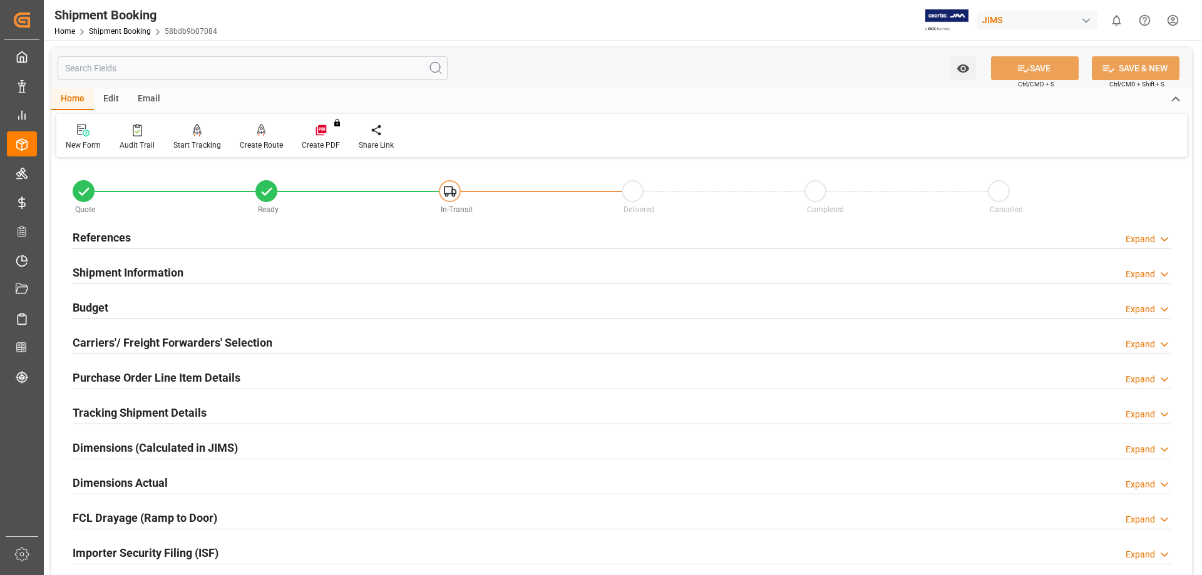
drag, startPoint x: 135, startPoint y: 376, endPoint x: 170, endPoint y: 385, distance: 35.7
click at [135, 376] on h2 "Purchase Order Line Item Details" at bounding box center [157, 377] width 168 height 17
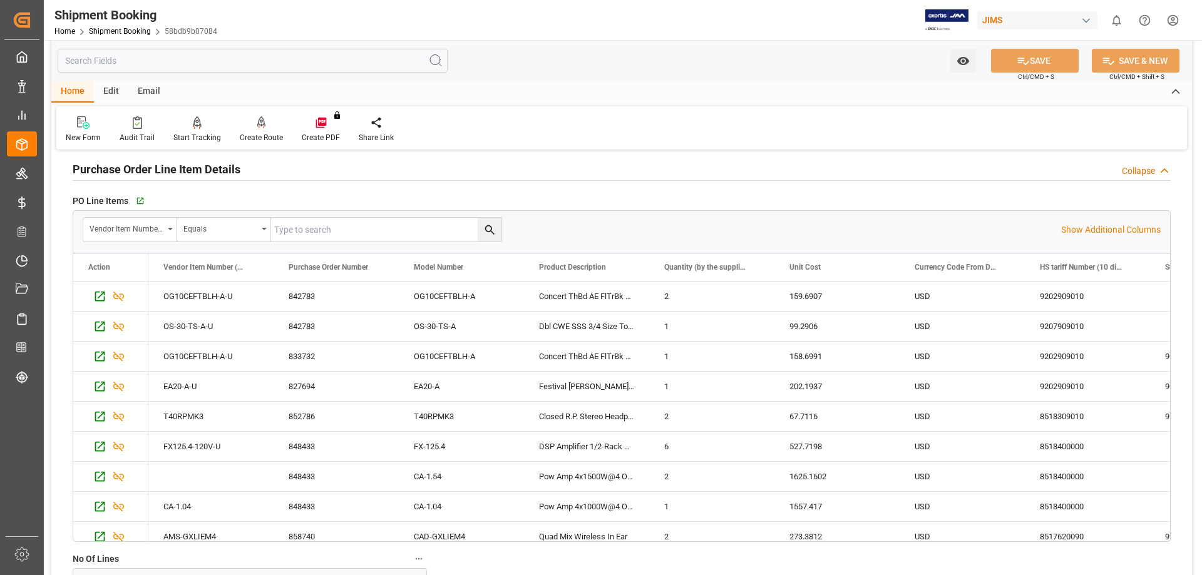
click at [331, 228] on input "text" at bounding box center [386, 230] width 230 height 24
paste input "847638"
type input "847638"
click at [172, 232] on div "Vendor Item Number (By The Supplier)" at bounding box center [130, 230] width 94 height 24
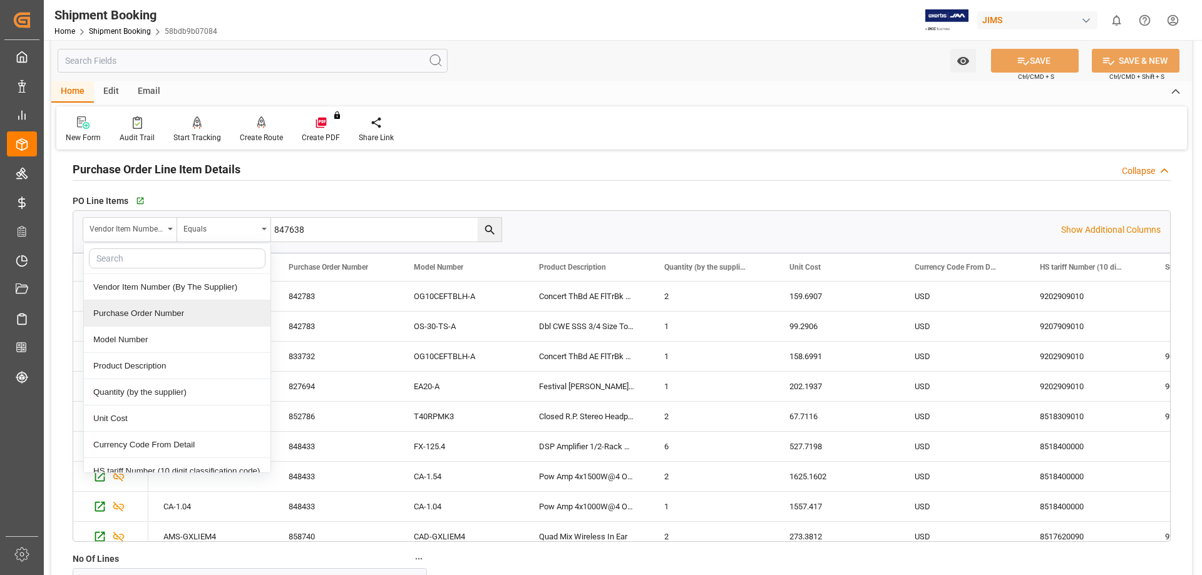
click at [168, 314] on div "Purchase Order Number" at bounding box center [177, 313] width 187 height 26
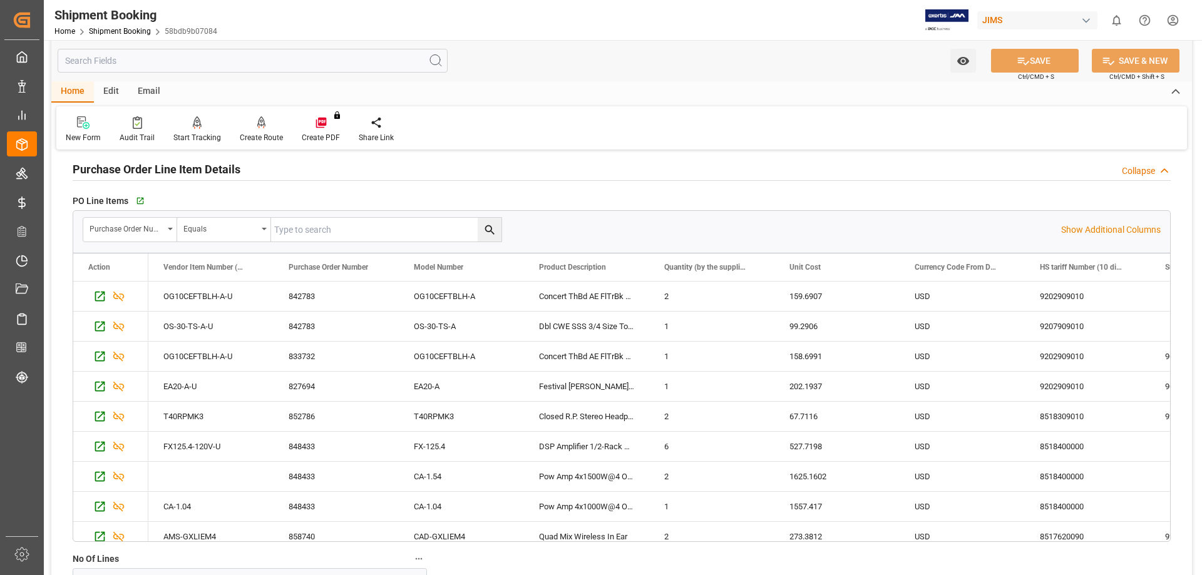
click at [338, 231] on input "text" at bounding box center [386, 230] width 230 height 24
paste input "847638"
type input "847638"
click at [485, 228] on icon "search button" at bounding box center [489, 229] width 13 height 13
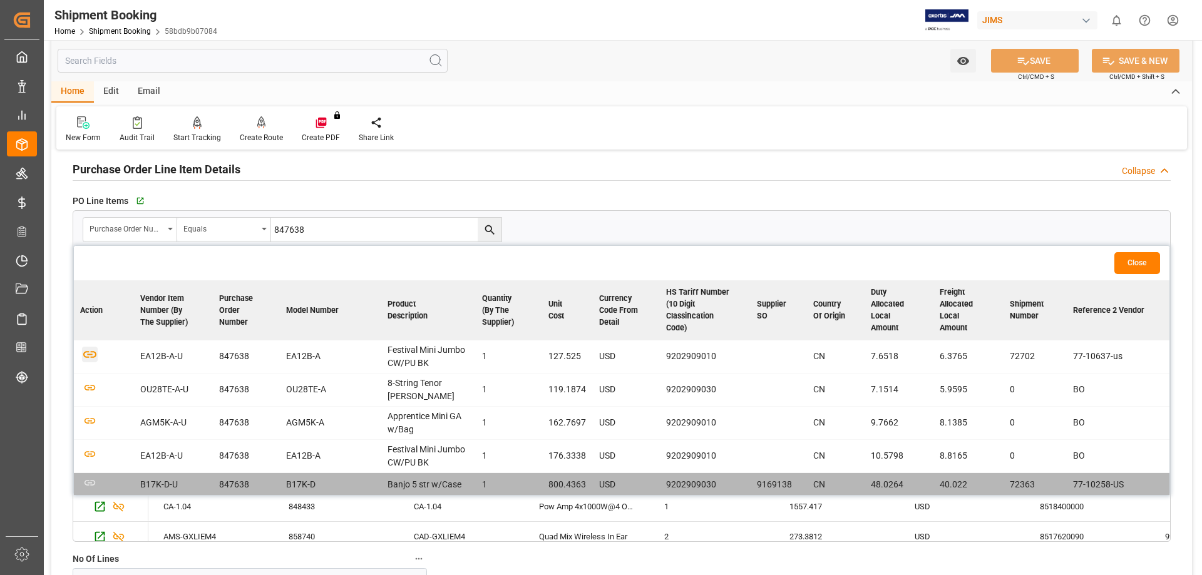
click at [94, 361] on icon "button" at bounding box center [90, 355] width 16 height 16
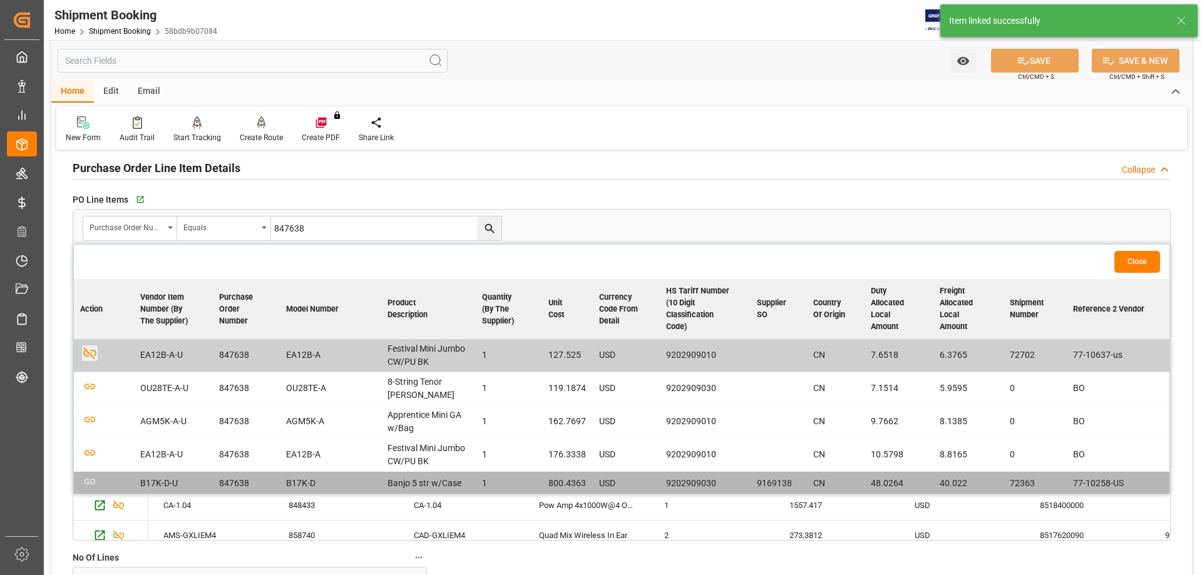
scroll to position [208, 0]
click at [1140, 262] on button "Close" at bounding box center [1137, 263] width 46 height 22
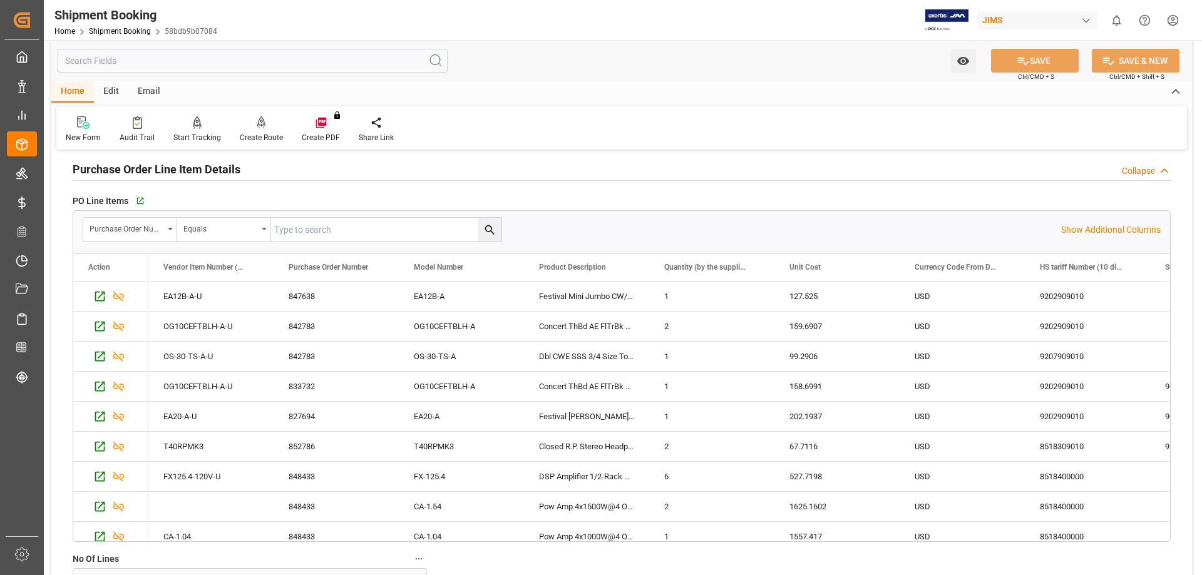
click at [313, 232] on input "text" at bounding box center [386, 230] width 230 height 24
paste input "857934"
type input "857934"
click at [489, 230] on icon "search button" at bounding box center [489, 229] width 13 height 13
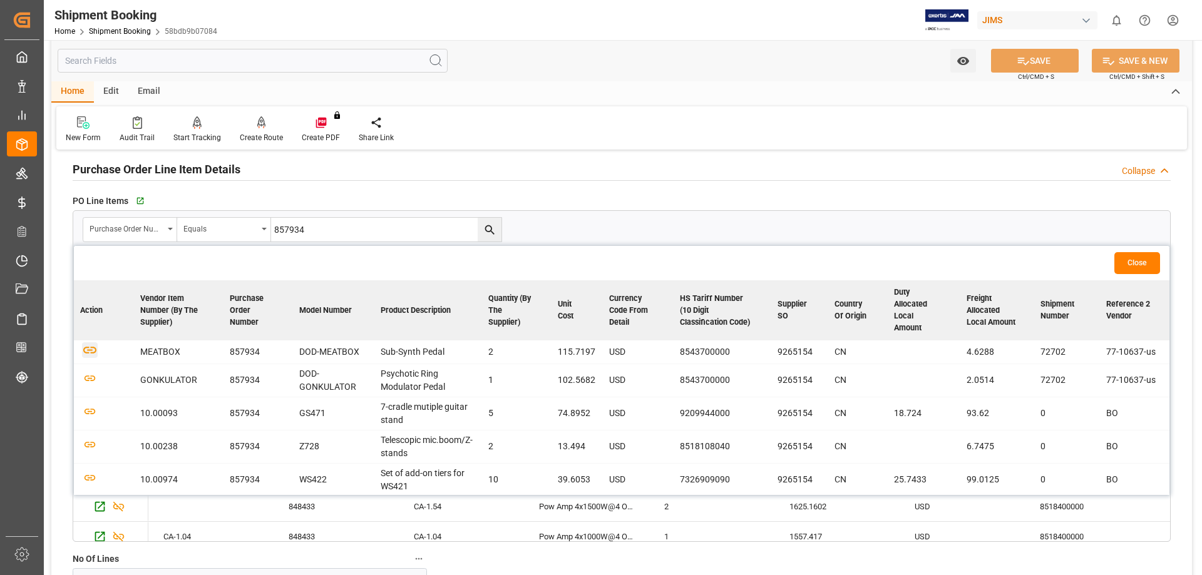
click at [93, 352] on icon "button" at bounding box center [89, 350] width 13 height 7
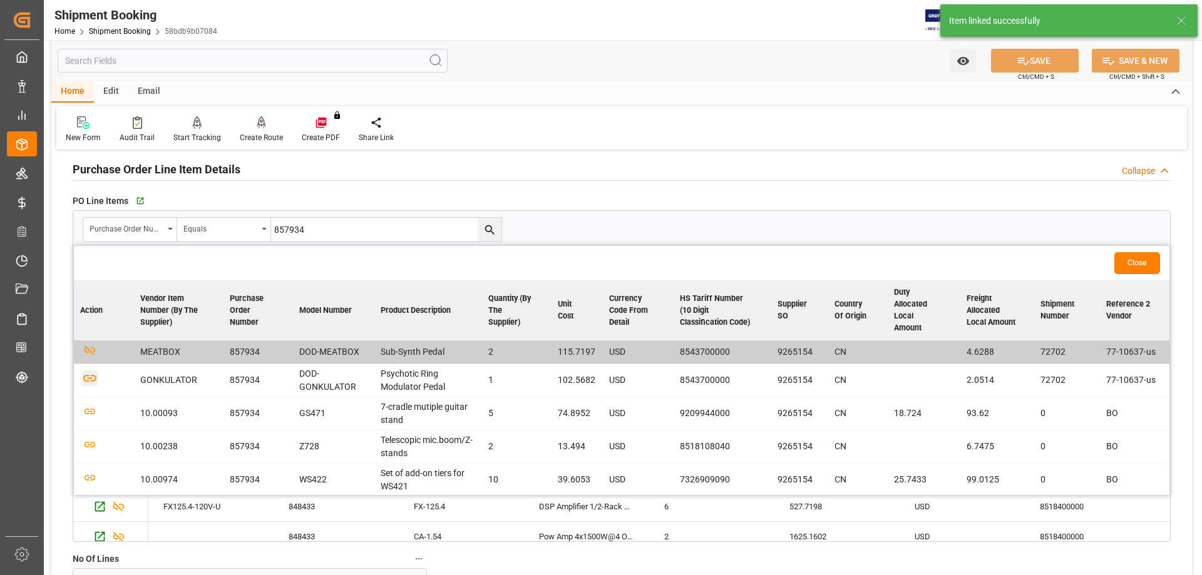
click at [94, 376] on icon "button" at bounding box center [89, 379] width 13 height 7
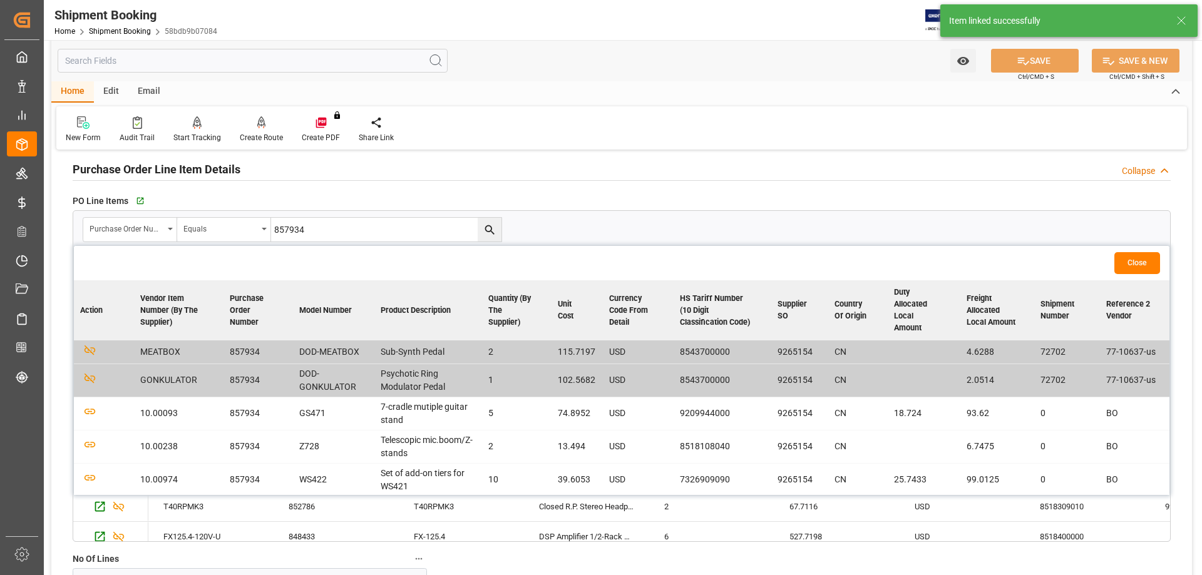
click at [1131, 262] on button "Close" at bounding box center [1137, 263] width 46 height 22
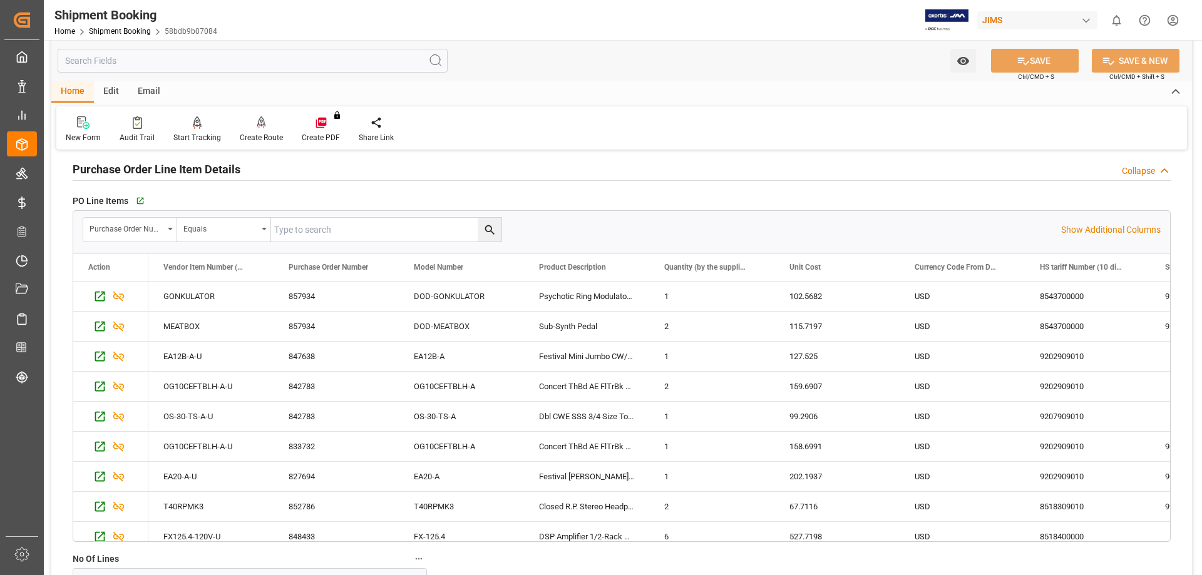
click at [294, 228] on input "text" at bounding box center [386, 230] width 230 height 24
paste input "811746"
type input "811746"
click at [491, 227] on icon "search button" at bounding box center [489, 229] width 9 height 9
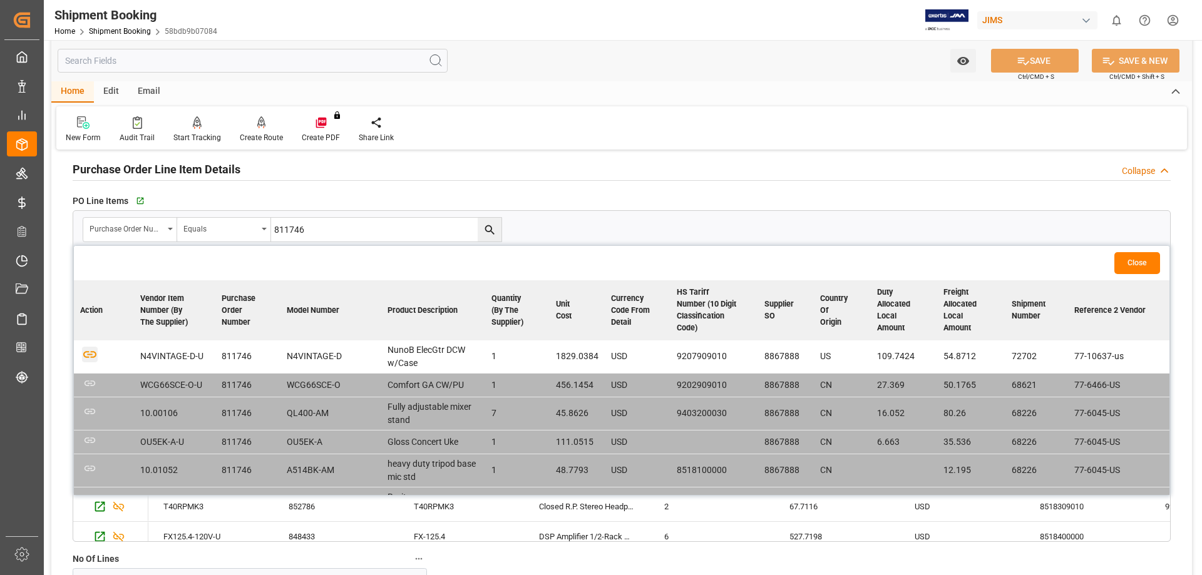
click at [91, 354] on icon "button" at bounding box center [89, 355] width 13 height 7
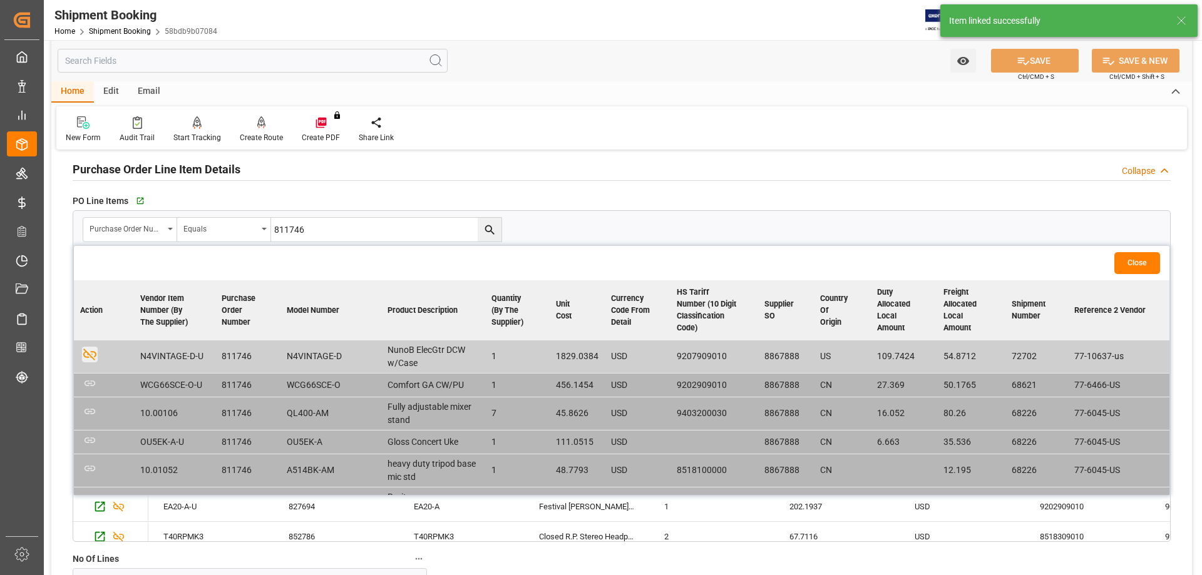
click at [1127, 265] on button "Close" at bounding box center [1137, 263] width 46 height 22
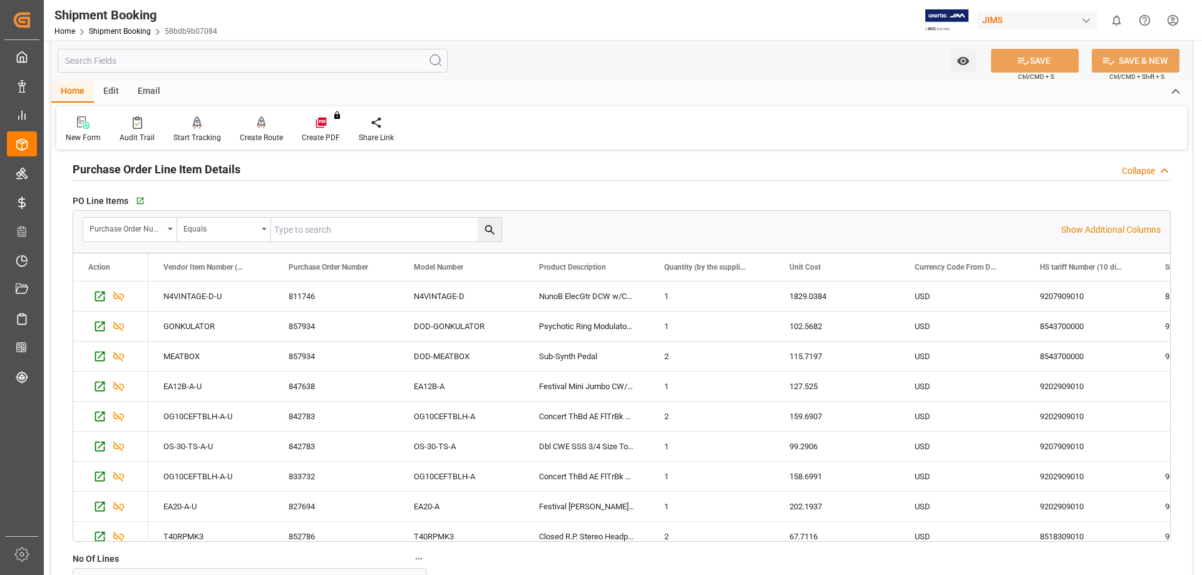
click at [301, 228] on input "text" at bounding box center [386, 230] width 230 height 24
paste input "822433"
type input "822433"
click at [484, 230] on icon "search button" at bounding box center [489, 229] width 13 height 13
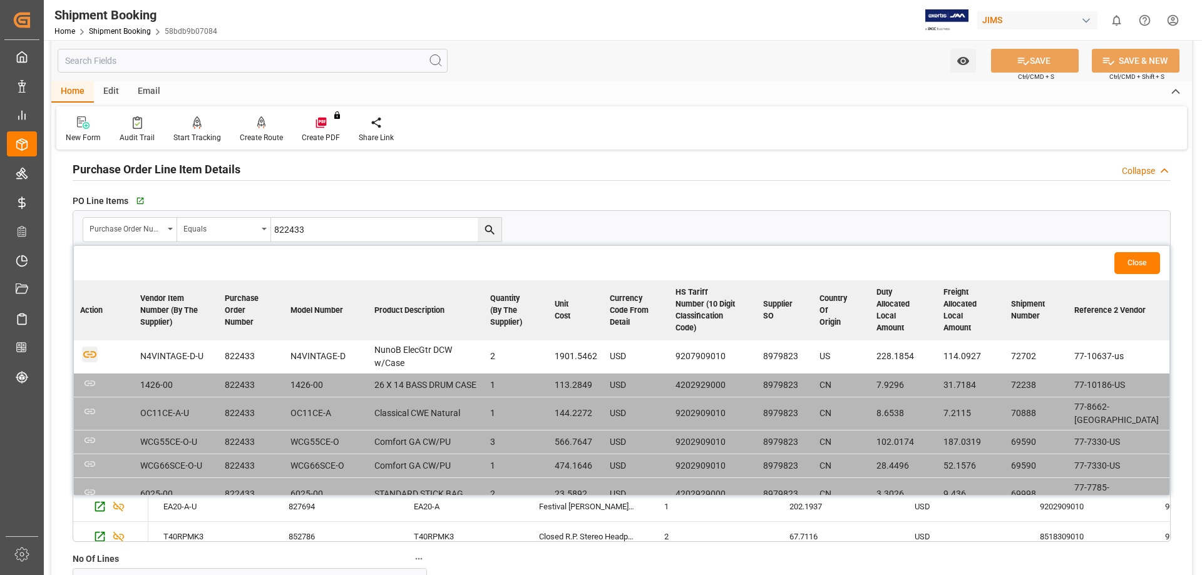
click at [90, 352] on icon "button" at bounding box center [90, 355] width 16 height 16
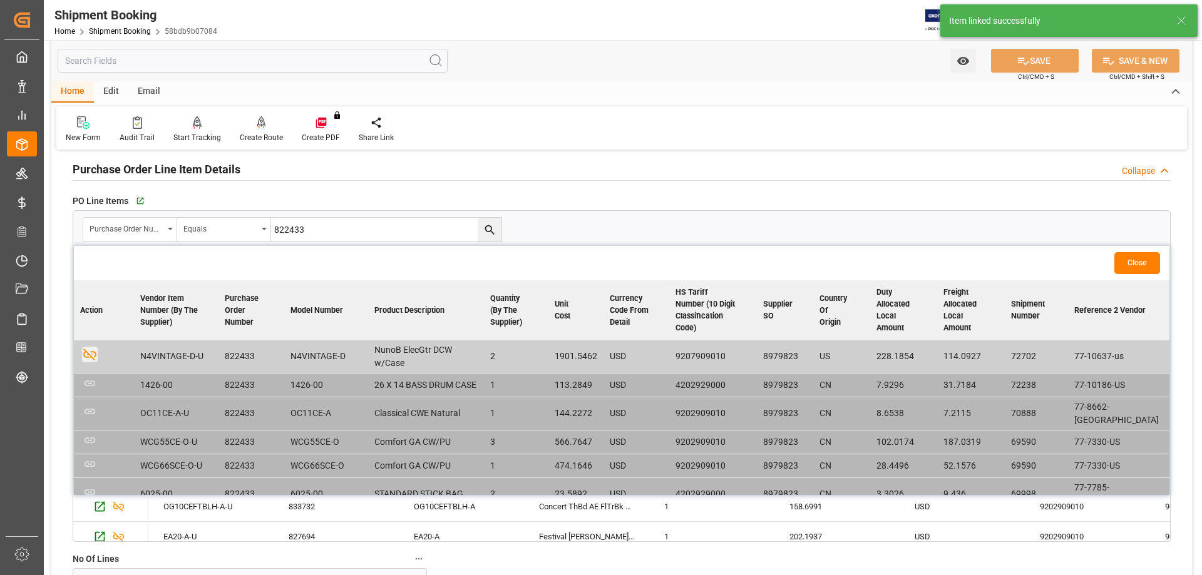
click at [1139, 268] on button "Close" at bounding box center [1137, 263] width 46 height 22
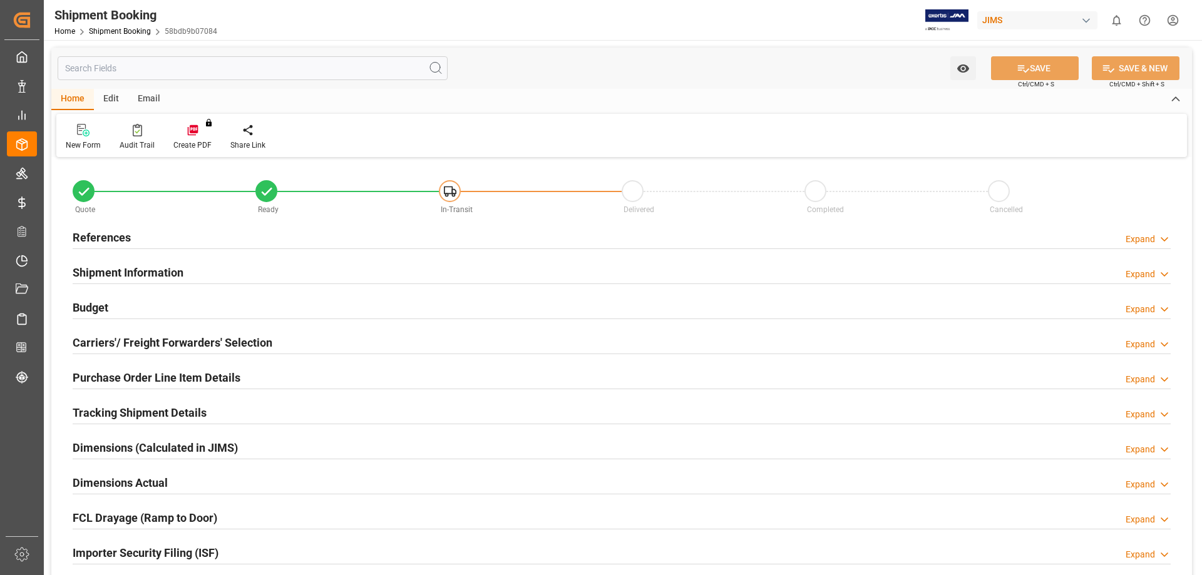
type input "43"
click at [117, 379] on h2 "Purchase Order Line Item Details" at bounding box center [157, 377] width 168 height 17
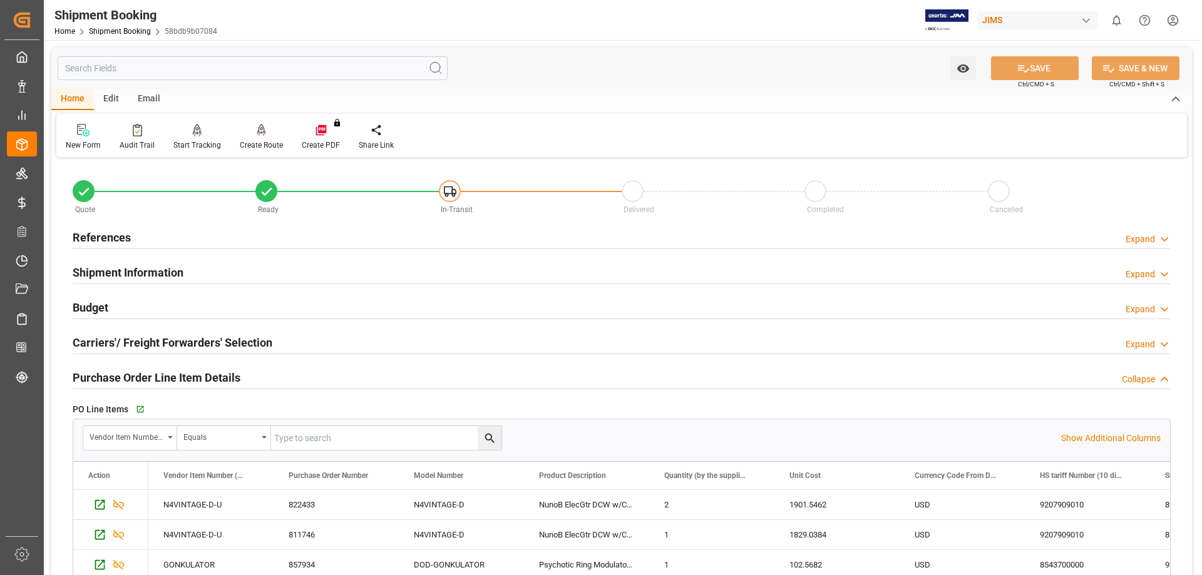
click at [98, 309] on h2 "Budget" at bounding box center [91, 307] width 36 height 17
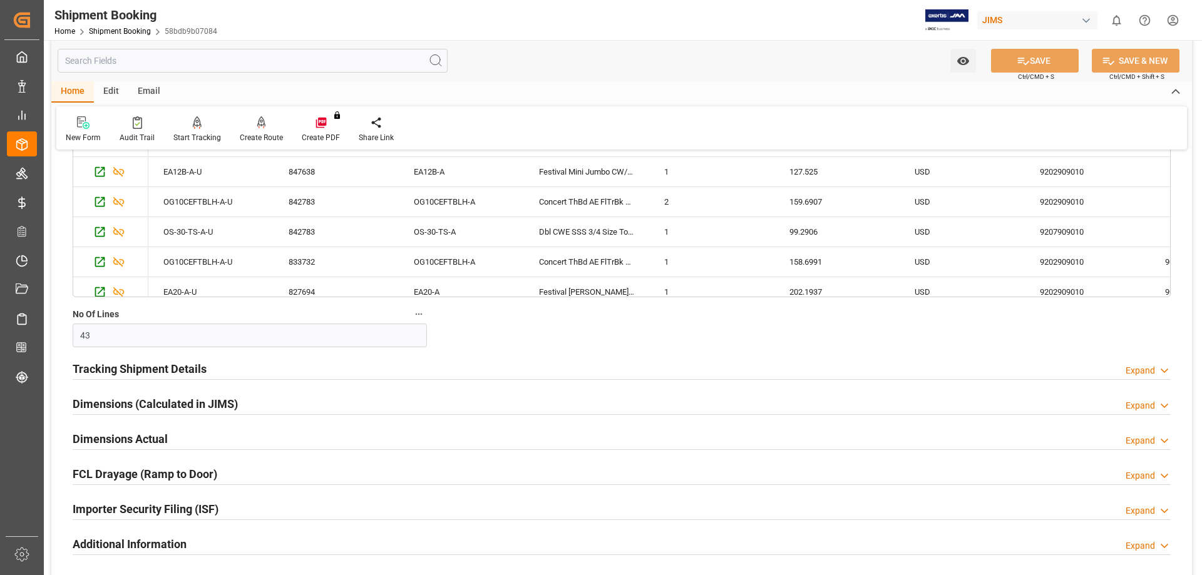
scroll to position [834, 0]
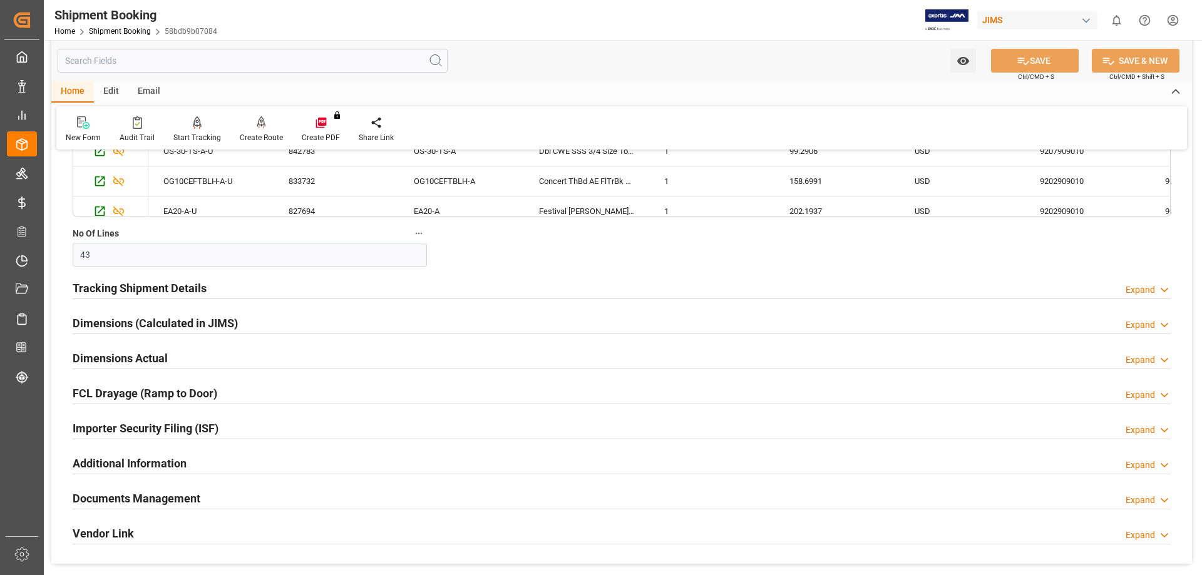
click at [124, 286] on h2 "Tracking Shipment Details" at bounding box center [140, 288] width 134 height 17
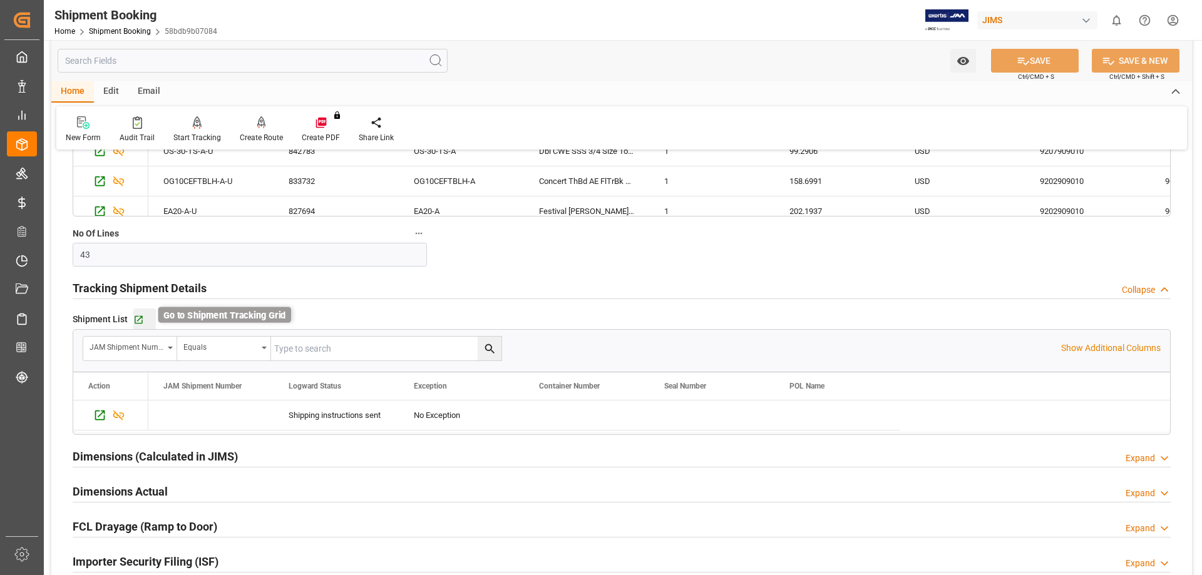
click at [138, 319] on icon "button" at bounding box center [139, 320] width 8 height 8
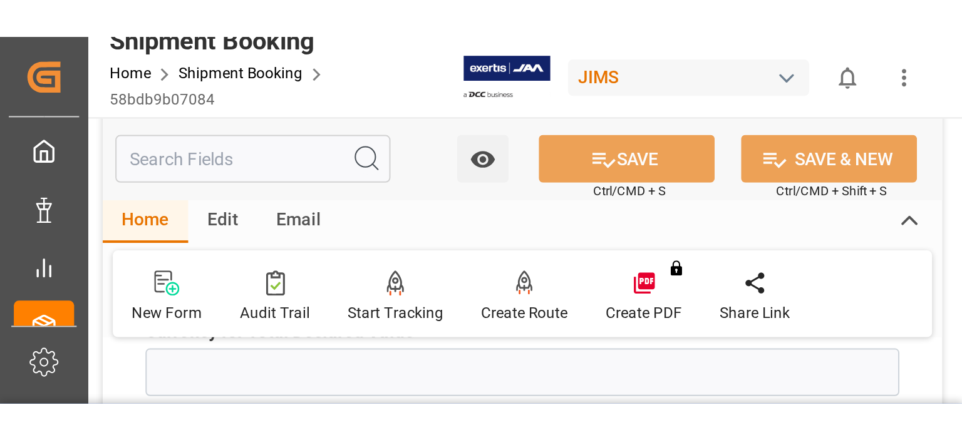
scroll to position [1044, 0]
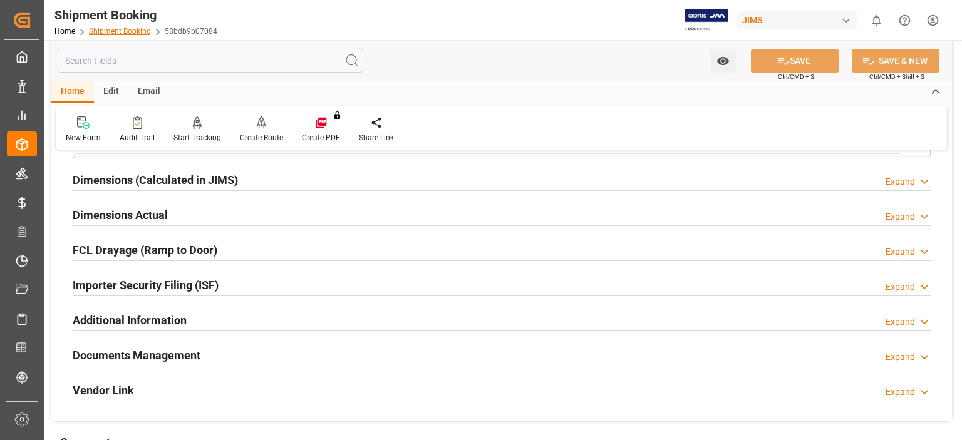
click at [113, 29] on link "Shipment Booking" at bounding box center [120, 31] width 62 height 9
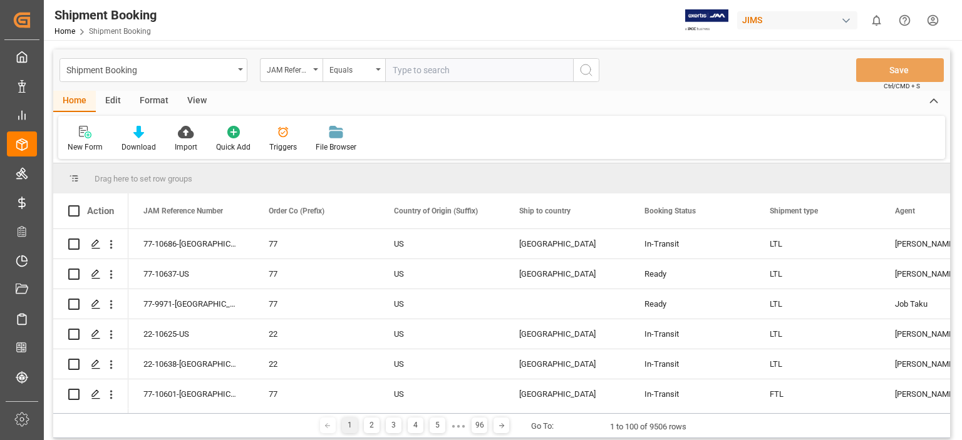
click at [404, 69] on input "text" at bounding box center [479, 70] width 188 height 24
type input "77-10715-us"
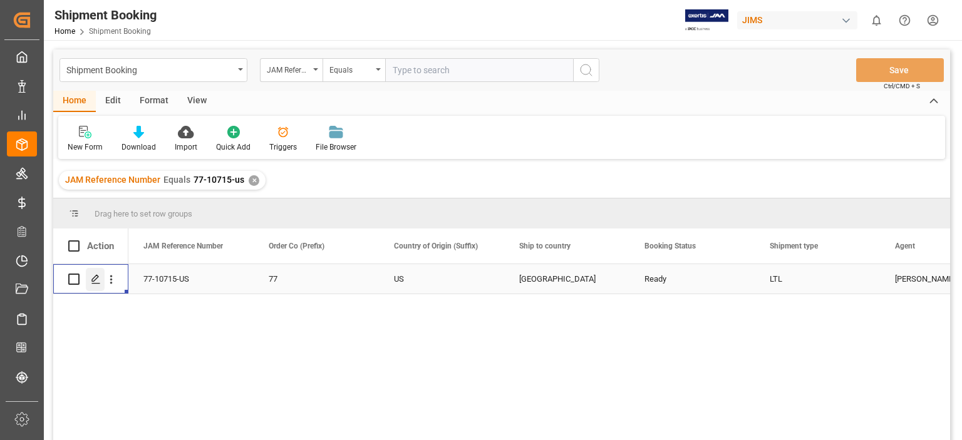
click at [93, 280] on icon "Press SPACE to select this row." at bounding box center [96, 279] width 10 height 10
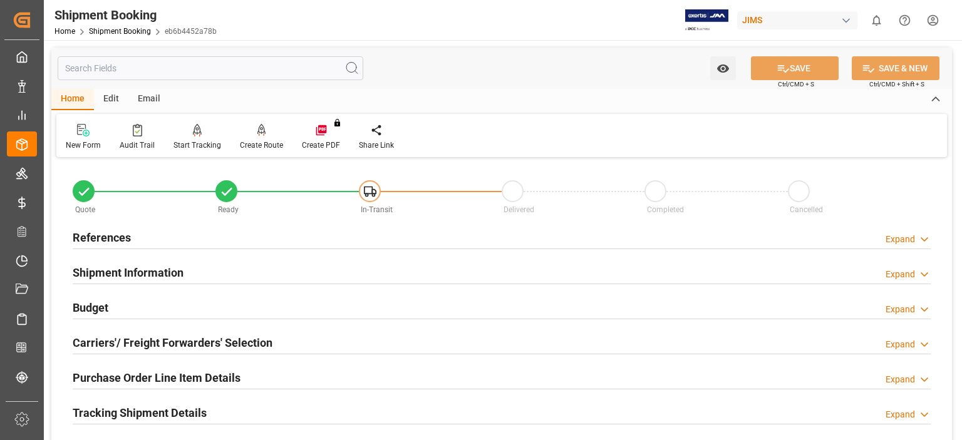
click at [92, 274] on h2 "Shipment Information" at bounding box center [128, 272] width 111 height 17
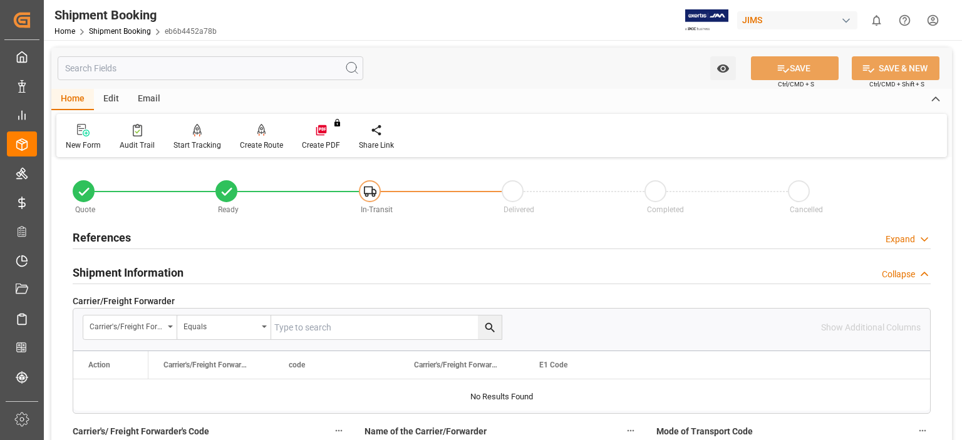
click at [93, 274] on h2 "Shipment Information" at bounding box center [128, 272] width 111 height 17
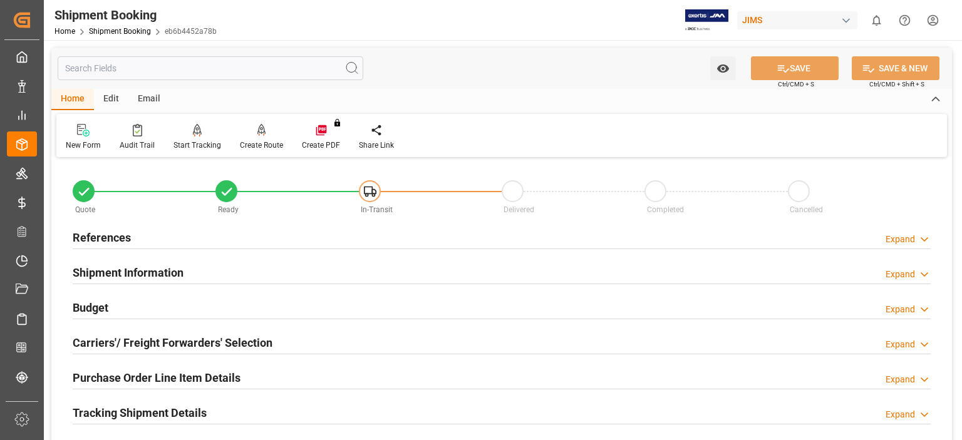
click at [106, 229] on div "References" at bounding box center [102, 237] width 58 height 24
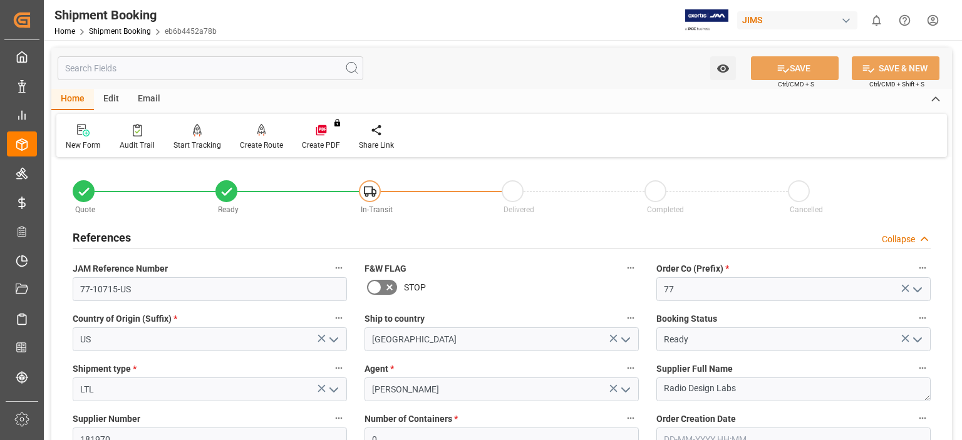
click at [104, 237] on h2 "References" at bounding box center [102, 237] width 58 height 17
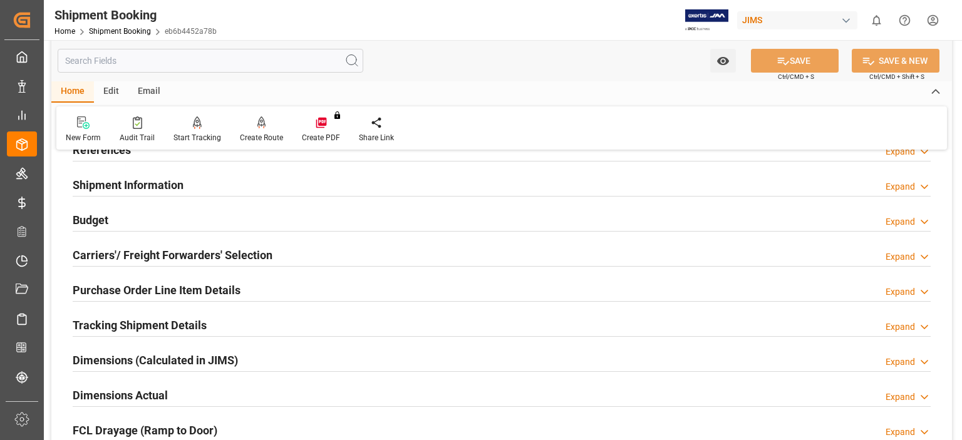
scroll to position [104, 0]
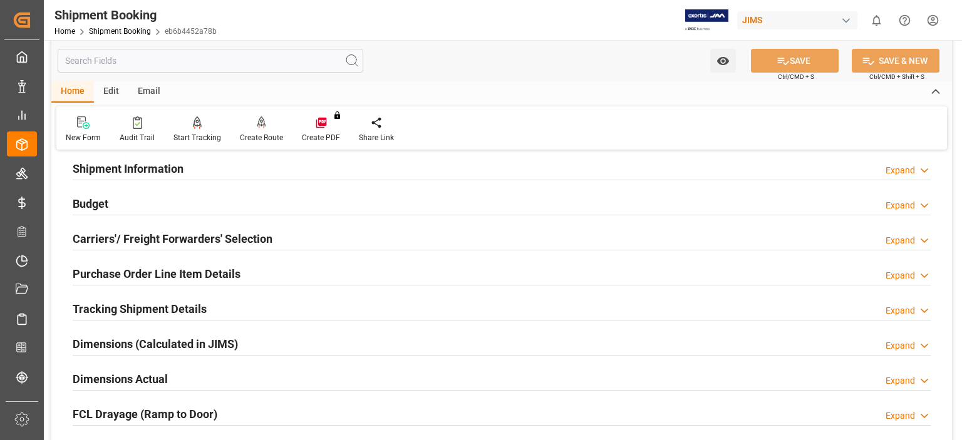
click at [97, 207] on h2 "Budget" at bounding box center [91, 203] width 36 height 17
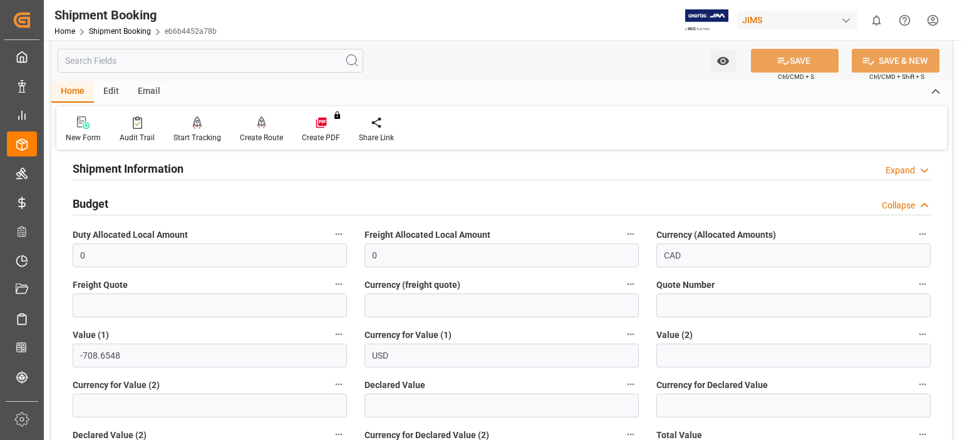
click at [97, 207] on h2 "Budget" at bounding box center [91, 203] width 36 height 17
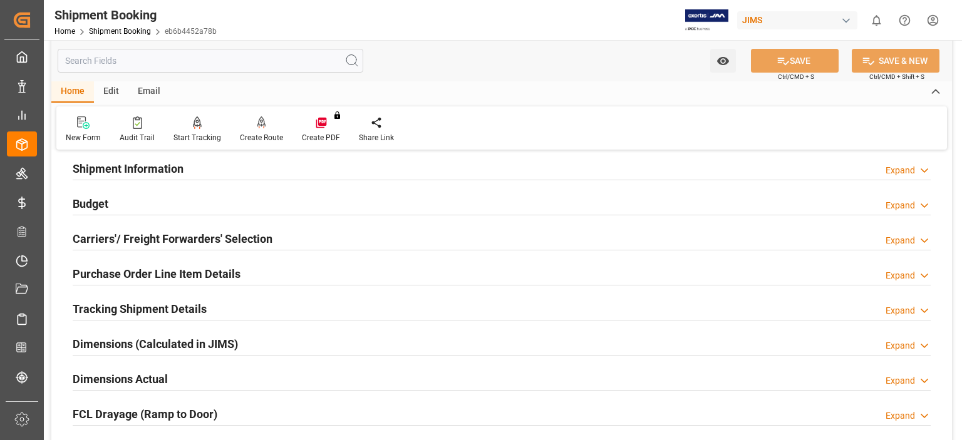
click at [118, 231] on h2 "Carriers'/ Freight Forwarders' Selection" at bounding box center [173, 238] width 200 height 17
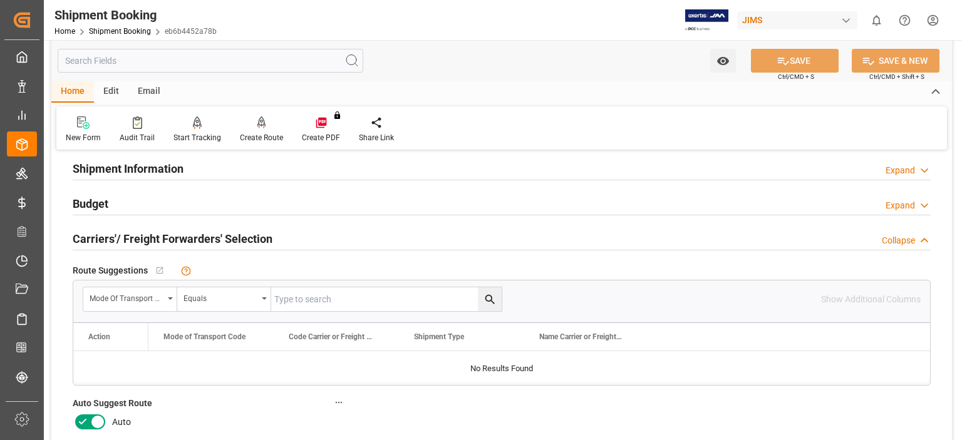
click at [81, 420] on icon at bounding box center [82, 421] width 15 height 15
click at [0, 0] on input "checkbox" at bounding box center [0, 0] width 0 height 0
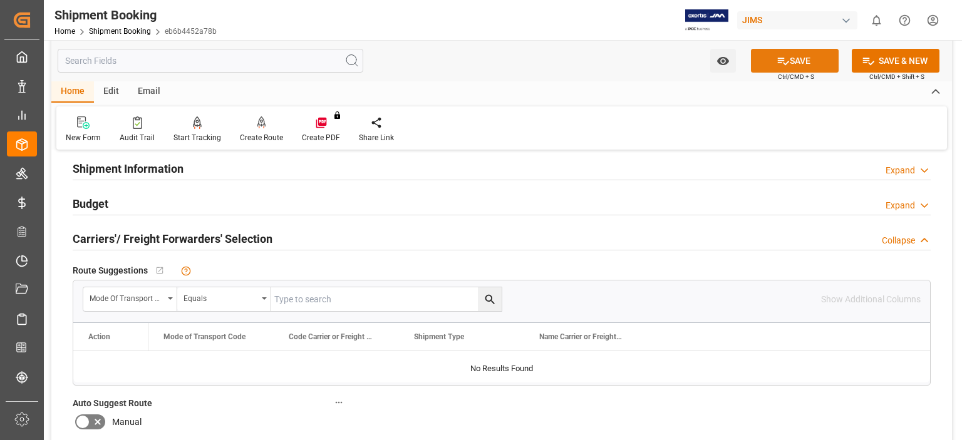
click at [794, 61] on button "SAVE" at bounding box center [795, 61] width 88 height 24
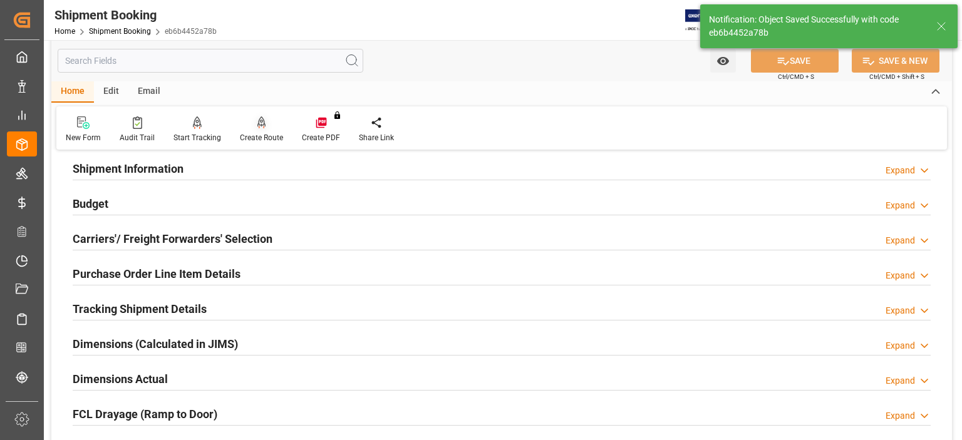
click at [259, 122] on icon at bounding box center [261, 121] width 9 height 11
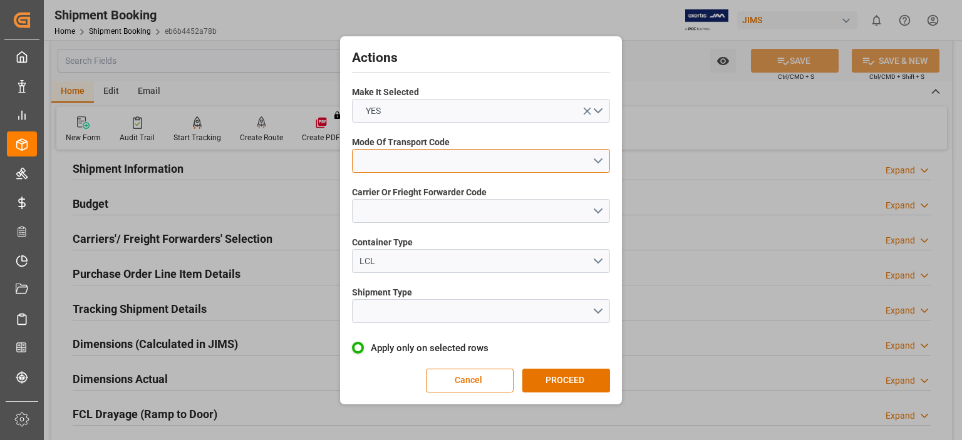
click at [411, 163] on button "open menu" at bounding box center [481, 161] width 258 height 24
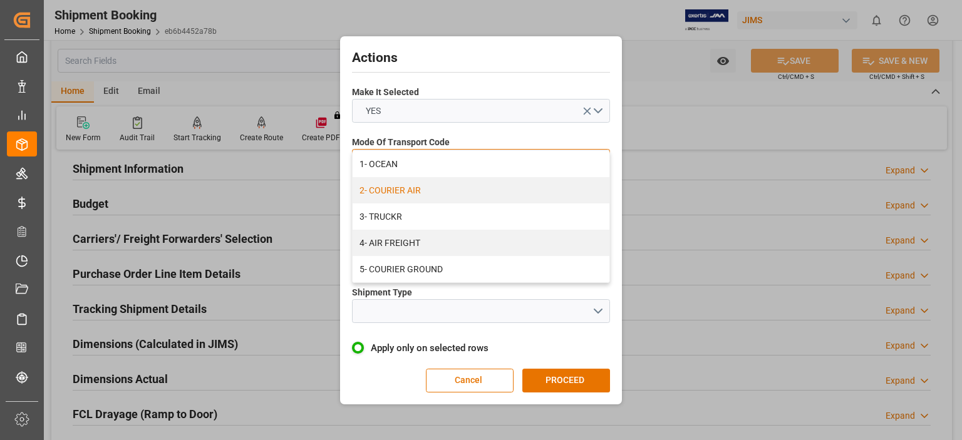
click at [422, 194] on div "2- COURIER AIR" at bounding box center [480, 190] width 257 height 26
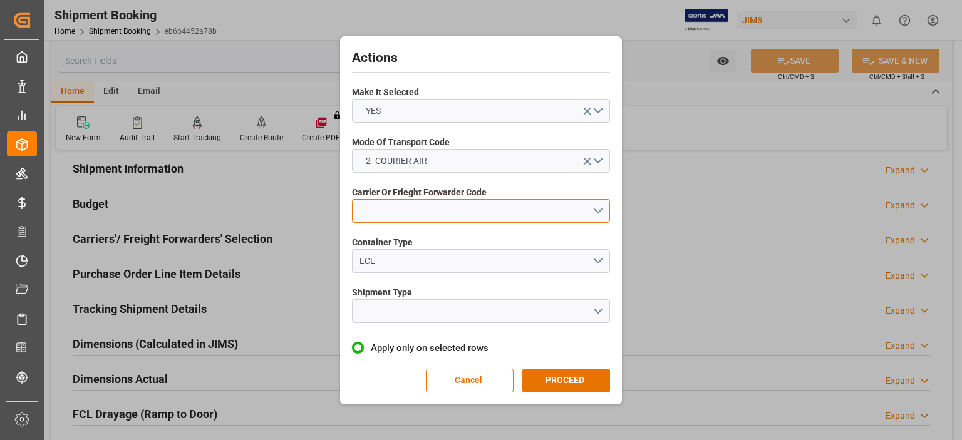
click at [399, 205] on button "open menu" at bounding box center [481, 211] width 258 height 24
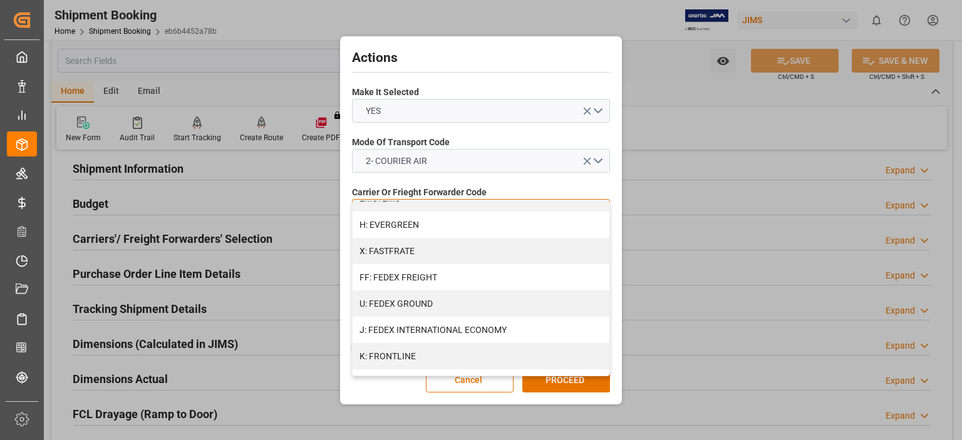
scroll to position [313, 0]
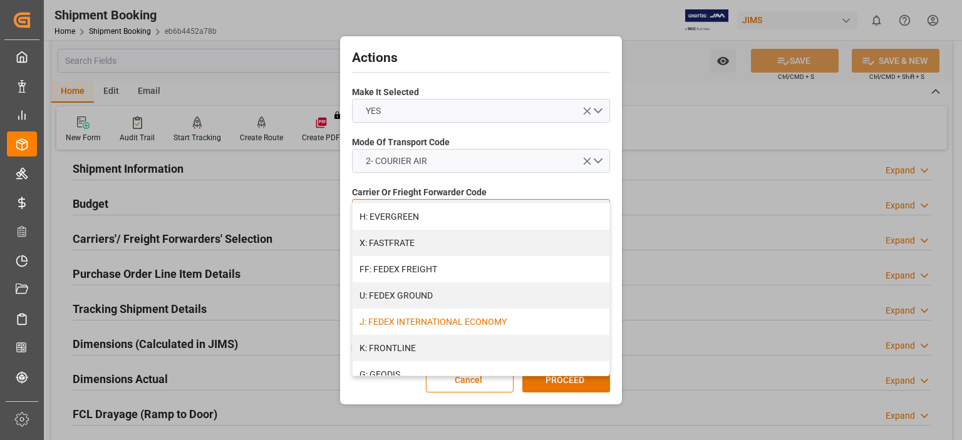
click at [478, 321] on div "J: FEDEX INTERNATIONAL ECONOMY" at bounding box center [480, 322] width 257 height 26
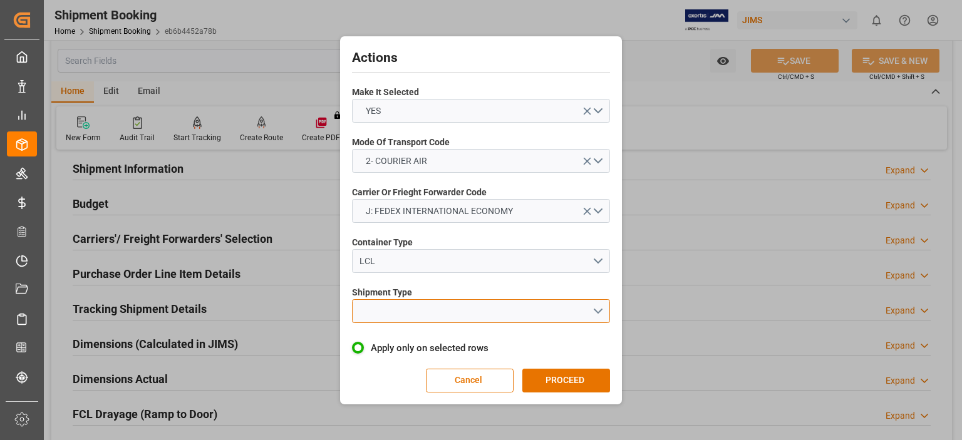
click at [394, 309] on button "open menu" at bounding box center [481, 311] width 258 height 24
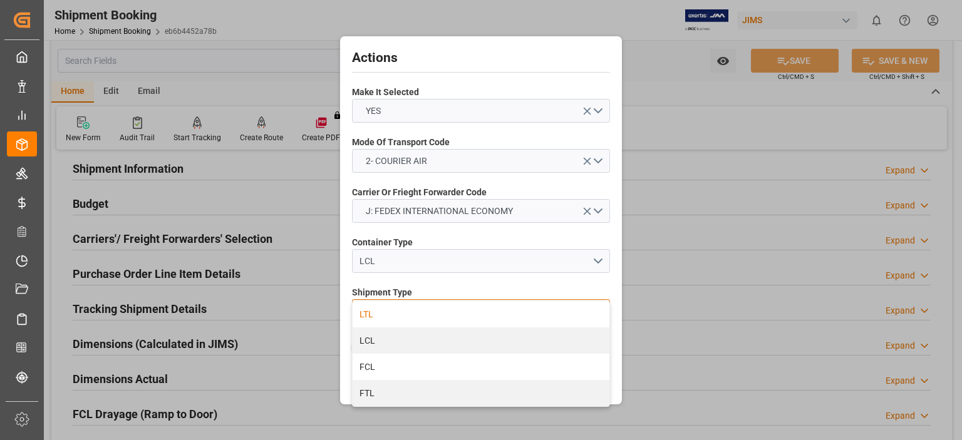
click at [372, 311] on div "LTL" at bounding box center [480, 314] width 257 height 26
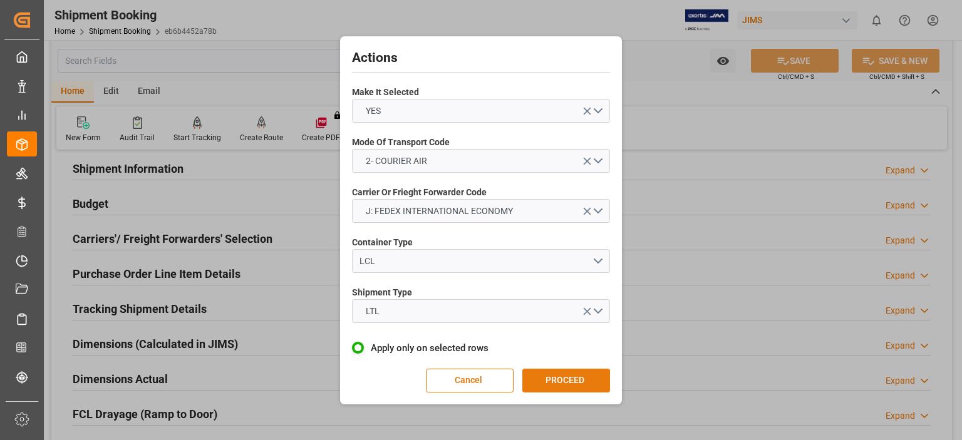
click at [560, 383] on button "PROCEED" at bounding box center [566, 381] width 88 height 24
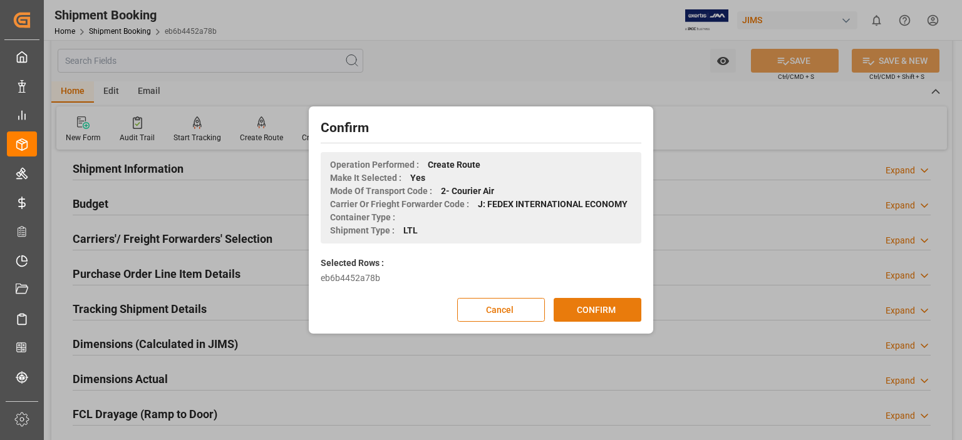
click at [585, 309] on button "CONFIRM" at bounding box center [597, 310] width 88 height 24
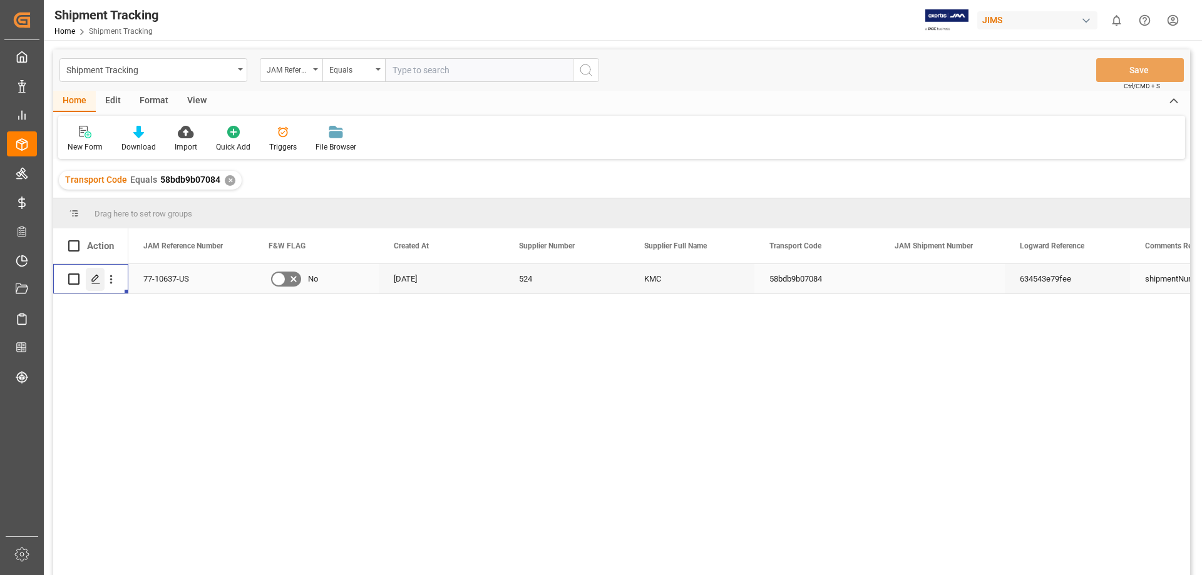
click at [96, 282] on icon "Press SPACE to select this row." at bounding box center [96, 279] width 10 height 10
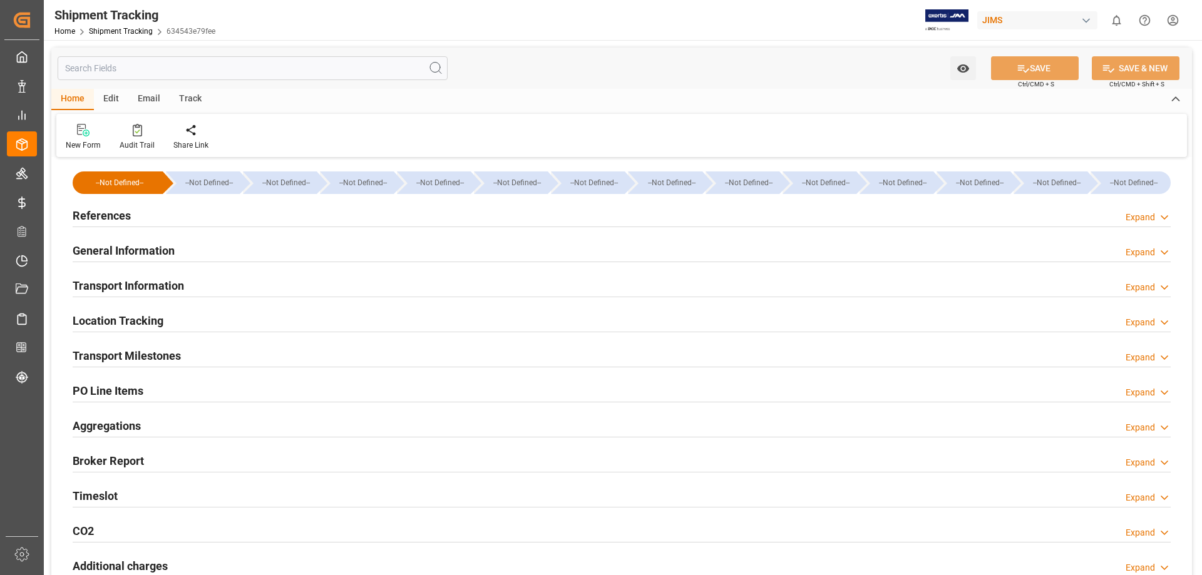
type input "[DATE] 00:00"
click at [119, 352] on h2 "Transport Milestones" at bounding box center [127, 355] width 108 height 17
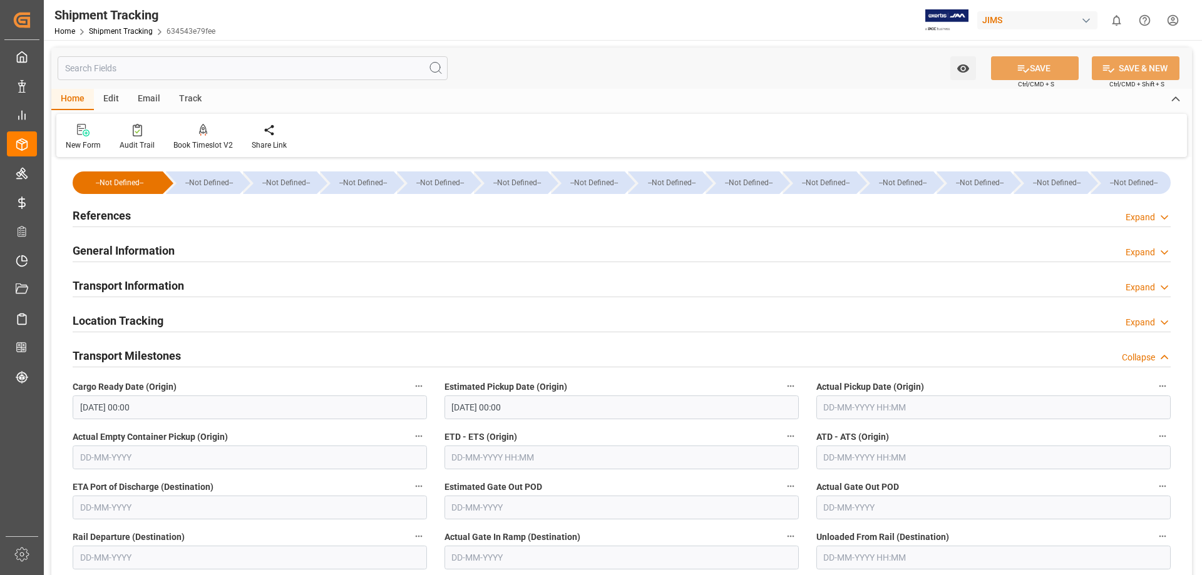
click at [141, 353] on h2 "Transport Milestones" at bounding box center [127, 355] width 108 height 17
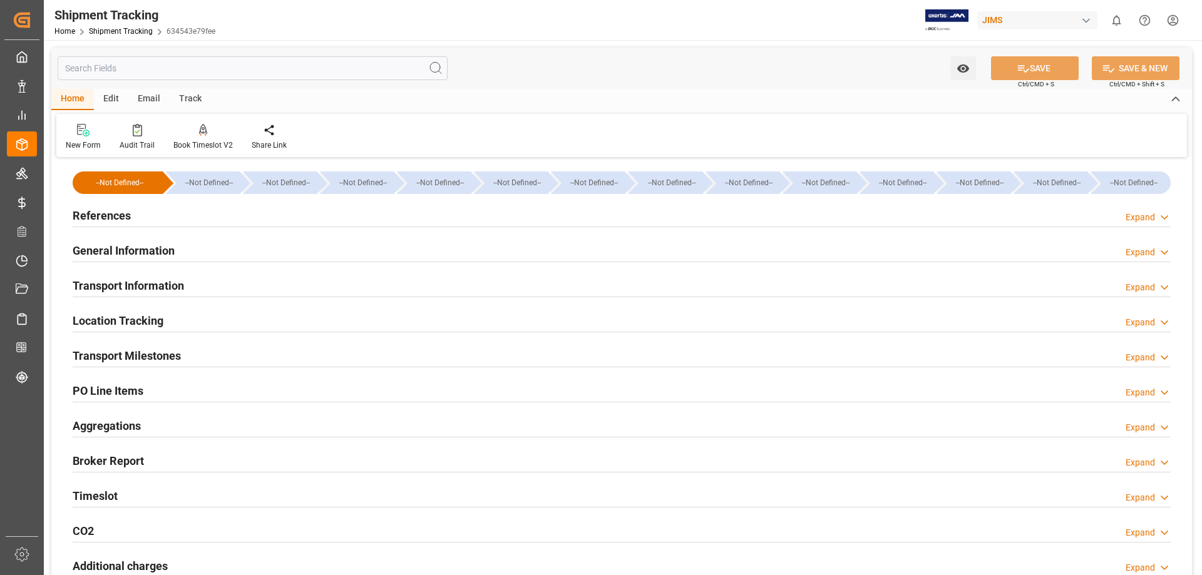
click at [130, 391] on h2 "PO Line Items" at bounding box center [108, 391] width 71 height 17
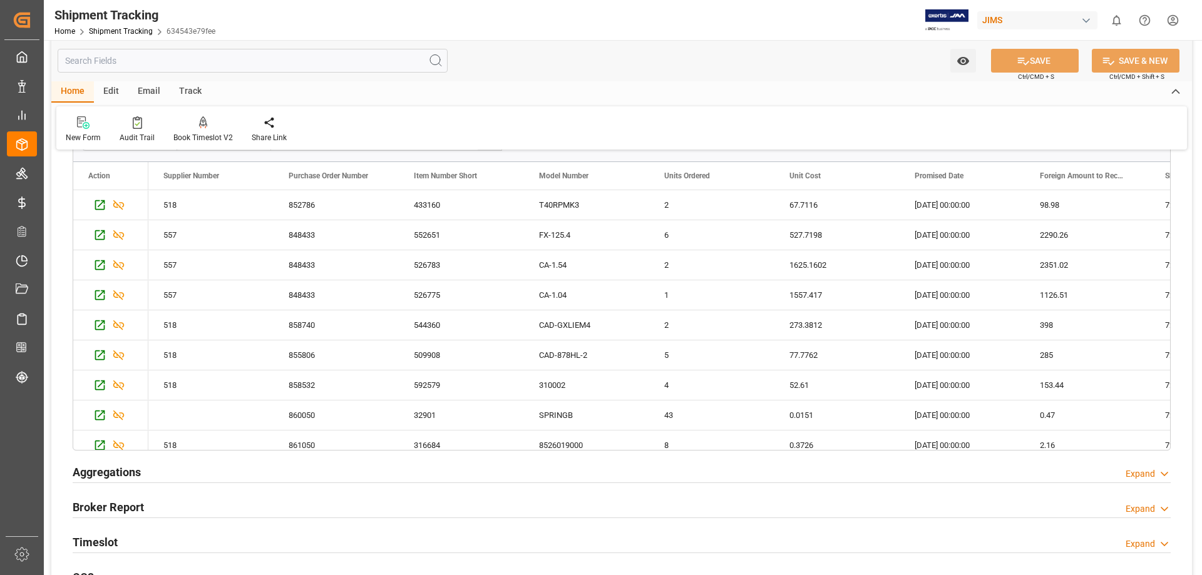
scroll to position [208, 0]
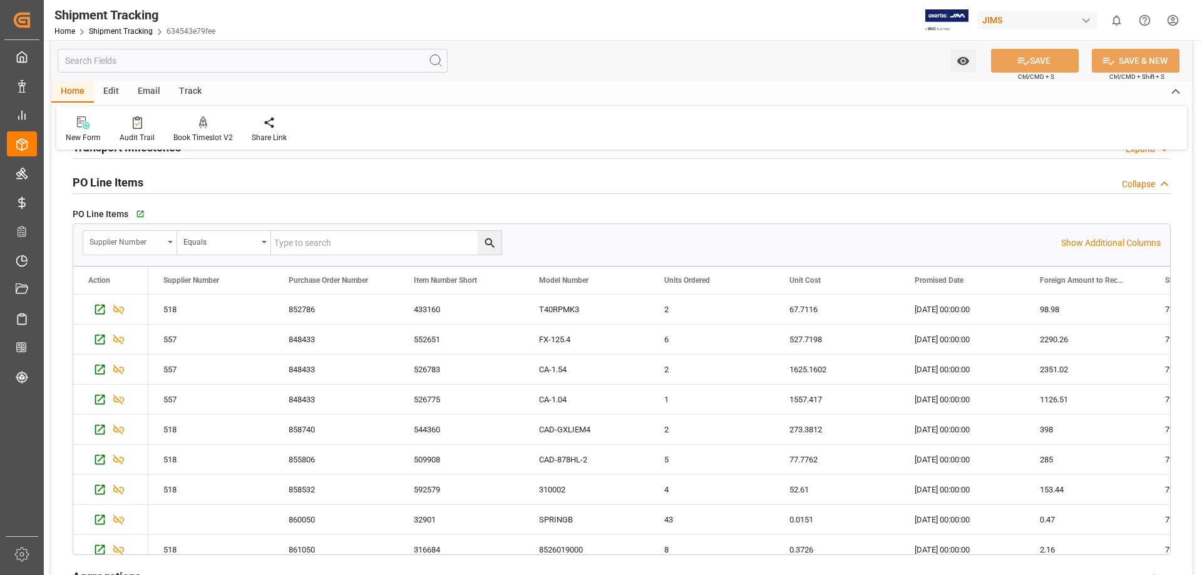
click at [174, 242] on div "Supplier Number" at bounding box center [130, 243] width 94 height 24
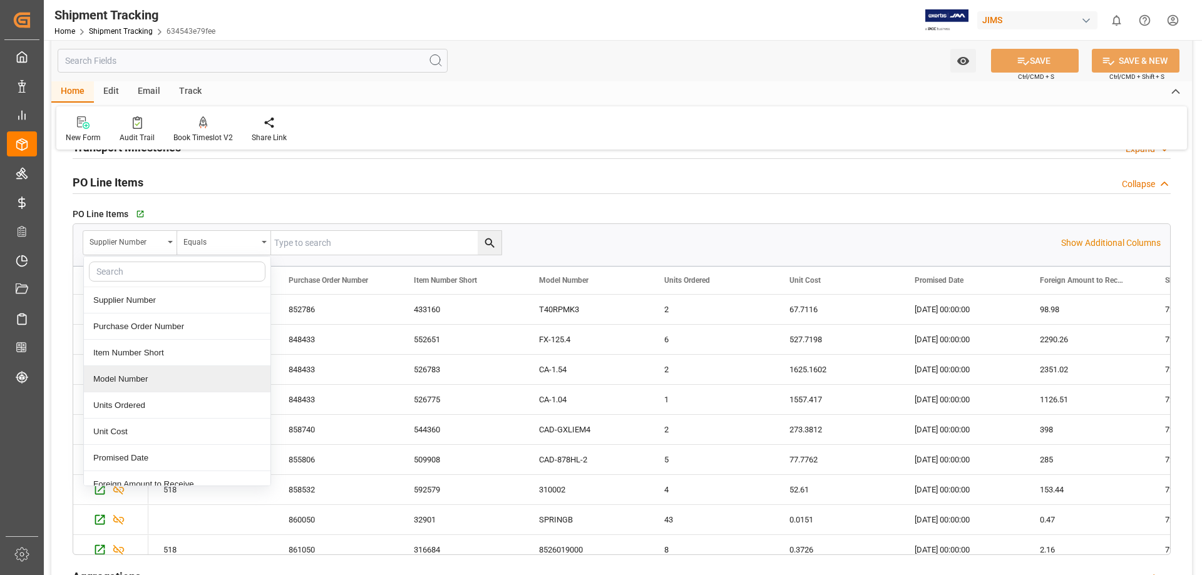
scroll to position [105, 0]
click at [168, 407] on div "Shipment Number" at bounding box center [177, 406] width 187 height 26
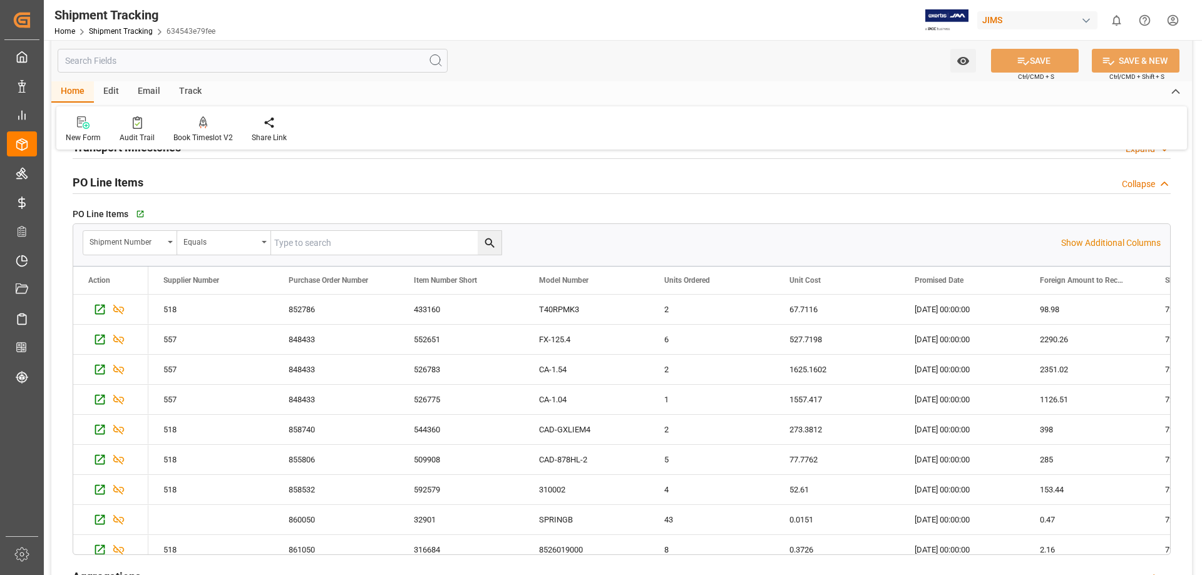
click at [355, 249] on input "text" at bounding box center [386, 243] width 230 height 24
type input "72702"
click at [488, 245] on icon "search button" at bounding box center [489, 243] width 9 height 9
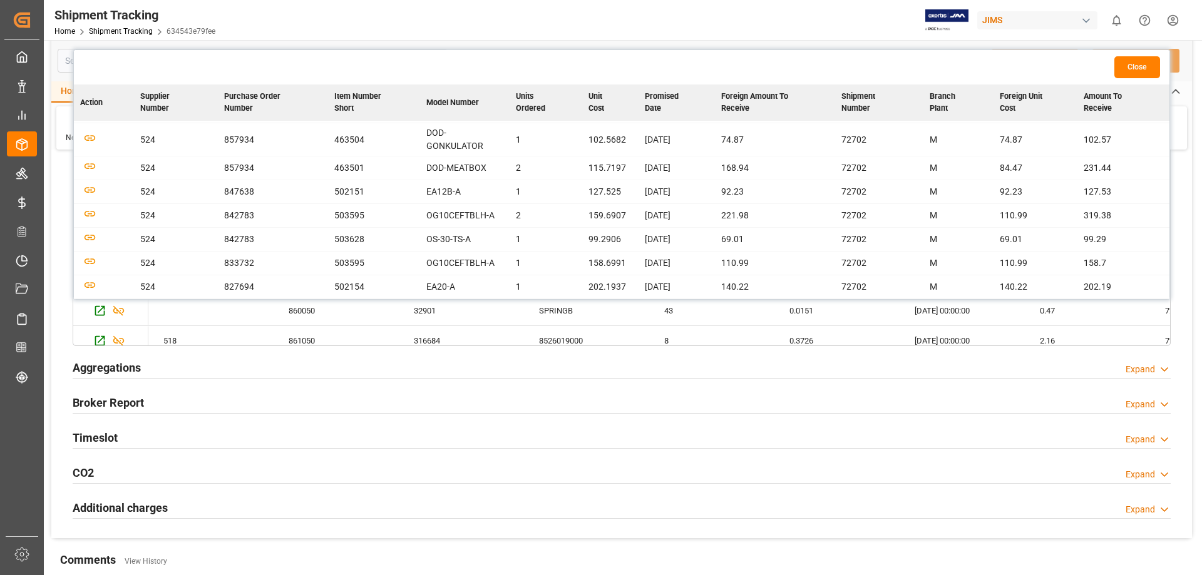
scroll to position [0, 0]
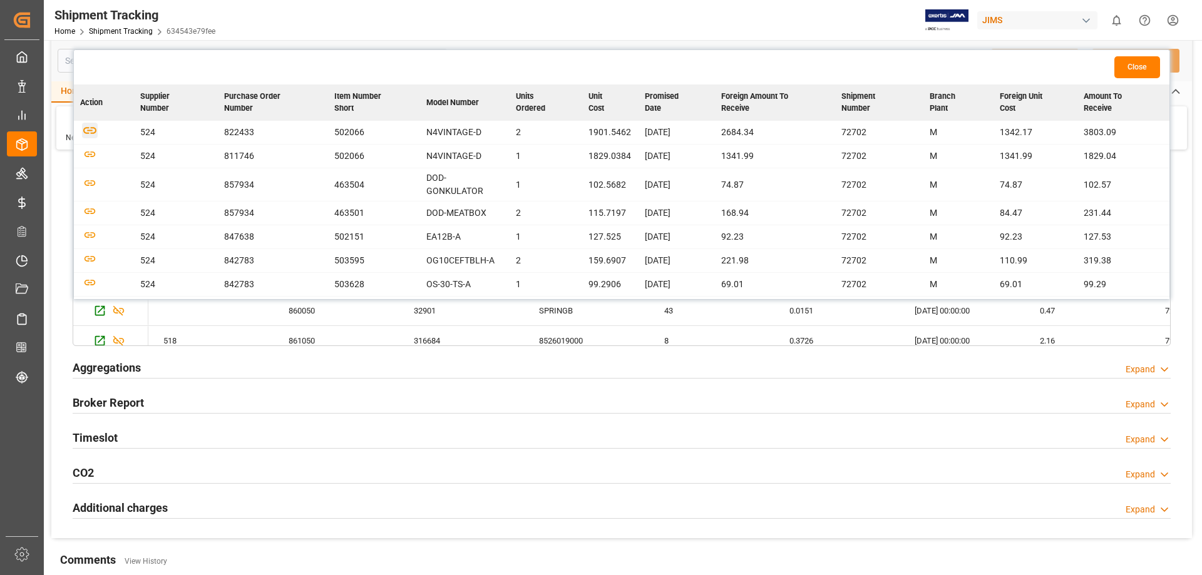
click at [91, 131] on icon "button" at bounding box center [89, 130] width 13 height 7
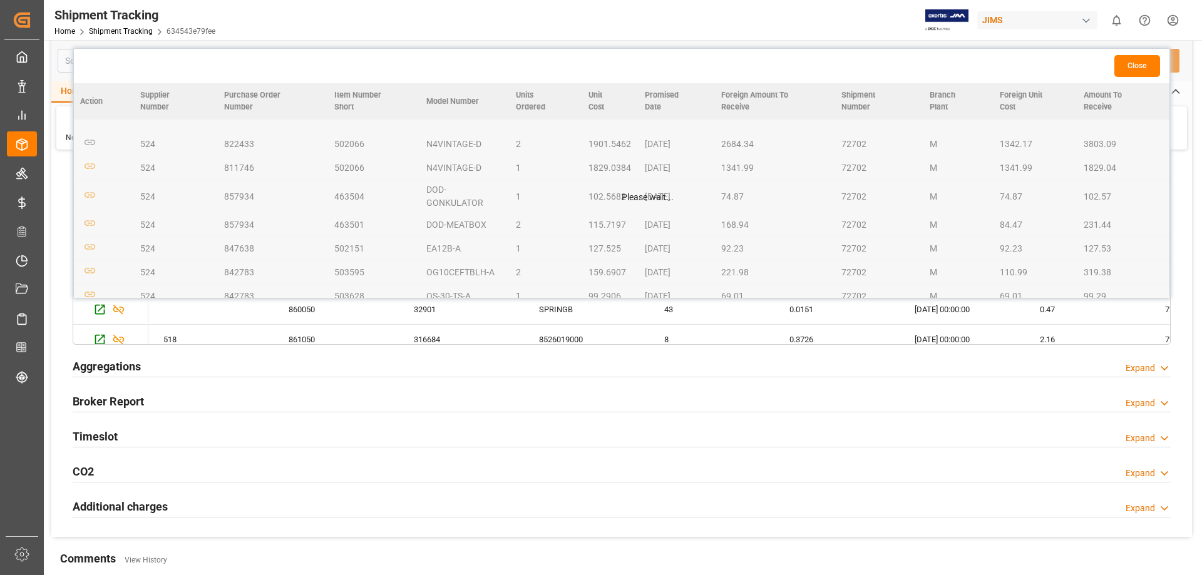
scroll to position [418, 0]
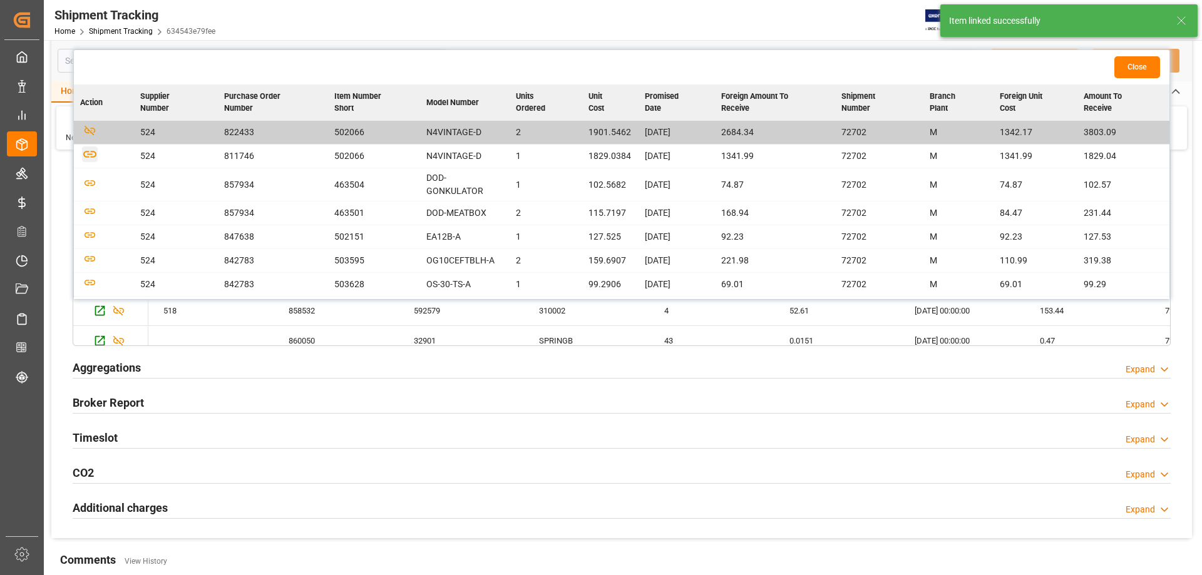
click at [88, 153] on icon "button" at bounding box center [90, 154] width 16 height 16
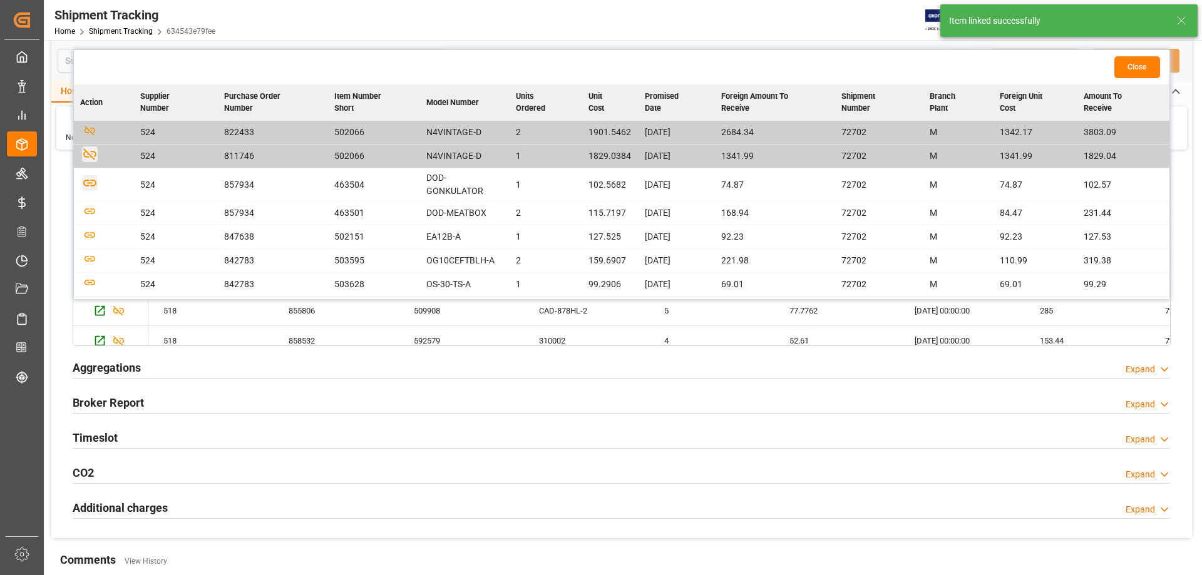
click at [90, 182] on icon "button" at bounding box center [90, 183] width 16 height 16
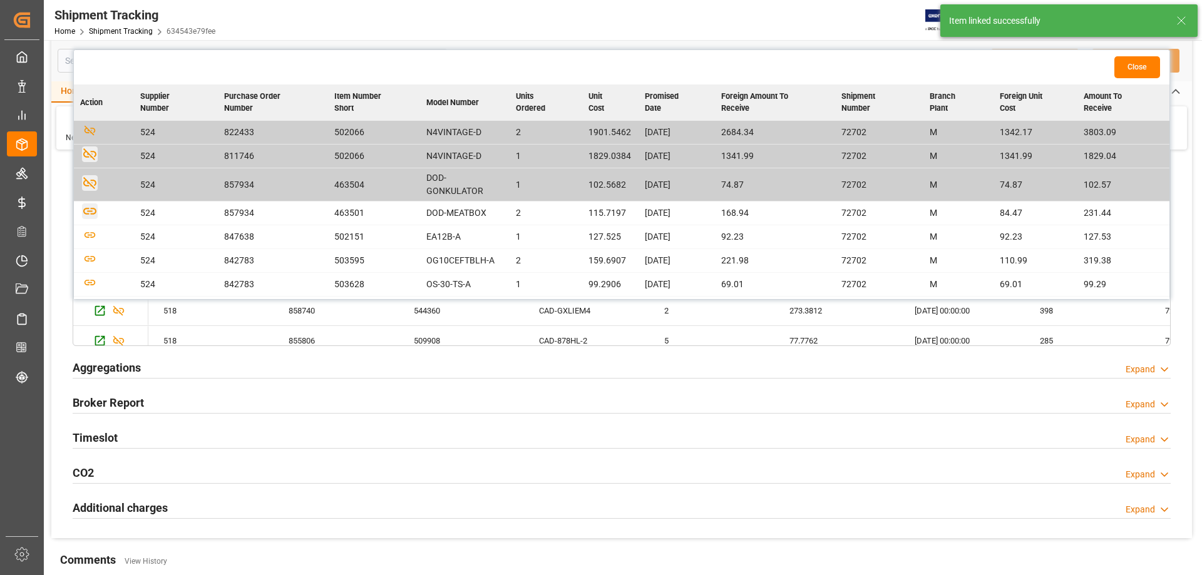
click at [90, 210] on icon "button" at bounding box center [90, 211] width 16 height 16
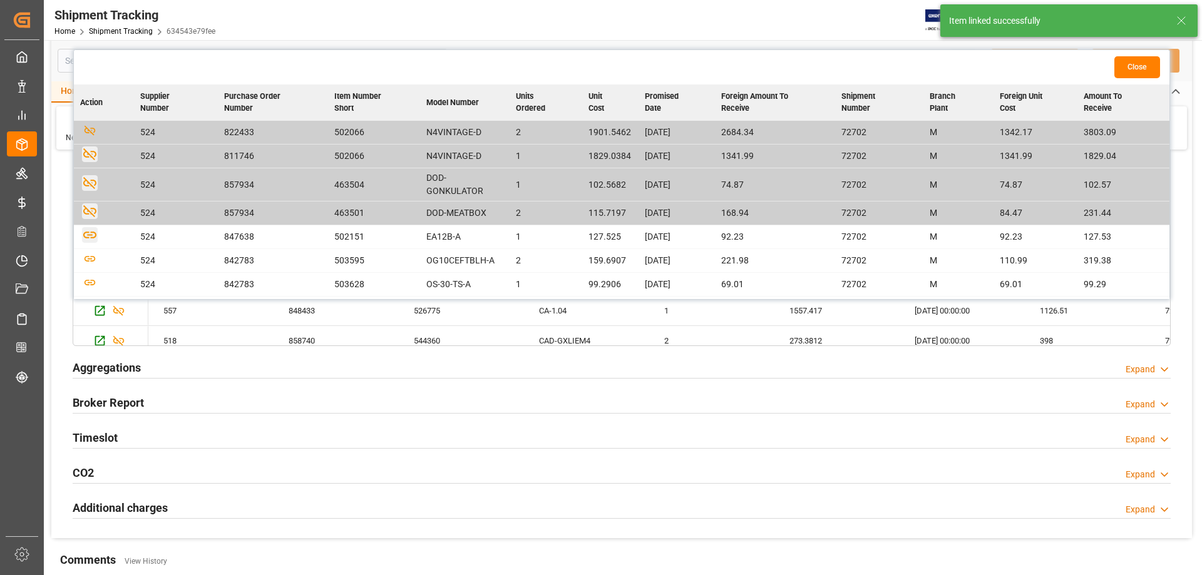
click at [91, 232] on icon "button" at bounding box center [89, 235] width 13 height 7
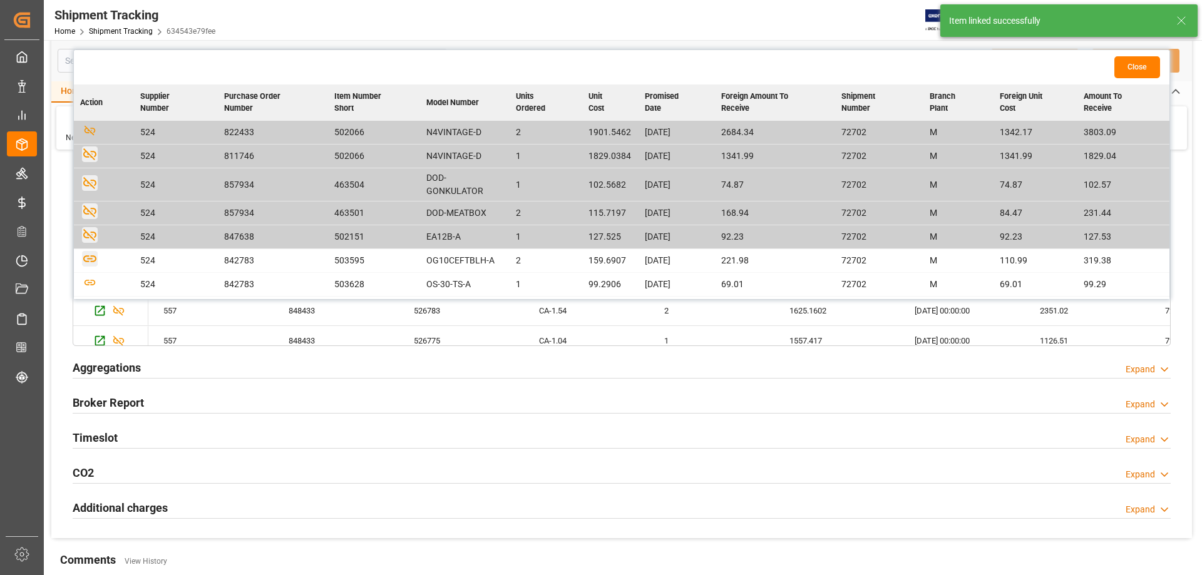
click at [90, 260] on icon "button" at bounding box center [90, 259] width 16 height 16
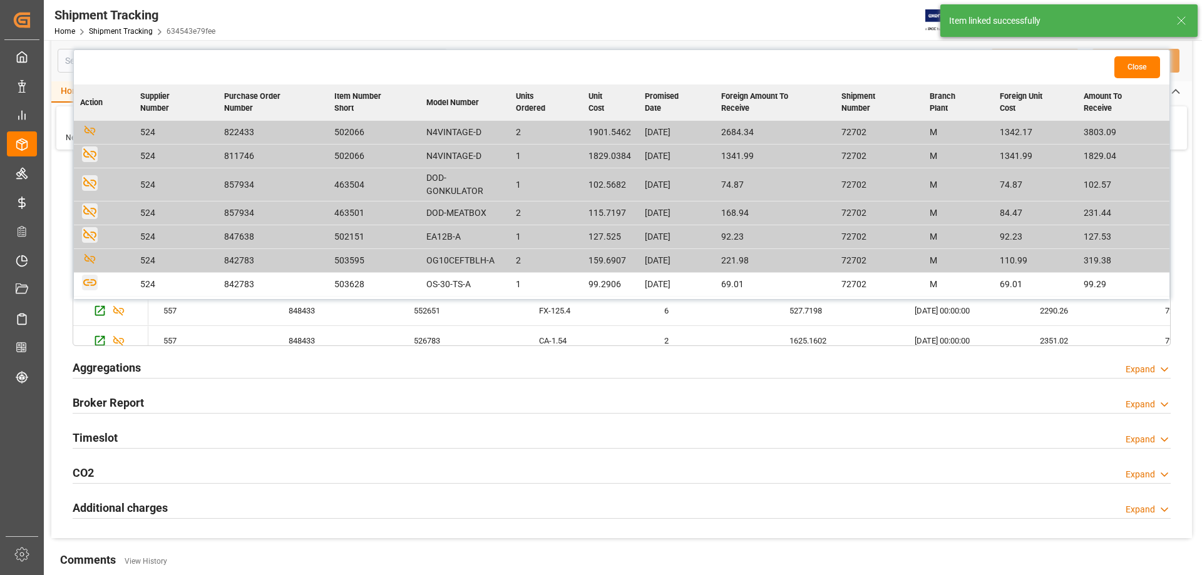
click at [90, 281] on icon "button" at bounding box center [90, 283] width 16 height 16
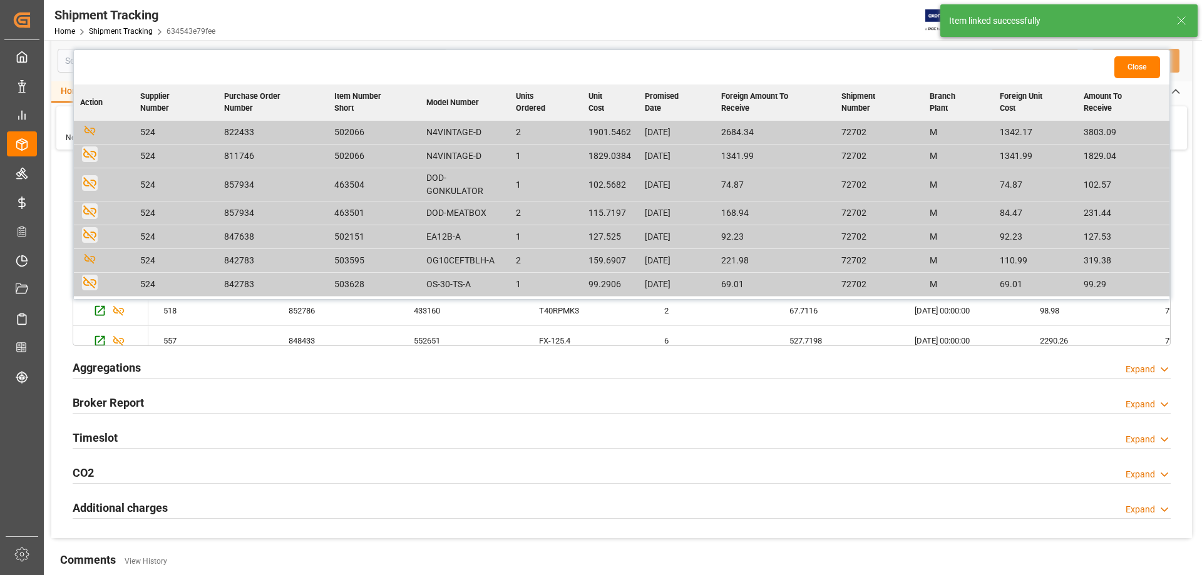
scroll to position [45, 0]
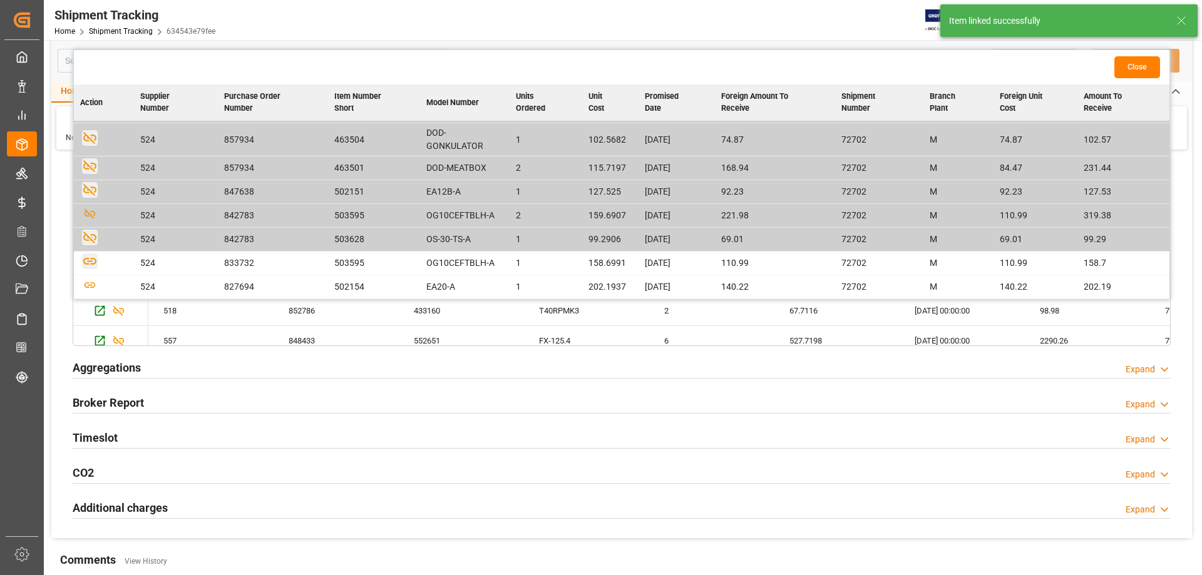
click at [89, 258] on icon "button" at bounding box center [90, 262] width 16 height 16
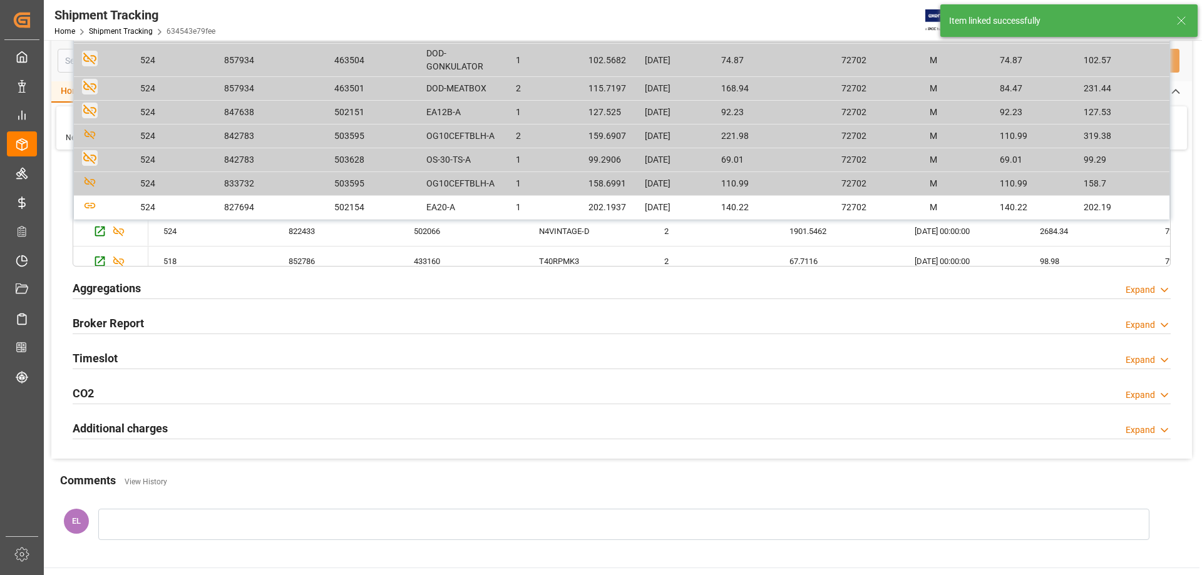
scroll to position [521, 0]
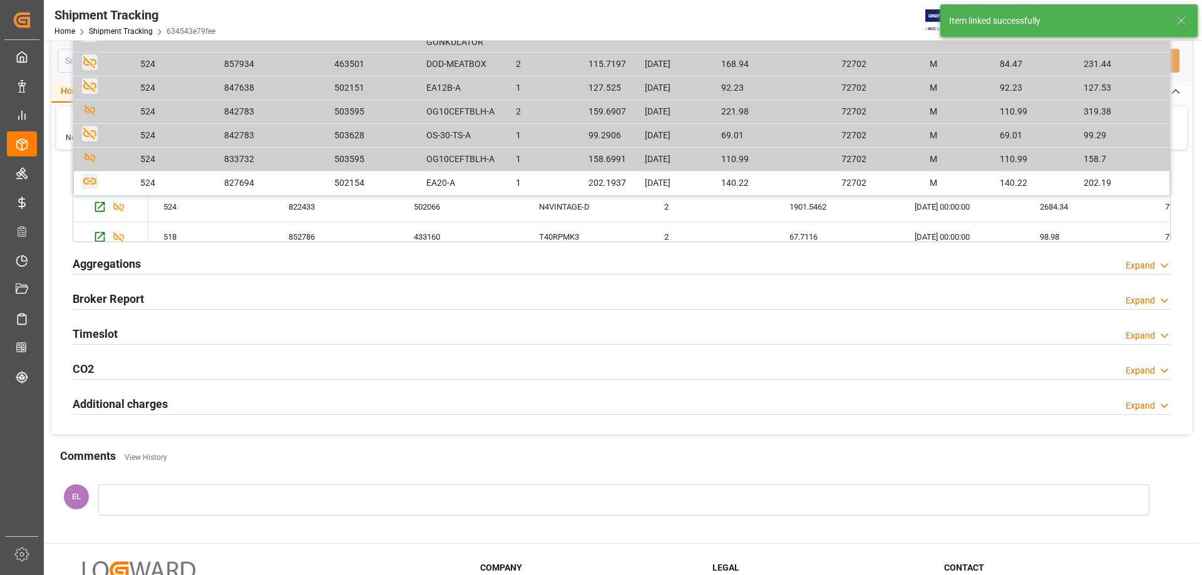
click at [91, 183] on icon "button" at bounding box center [89, 181] width 13 height 7
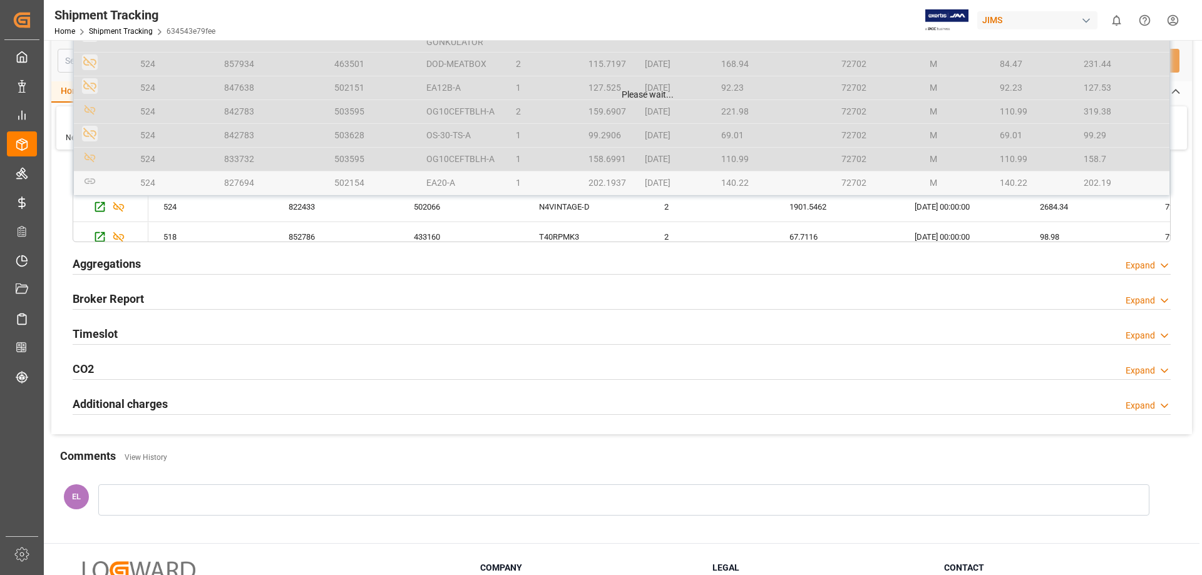
scroll to position [45, 0]
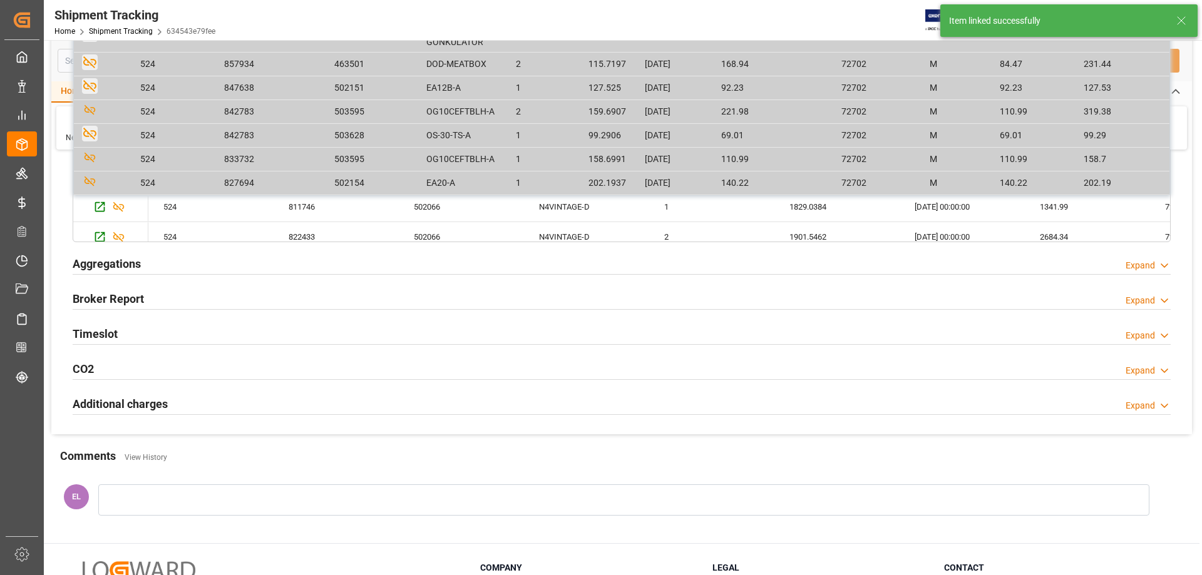
click at [1181, 21] on line at bounding box center [1182, 21] width 8 height 8
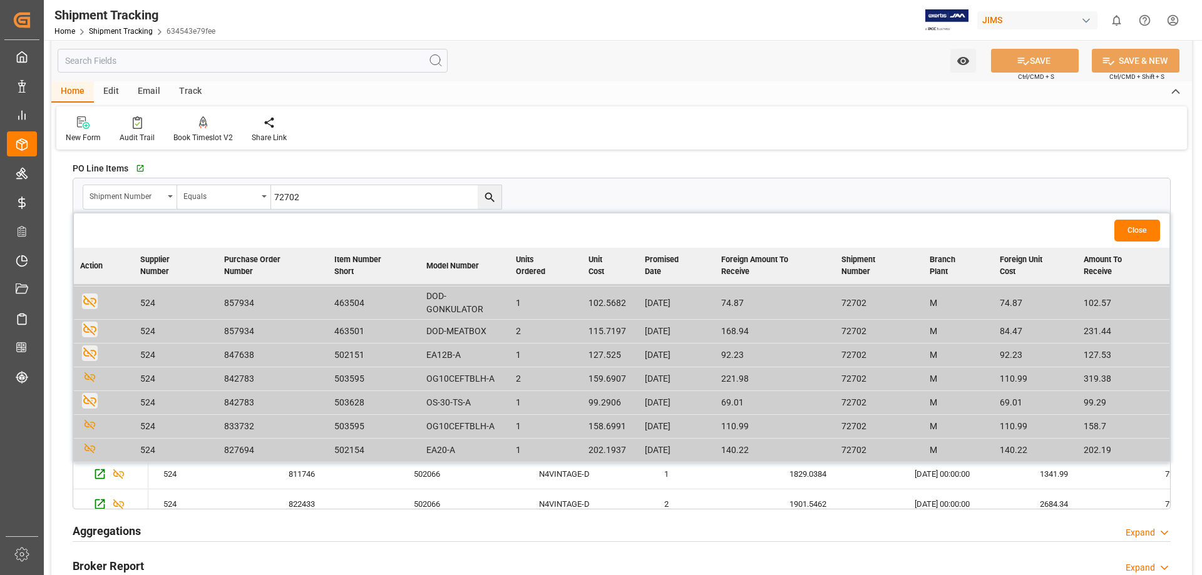
scroll to position [313, 0]
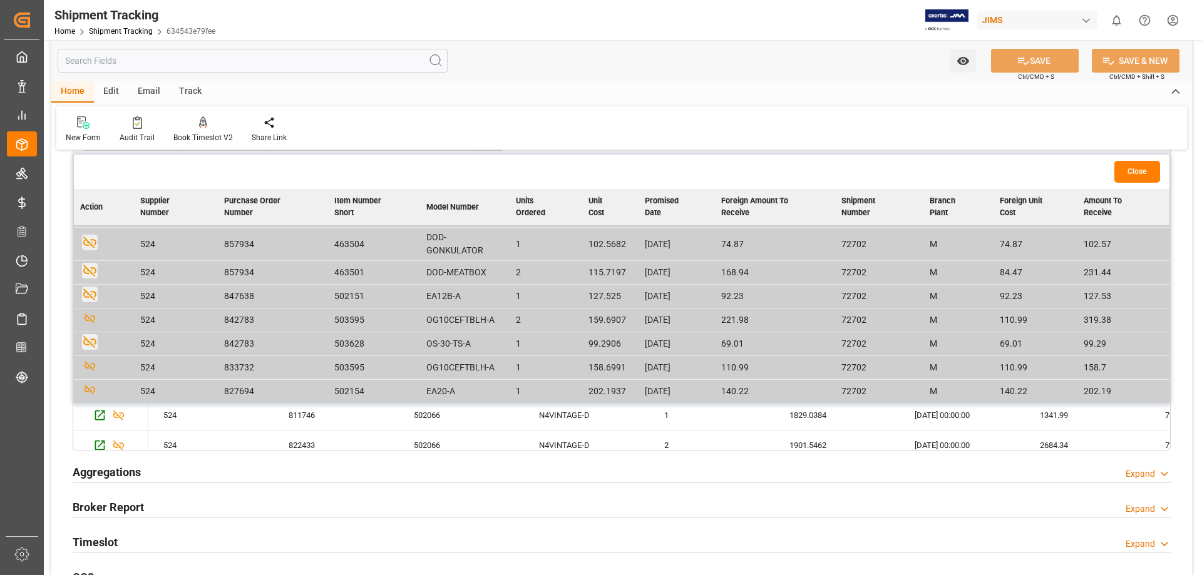
click at [1137, 169] on button "Close" at bounding box center [1137, 172] width 46 height 22
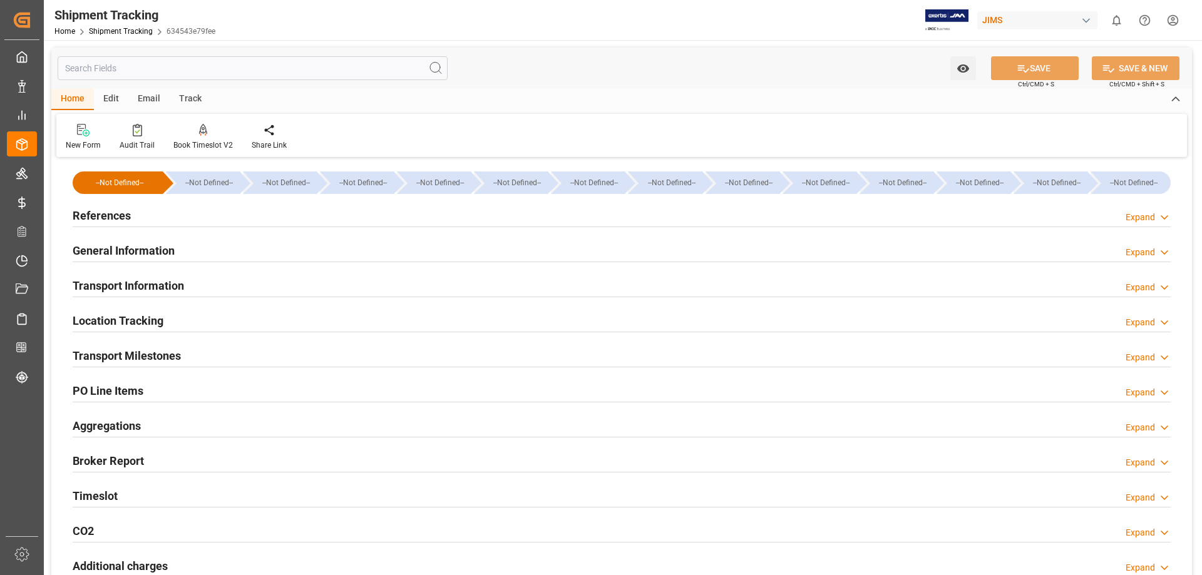
click at [110, 394] on h2 "PO Line Items" at bounding box center [108, 391] width 71 height 17
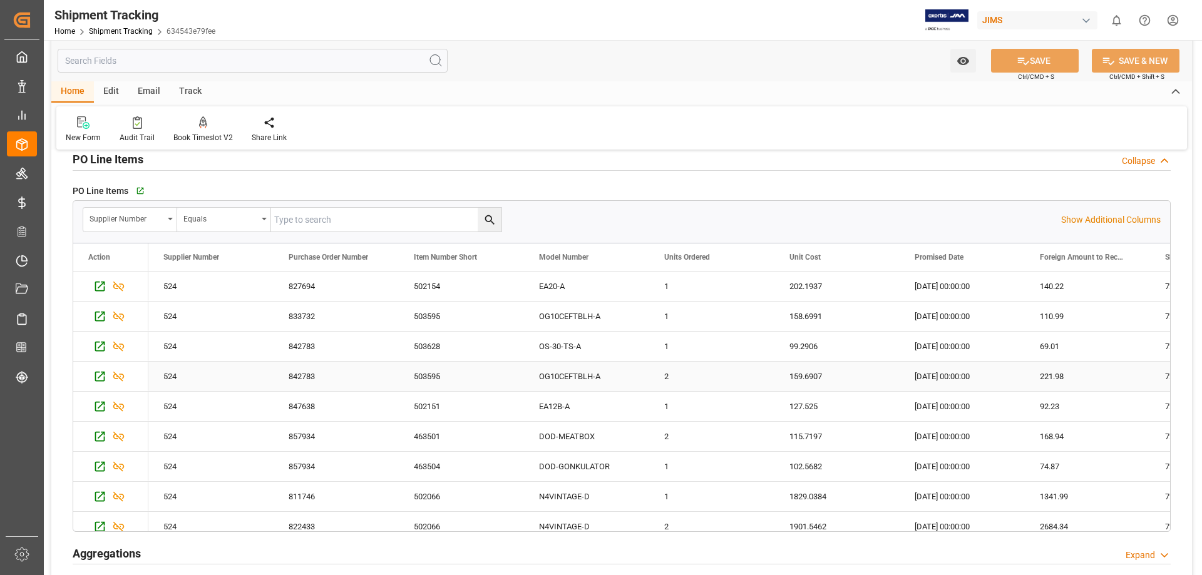
scroll to position [208, 0]
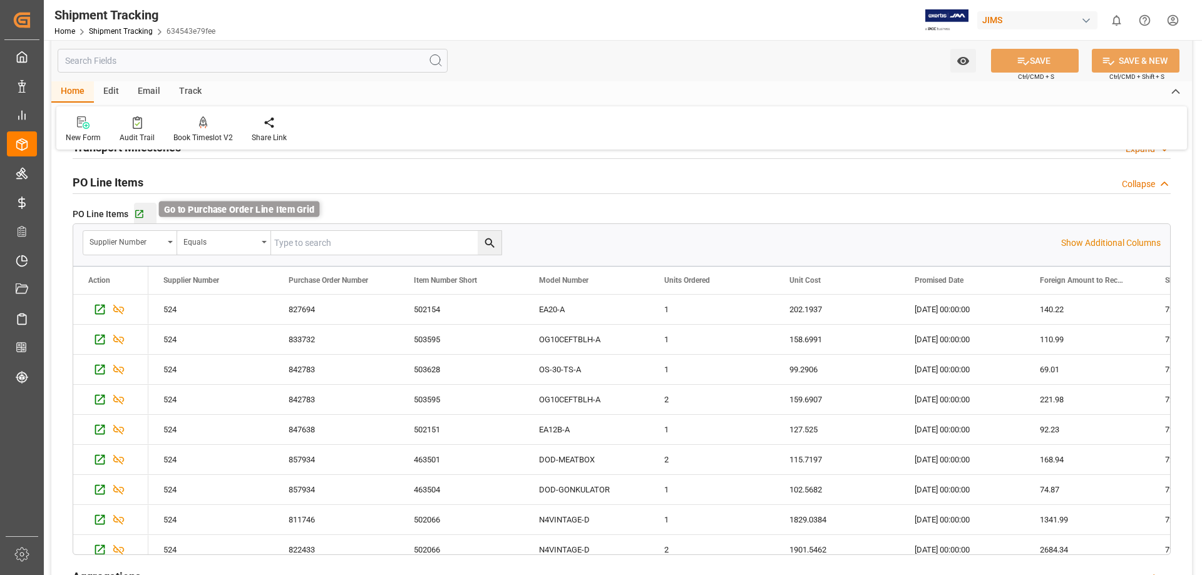
click at [140, 210] on icon "button" at bounding box center [139, 214] width 8 height 8
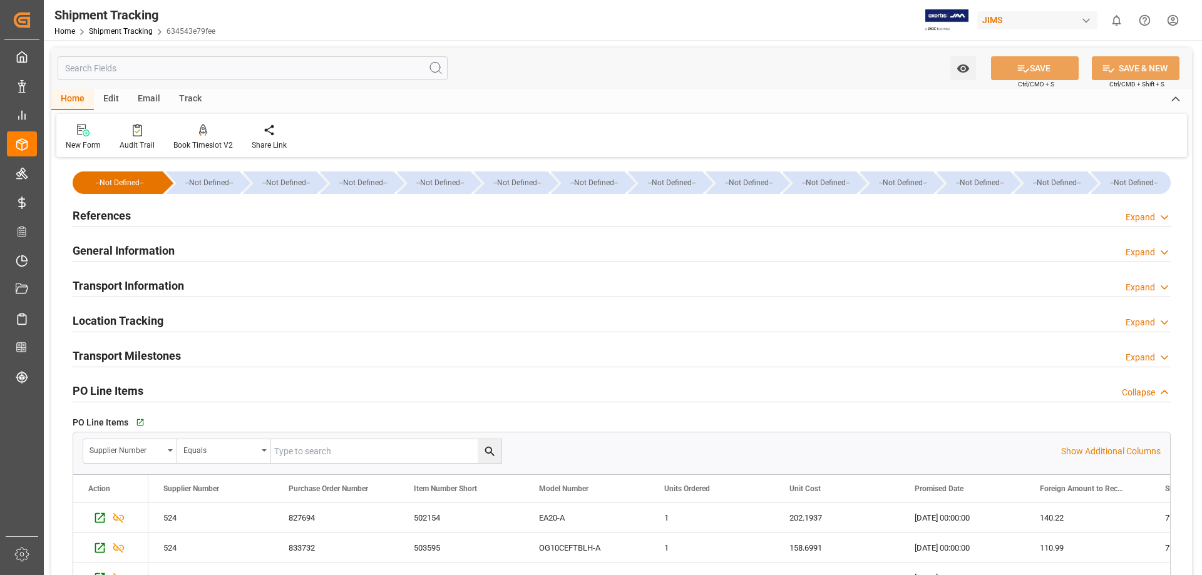
click at [113, 284] on h2 "Transport Information" at bounding box center [128, 285] width 111 height 17
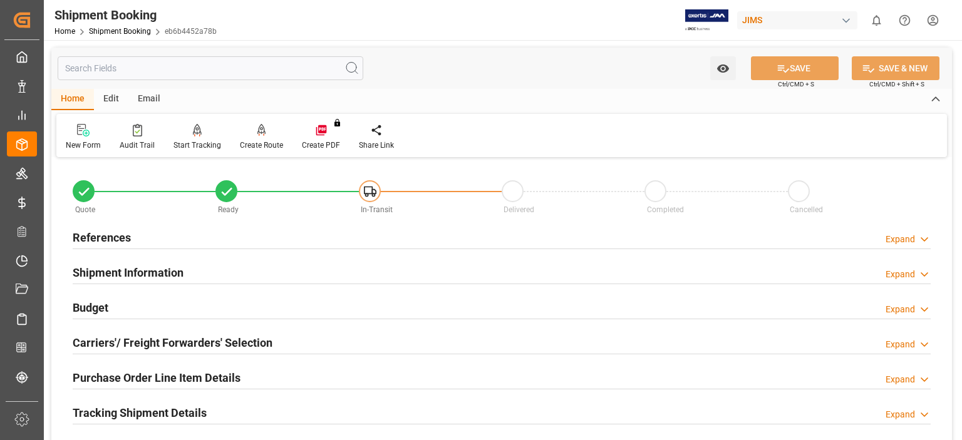
click at [170, 342] on h2 "Carriers'/ Freight Forwarders' Selection" at bounding box center [173, 342] width 200 height 17
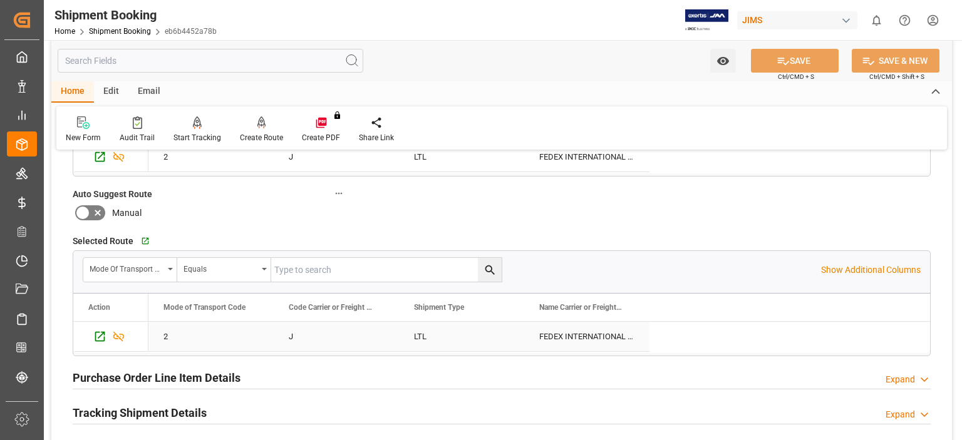
scroll to position [417, 0]
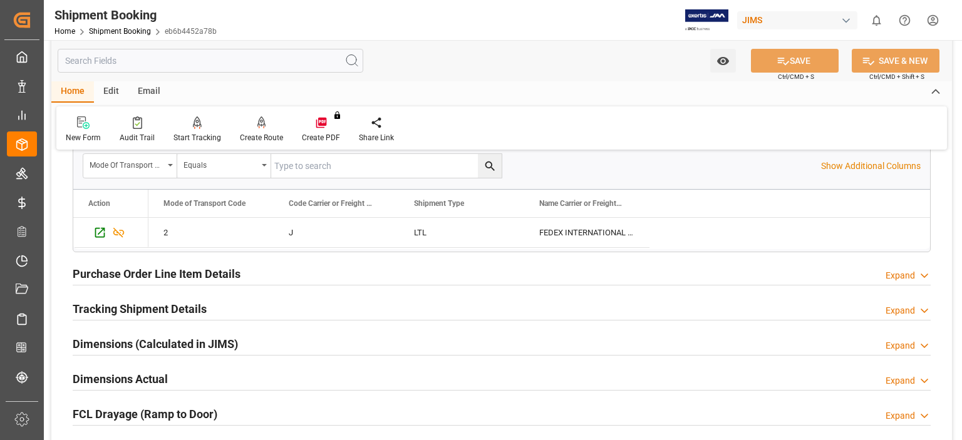
click at [150, 270] on h2 "Purchase Order Line Item Details" at bounding box center [157, 273] width 168 height 17
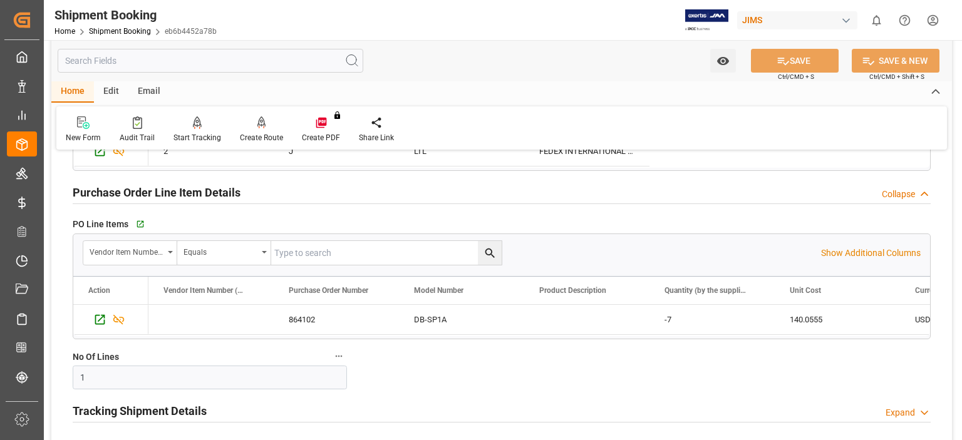
scroll to position [521, 0]
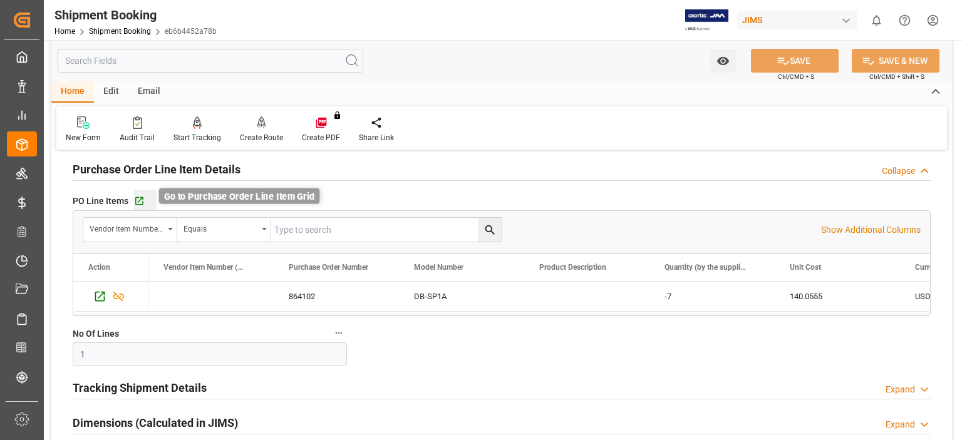
click at [140, 198] on icon "button" at bounding box center [139, 201] width 11 height 11
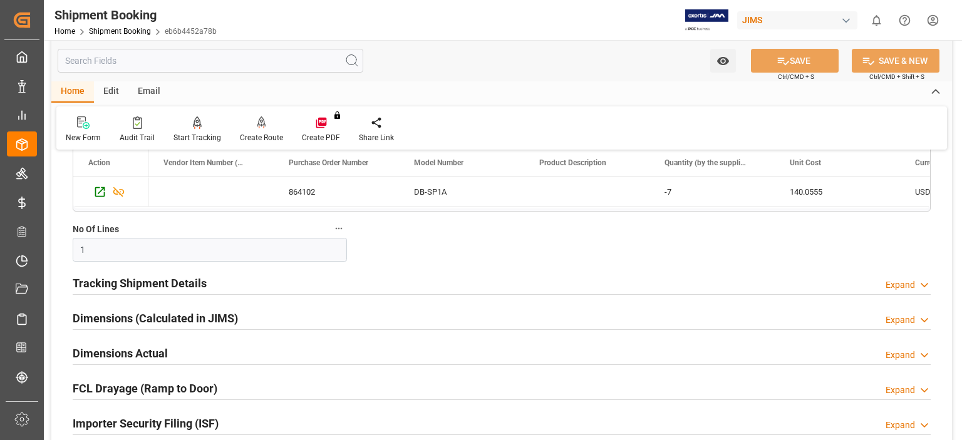
click at [165, 284] on h2 "Tracking Shipment Details" at bounding box center [140, 283] width 134 height 17
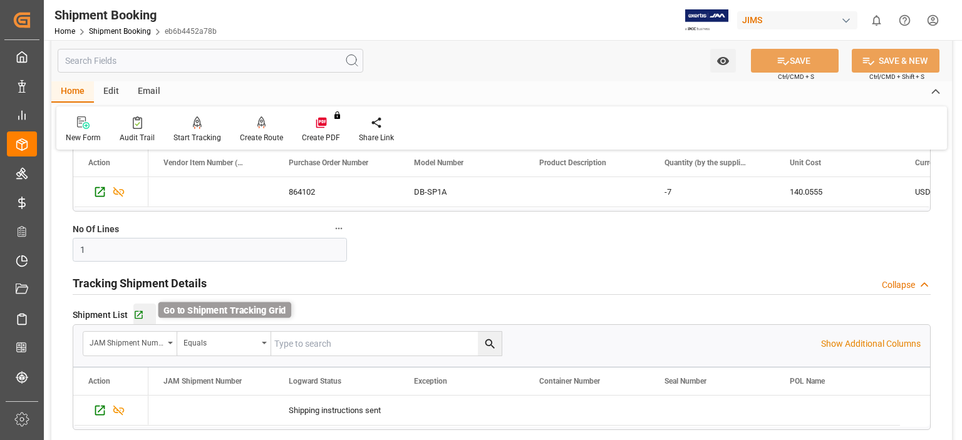
click at [136, 312] on icon "button" at bounding box center [138, 315] width 11 height 11
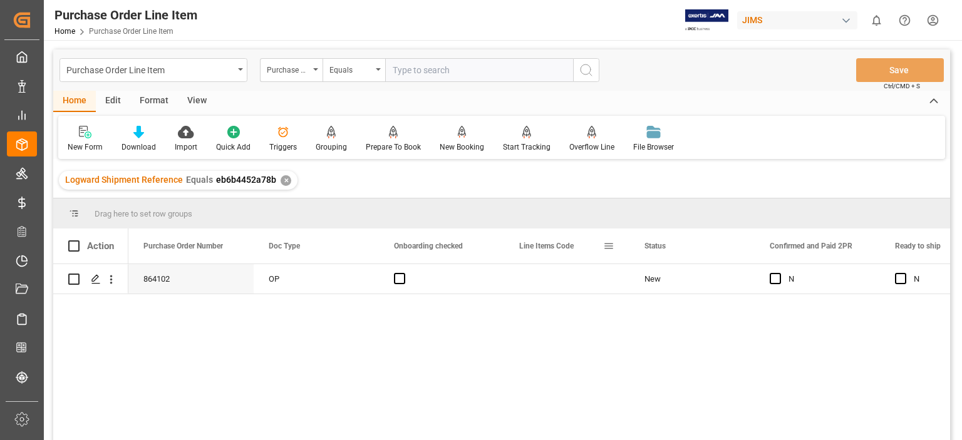
click at [609, 245] on span at bounding box center [608, 245] width 11 height 11
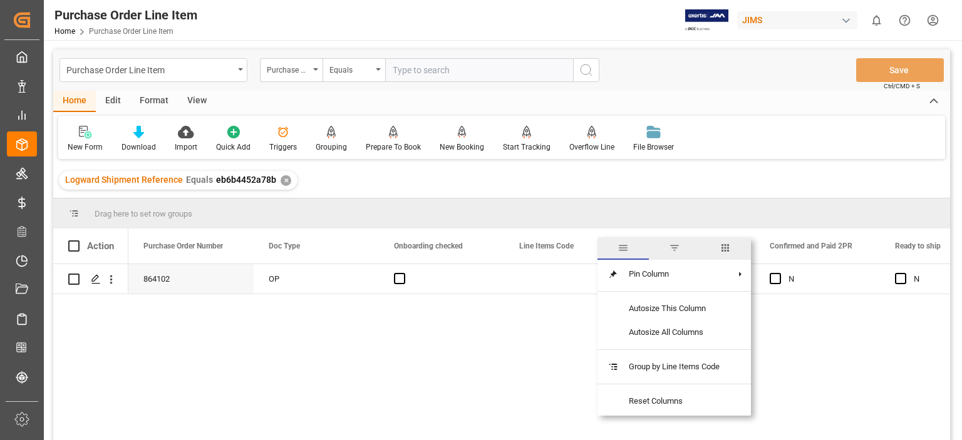
click at [724, 247] on span "columns" at bounding box center [724, 247] width 11 height 11
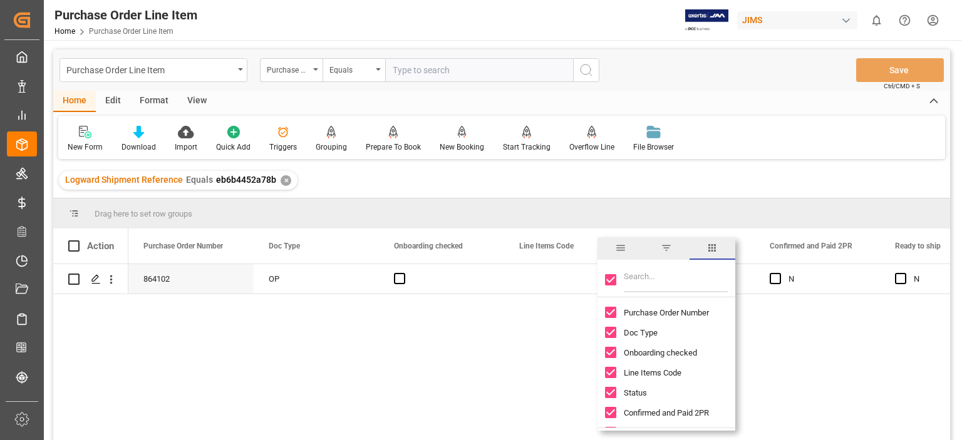
click at [603, 277] on div at bounding box center [666, 279] width 138 height 35
click at [628, 279] on input "Filter Columns Input" at bounding box center [676, 279] width 104 height 25
type input "incoterm"
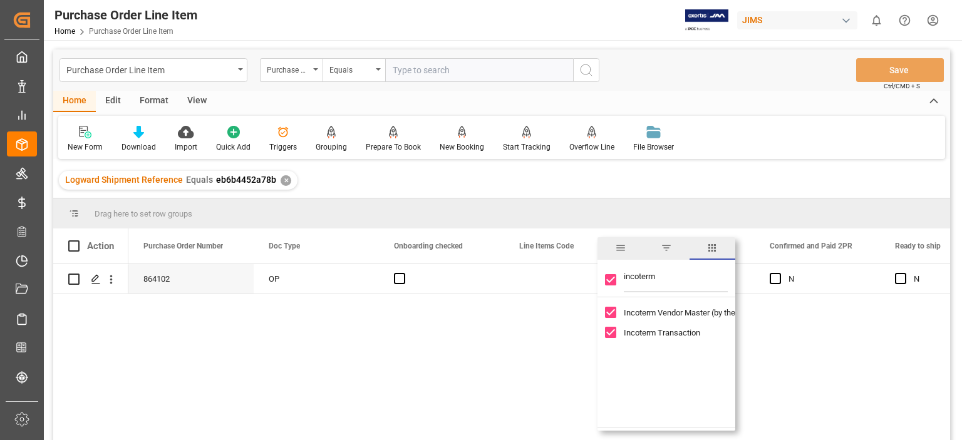
click at [610, 279] on input "Toggle Select All Columns" at bounding box center [610, 279] width 11 height 11
checkbox input "false"
click at [612, 279] on input "Toggle Select All Columns" at bounding box center [610, 279] width 11 height 11
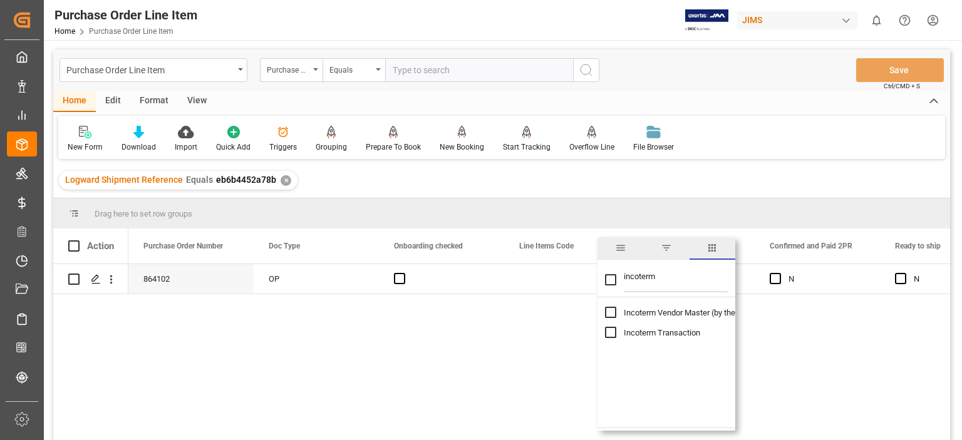
checkbox input "true"
click at [453, 336] on div "864102 OP New N N N" at bounding box center [538, 356] width 821 height 184
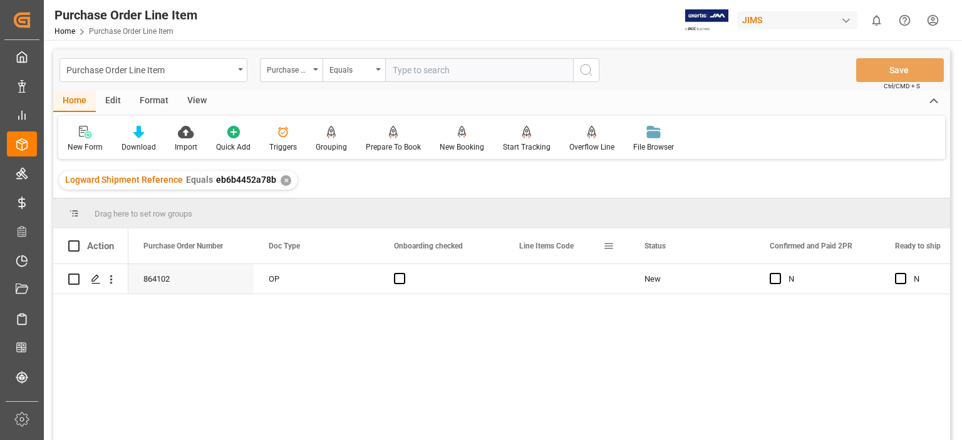
click at [614, 245] on span at bounding box center [608, 245] width 11 height 11
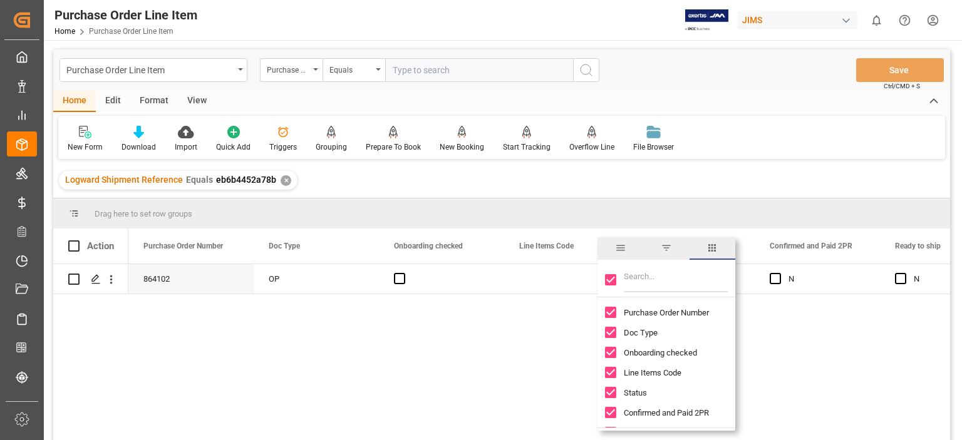
click at [610, 277] on input "Toggle Select All Columns" at bounding box center [610, 279] width 11 height 11
checkbox input "false"
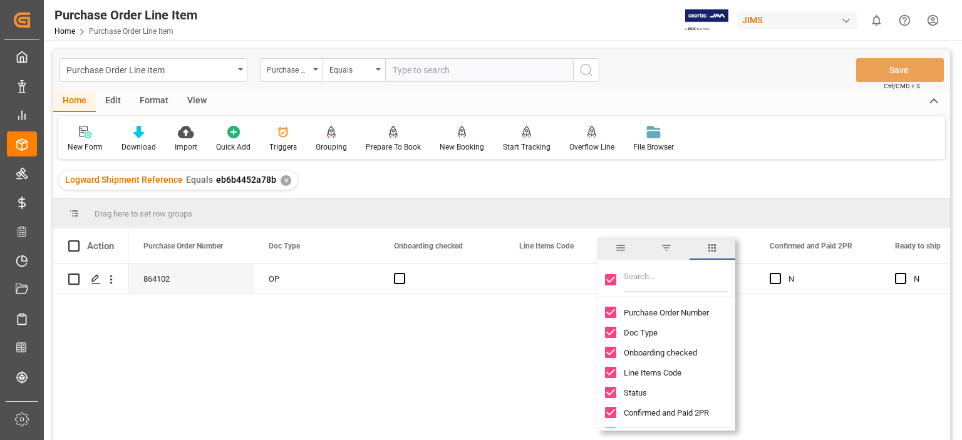
checkbox input "false"
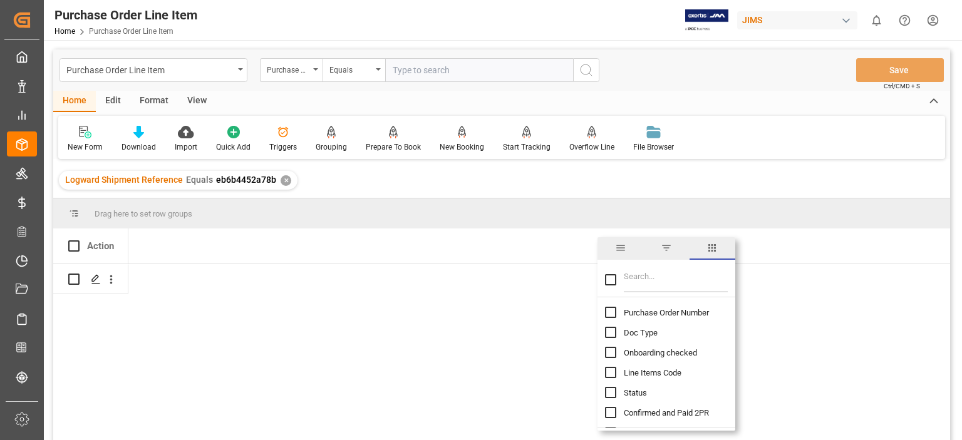
click at [641, 285] on input "Filter Columns Input" at bounding box center [676, 279] width 104 height 25
click at [635, 283] on input "Filter Columns Input" at bounding box center [676, 279] width 104 height 25
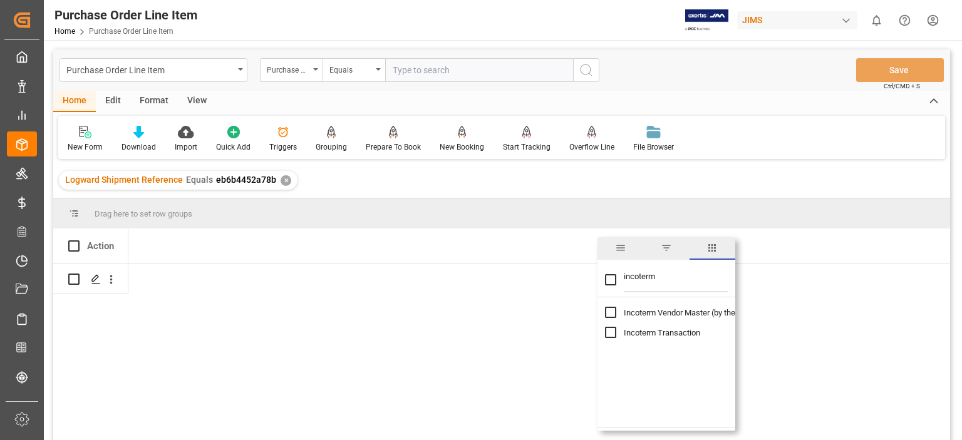
type input "incoterm"
click at [612, 278] on input "Toggle Select All Columns" at bounding box center [610, 279] width 11 height 11
checkbox input "true"
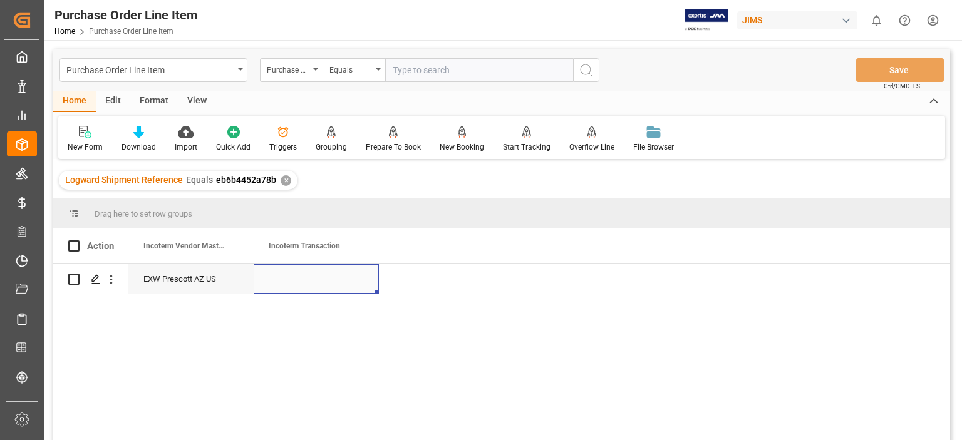
click at [310, 278] on div "Press SPACE to select this row." at bounding box center [316, 278] width 125 height 29
click at [295, 275] on div "Press SPACE to select this row." at bounding box center [316, 278] width 125 height 29
click at [312, 277] on div "Press SPACE to select this row." at bounding box center [316, 278] width 125 height 29
click at [303, 277] on div "Press SPACE to select this row." at bounding box center [316, 278] width 125 height 29
click at [284, 280] on div "Press SPACE to select this row." at bounding box center [316, 278] width 125 height 29
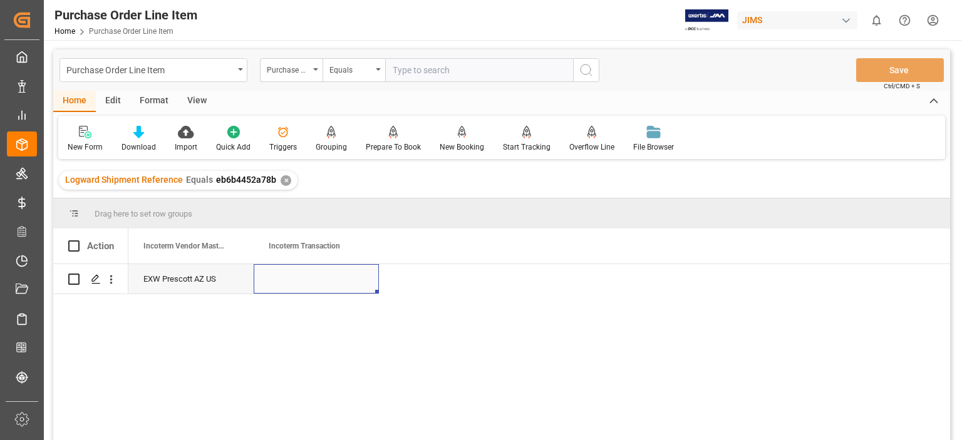
click at [284, 280] on div "Press SPACE to select this row." at bounding box center [316, 278] width 125 height 29
click at [287, 286] on input "Press SPACE to select this row." at bounding box center [316, 286] width 105 height 24
type input "d"
click at [317, 282] on input "DAP" at bounding box center [316, 286] width 105 height 24
click at [306, 284] on input "DAP" at bounding box center [316, 286] width 105 height 24
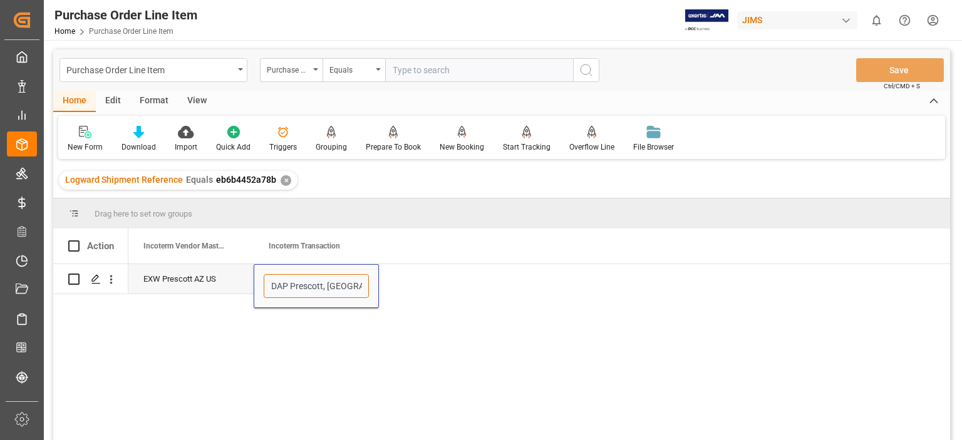
type input "DAP Prescott, [GEOGRAPHIC_DATA], [GEOGRAPHIC_DATA]"
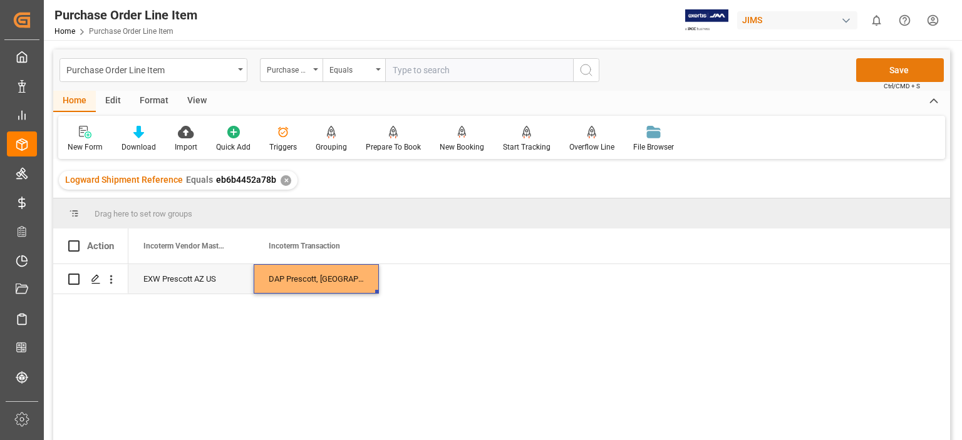
click at [895, 71] on button "Save" at bounding box center [900, 70] width 88 height 24
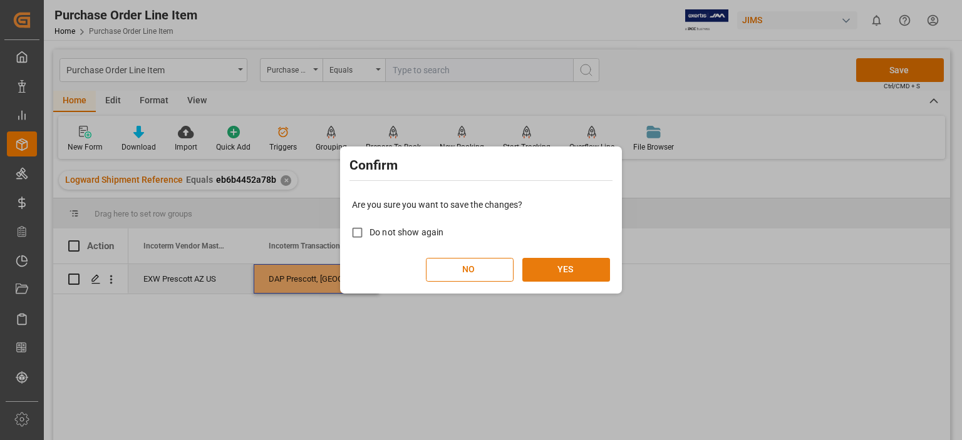
click at [565, 269] on button "YES" at bounding box center [566, 270] width 88 height 24
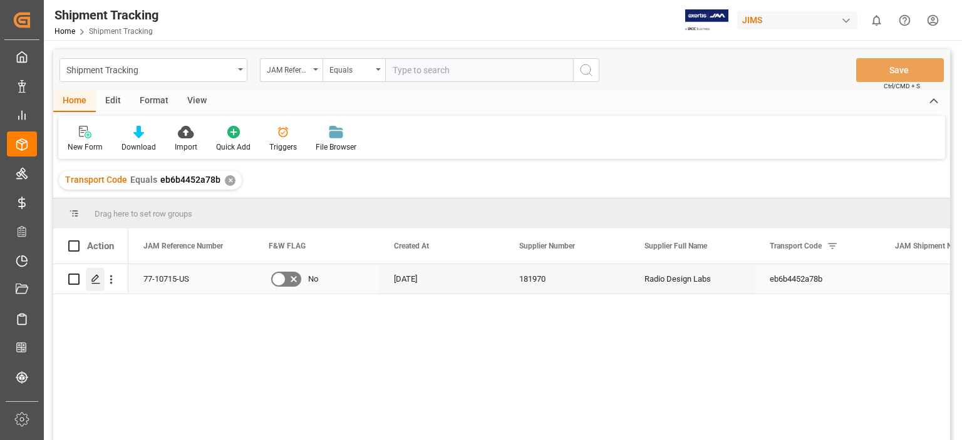
click at [98, 281] on icon "Press SPACE to select this row." at bounding box center [96, 279] width 10 height 10
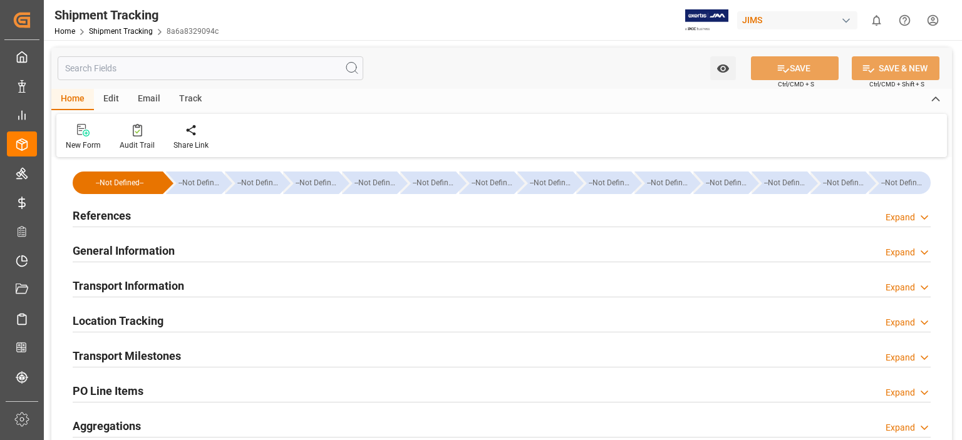
type input "[DATE]"
click at [95, 210] on h2 "References" at bounding box center [102, 215] width 58 height 17
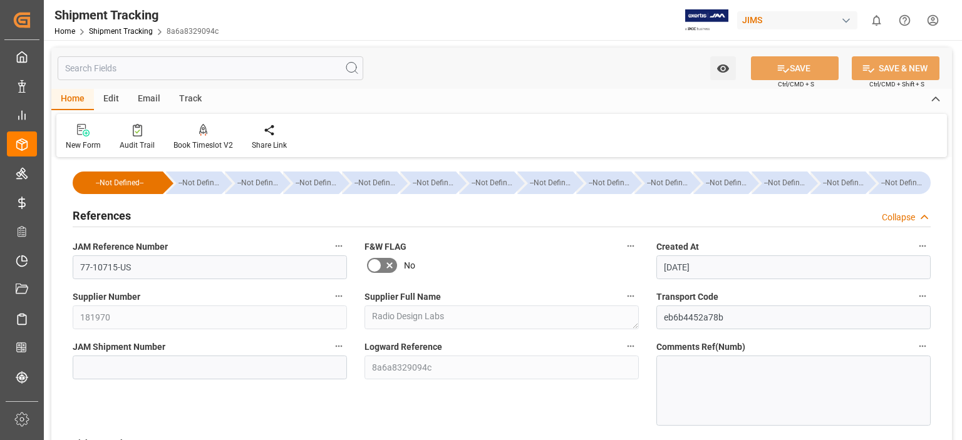
click at [95, 210] on h2 "References" at bounding box center [102, 215] width 58 height 17
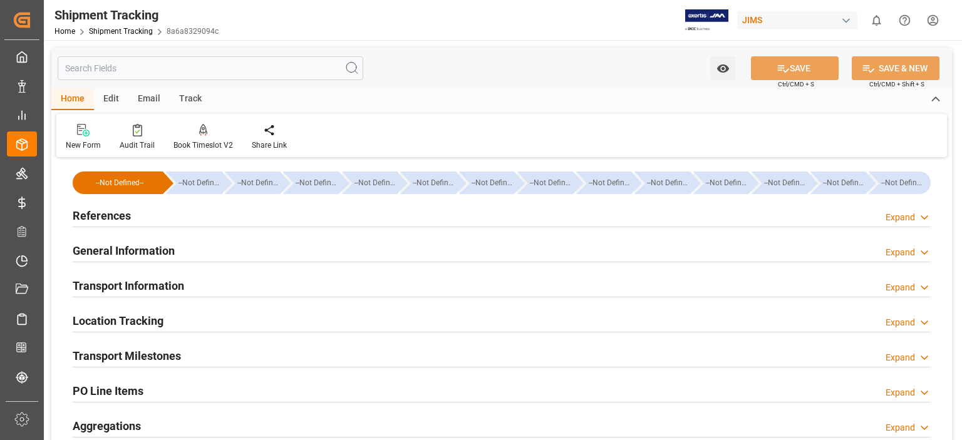
click at [115, 250] on h2 "General Information" at bounding box center [124, 250] width 102 height 17
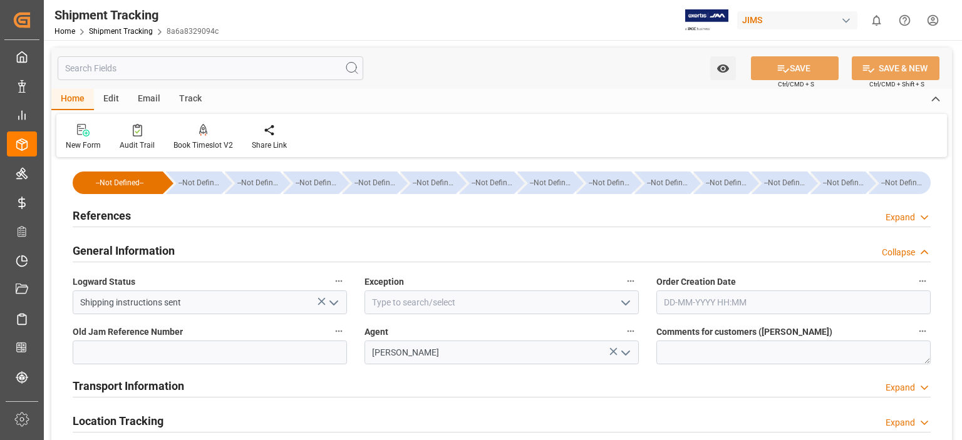
click at [624, 300] on icon "open menu" at bounding box center [625, 302] width 15 height 15
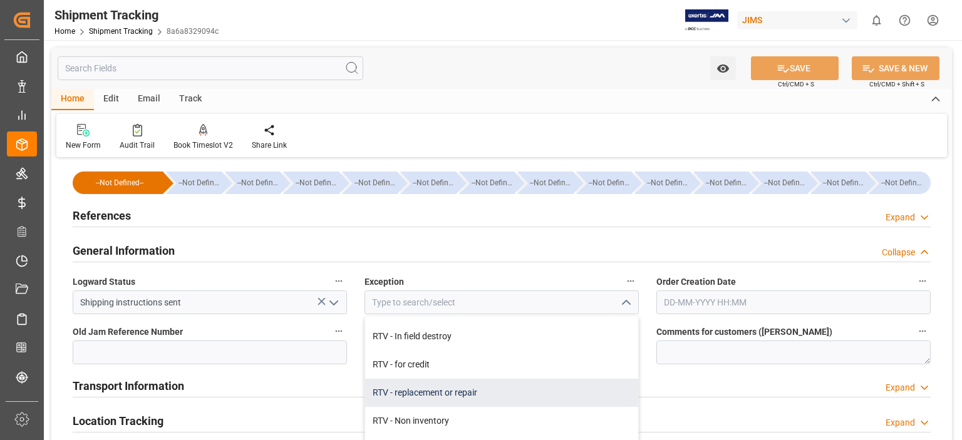
click at [468, 393] on div "RTV - replacement or repair" at bounding box center [501, 393] width 273 height 28
type input "RTV - replacement or repair"
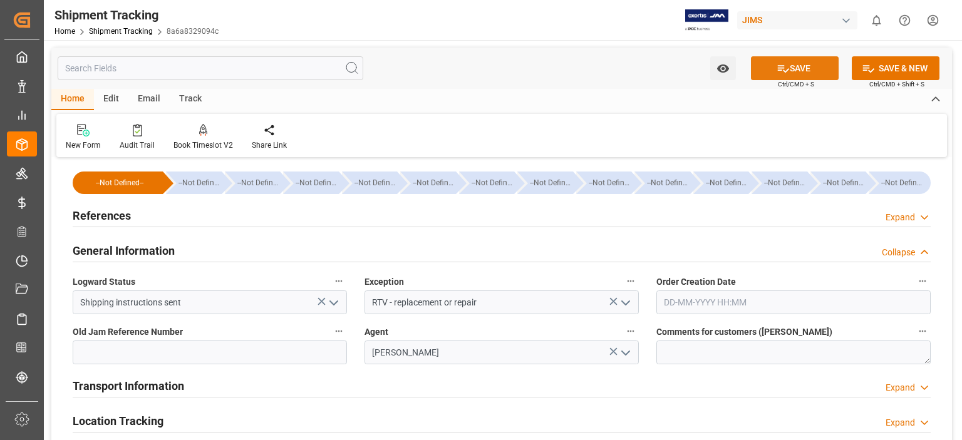
click at [805, 63] on button "SAVE" at bounding box center [795, 68] width 88 height 24
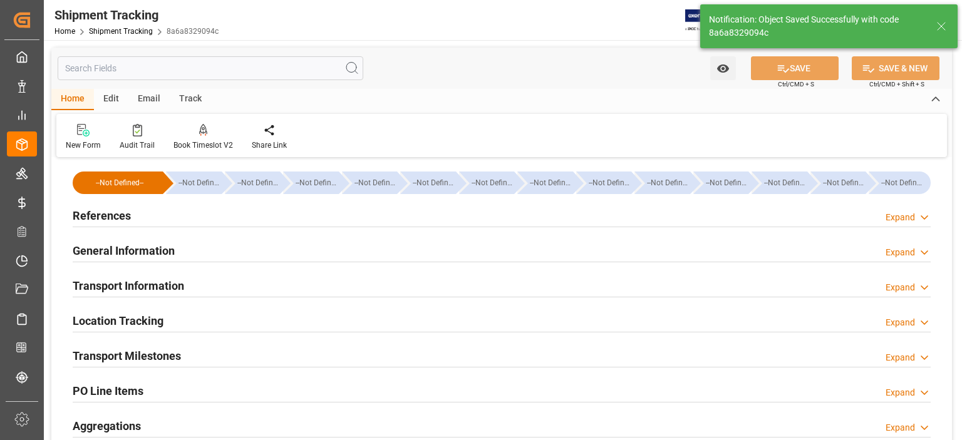
click at [120, 282] on h2 "Transport Information" at bounding box center [128, 285] width 111 height 17
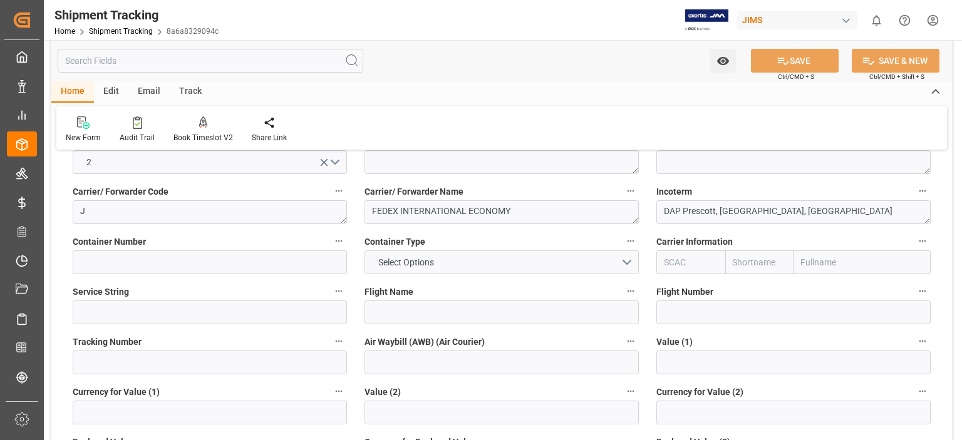
scroll to position [208, 0]
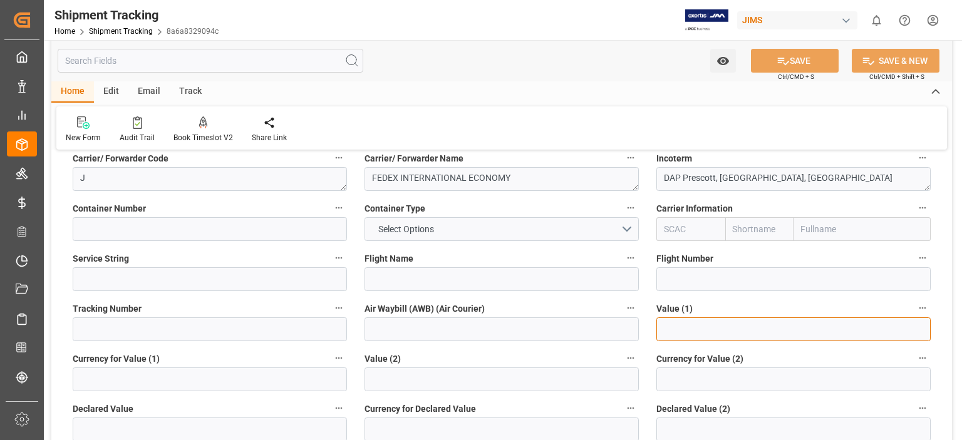
click at [684, 331] on input "text" at bounding box center [793, 329] width 274 height 24
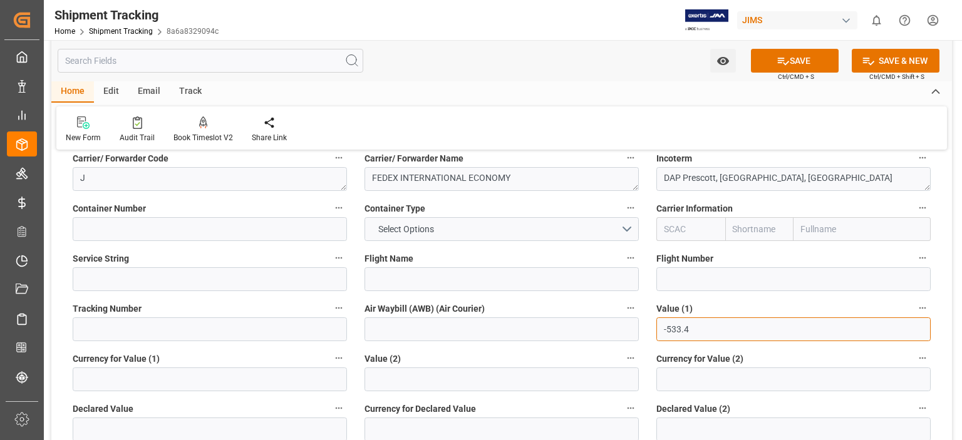
type input "-533.4"
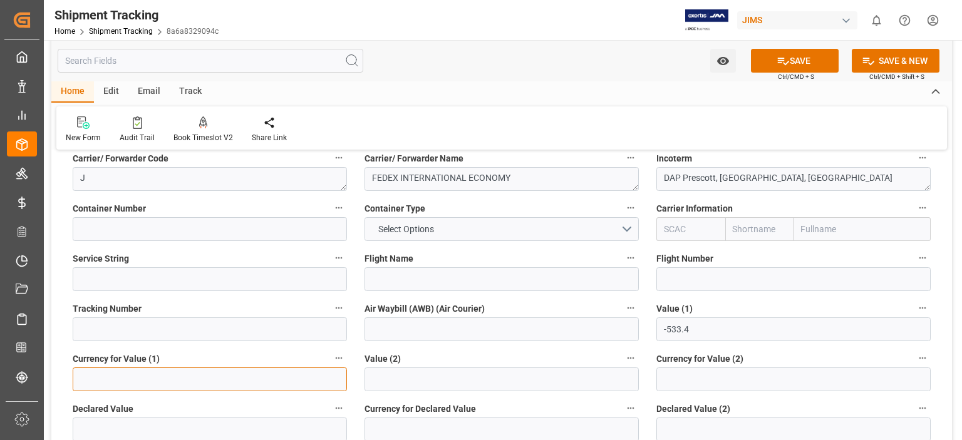
click at [170, 375] on input at bounding box center [210, 379] width 274 height 24
type input "USD"
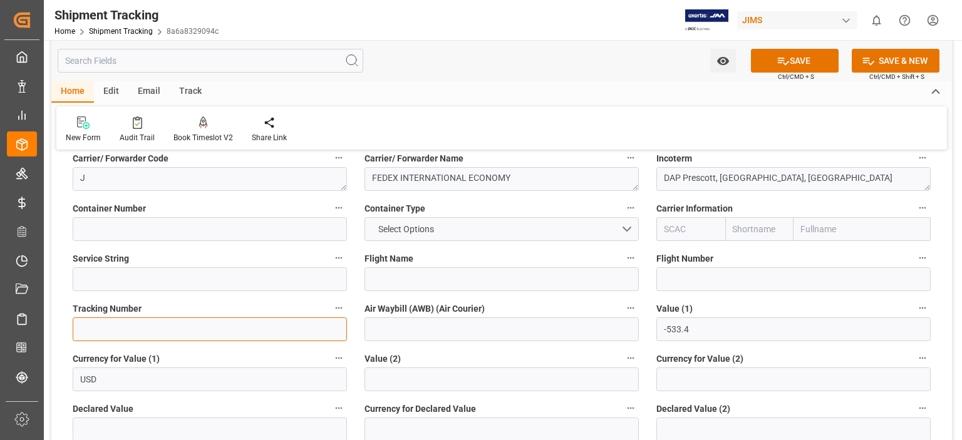
click at [237, 328] on input at bounding box center [210, 329] width 274 height 24
paste input "883842487455"
type input "883842487455"
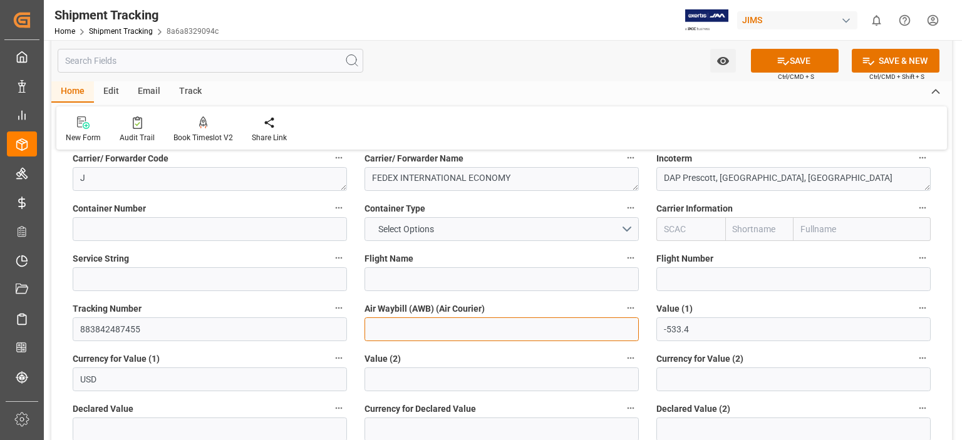
click at [419, 329] on input at bounding box center [501, 329] width 274 height 24
paste input "883842487455"
type input "883842487455"
click at [798, 57] on button "SAVE" at bounding box center [795, 61] width 88 height 24
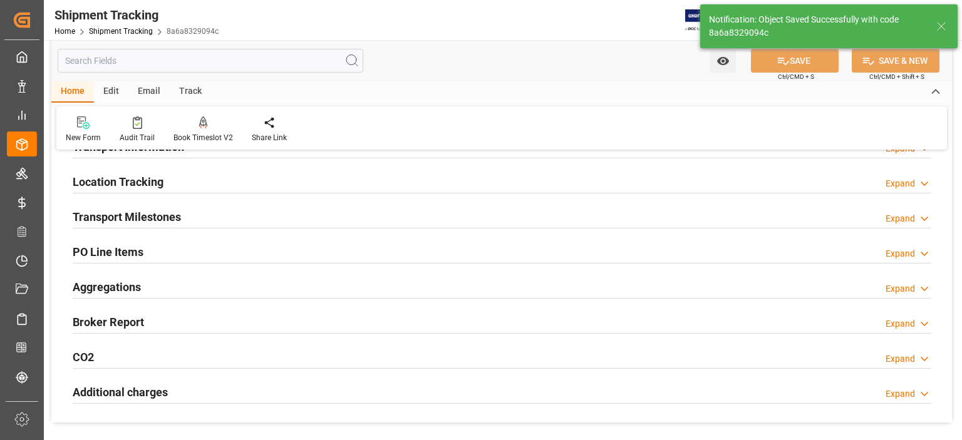
scroll to position [104, 0]
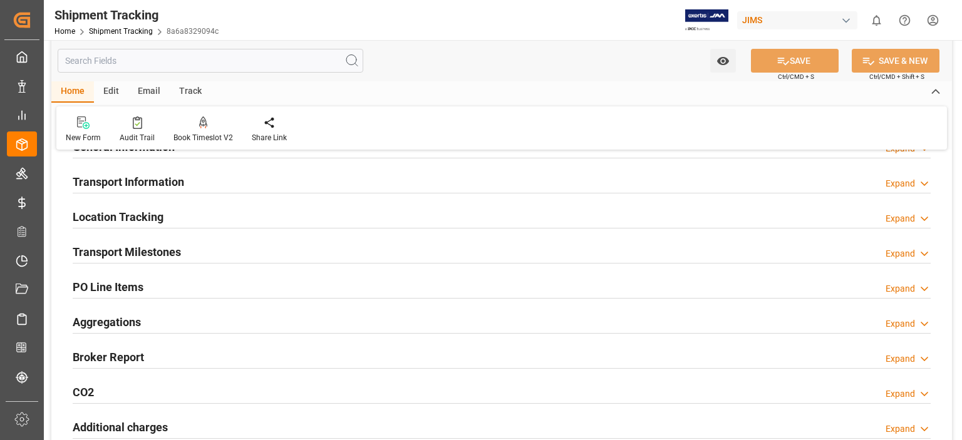
click at [167, 252] on h2 "Transport Milestones" at bounding box center [127, 252] width 108 height 17
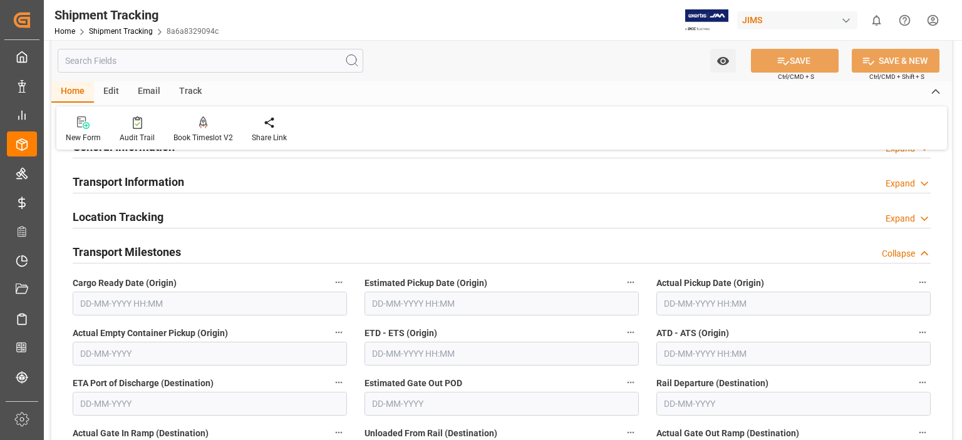
click at [125, 293] on input "text" at bounding box center [210, 304] width 274 height 24
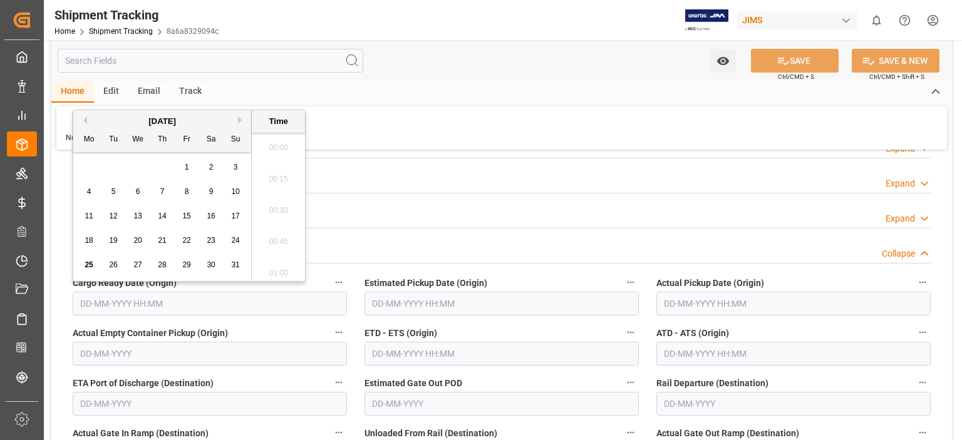
scroll to position [1819, 0]
click at [88, 260] on div "25" at bounding box center [89, 265] width 16 height 15
type input "[DATE] 00:00"
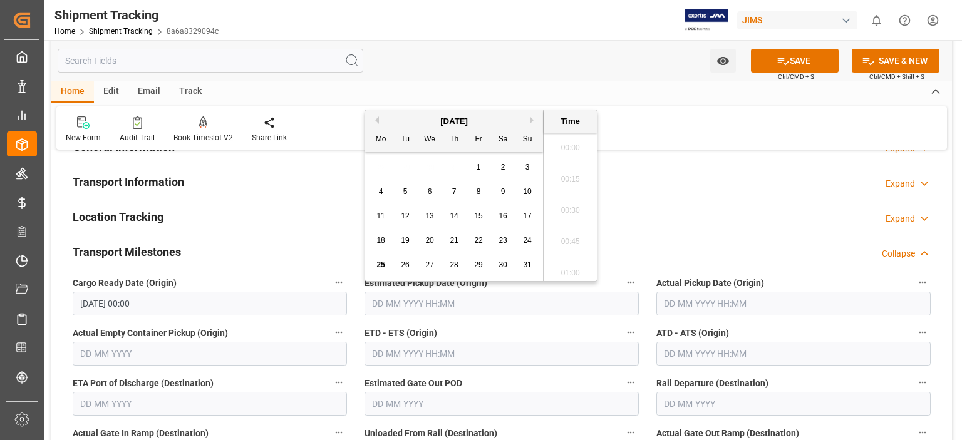
click at [398, 301] on input "text" at bounding box center [501, 304] width 274 height 24
click at [378, 265] on span "25" at bounding box center [380, 264] width 8 height 9
type input "[DATE] 00:00"
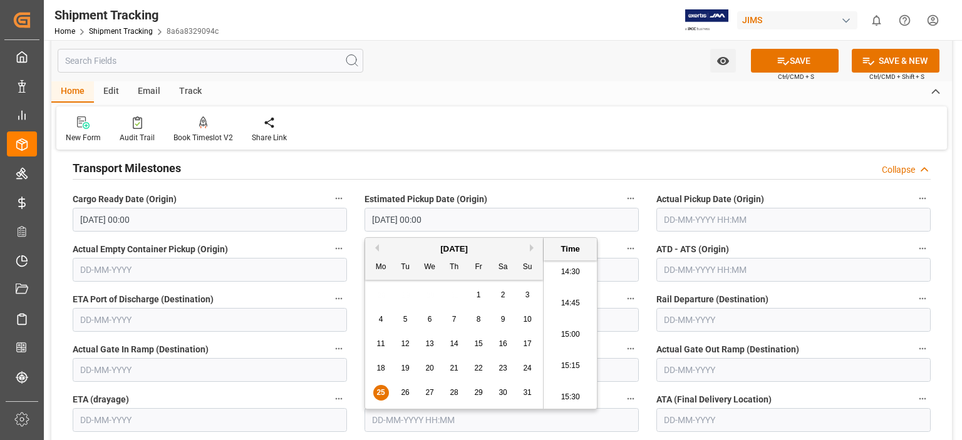
scroll to position [208, 0]
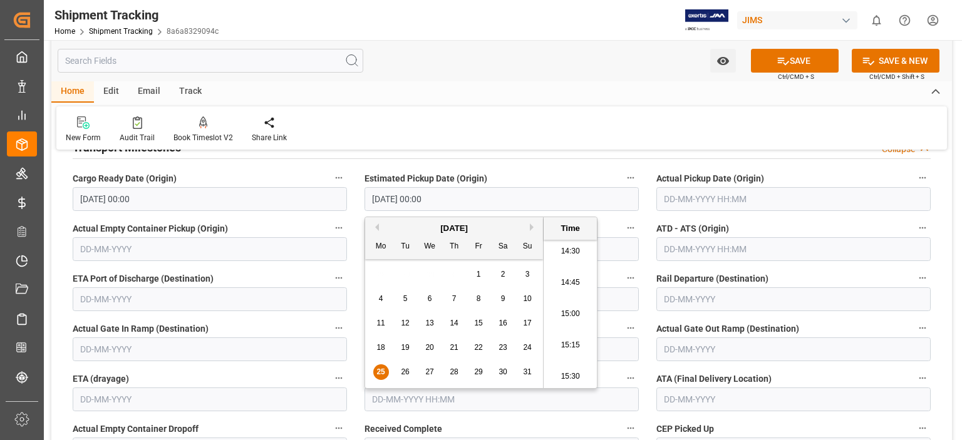
click at [447, 398] on input "text" at bounding box center [501, 400] width 274 height 24
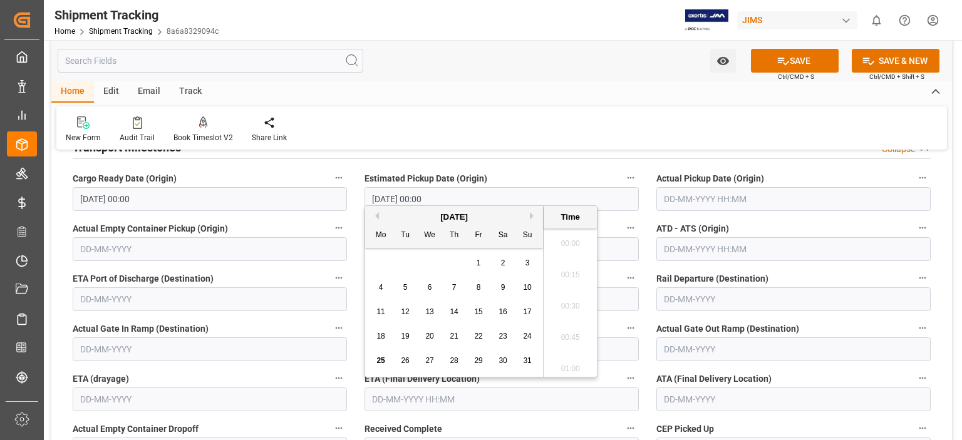
scroll to position [1819, 0]
click at [398, 393] on input "text" at bounding box center [501, 400] width 274 height 24
click at [528, 361] on span "31" at bounding box center [527, 360] width 8 height 9
click at [432, 362] on span "27" at bounding box center [429, 360] width 8 height 9
type input "[DATE] 00:00"
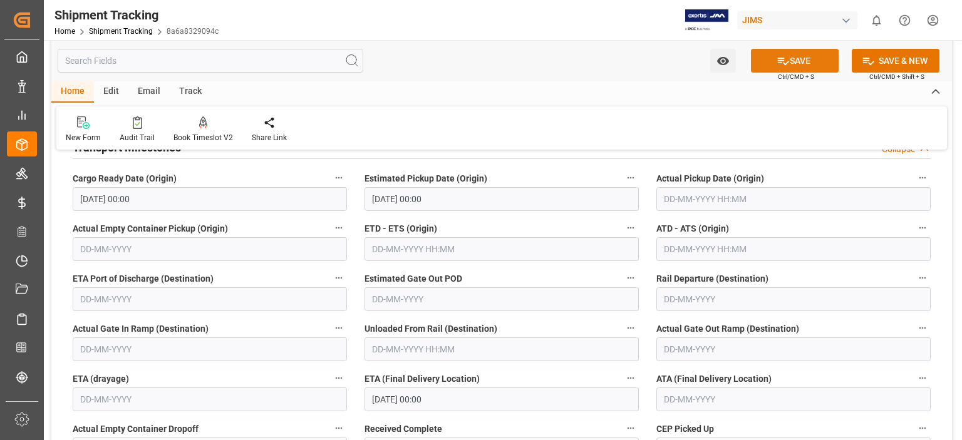
click at [788, 63] on button "SAVE" at bounding box center [795, 61] width 88 height 24
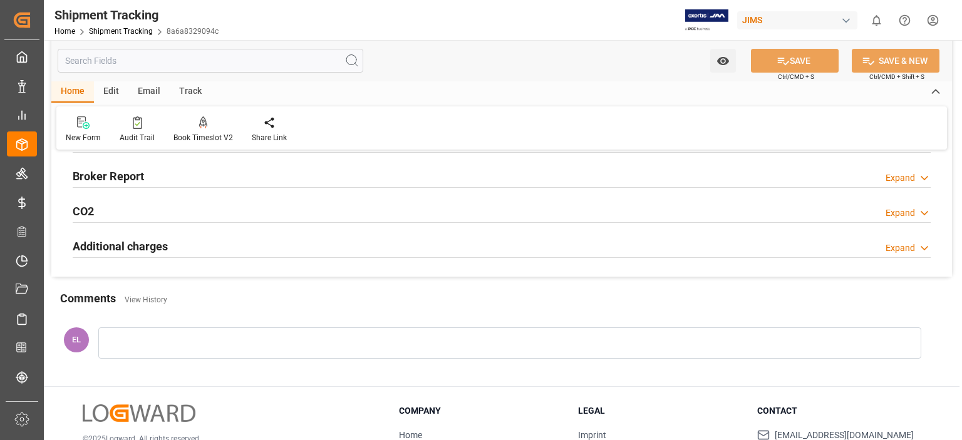
scroll to position [313, 0]
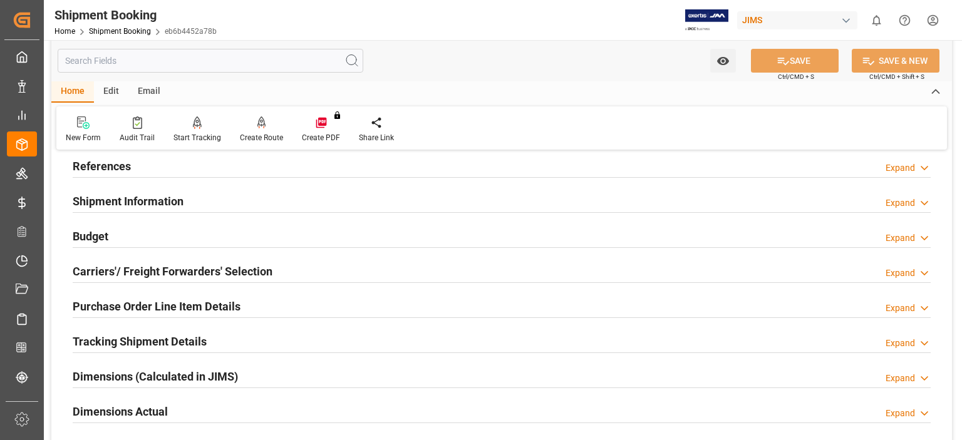
scroll to position [104, 0]
